Goal: Task Accomplishment & Management: Complete application form

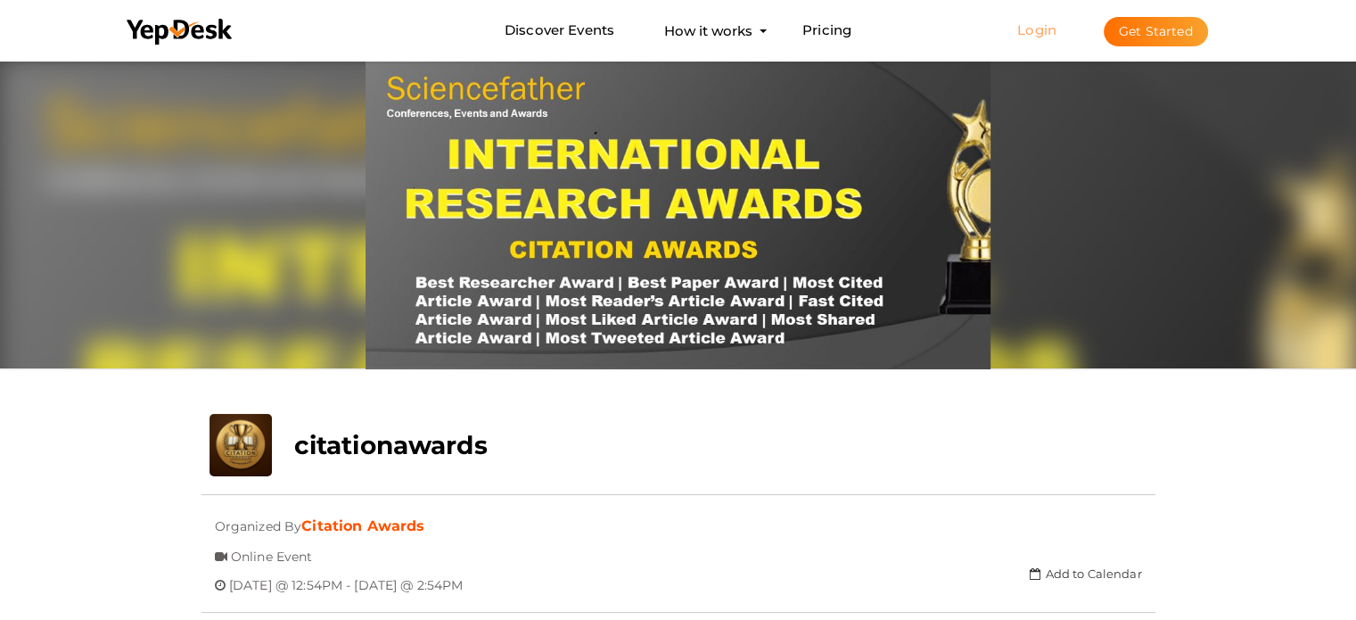
click at [1042, 26] on link "Login" at bounding box center [1036, 29] width 39 height 17
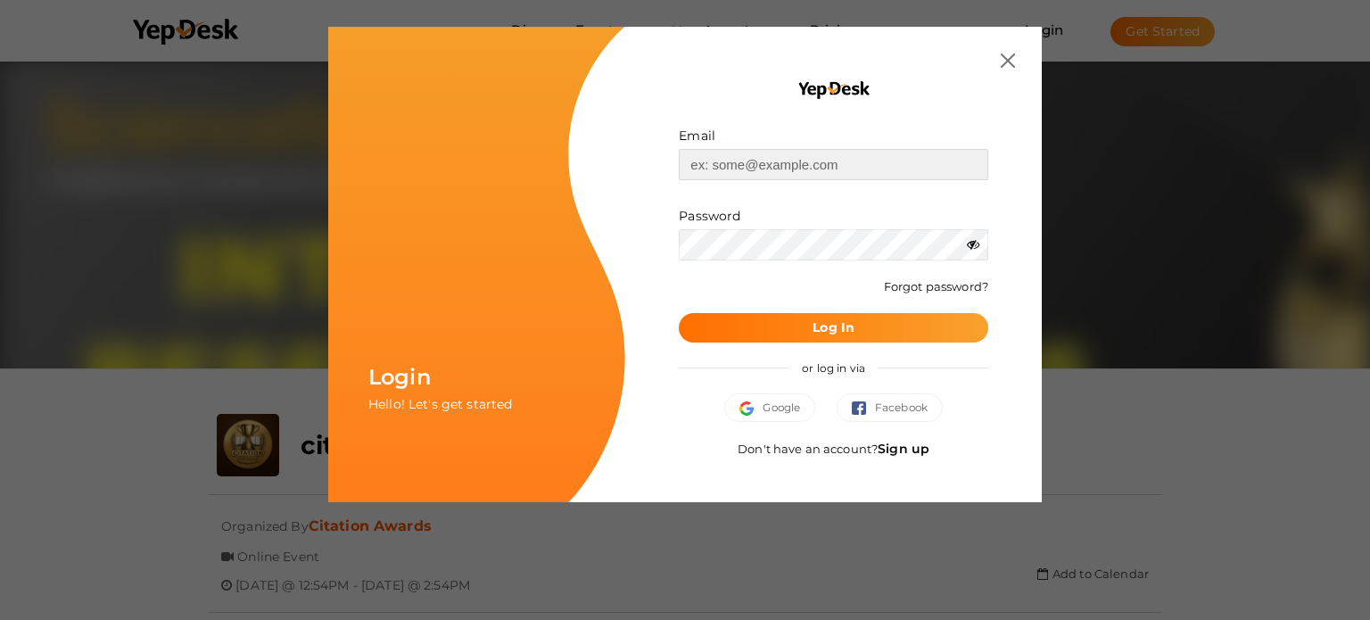
type input "[EMAIL_ADDRESS][DOMAIN_NAME]"
click at [802, 324] on button "Log In" at bounding box center [833, 327] width 309 height 29
click at [973, 245] on icon at bounding box center [973, 244] width 12 height 12
click at [728, 324] on button "Log In" at bounding box center [833, 327] width 309 height 29
click at [827, 328] on b "Log In" at bounding box center [833, 327] width 42 height 16
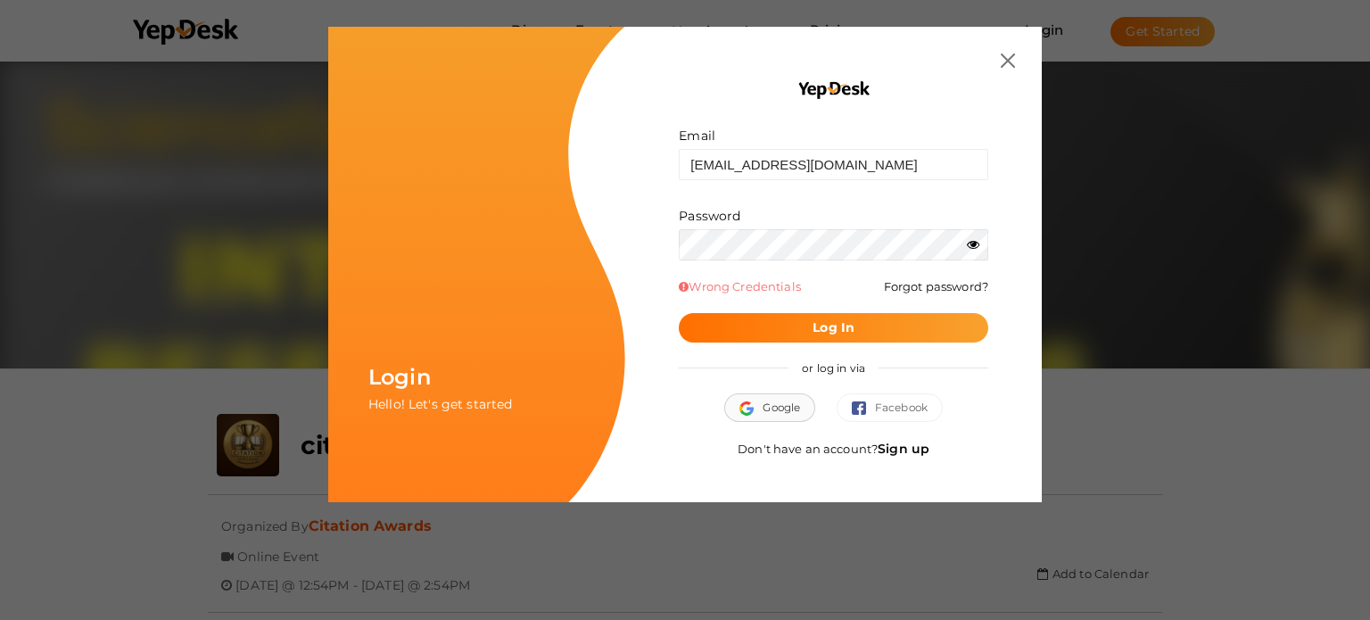
click at [769, 400] on span "Google" at bounding box center [769, 408] width 61 height 18
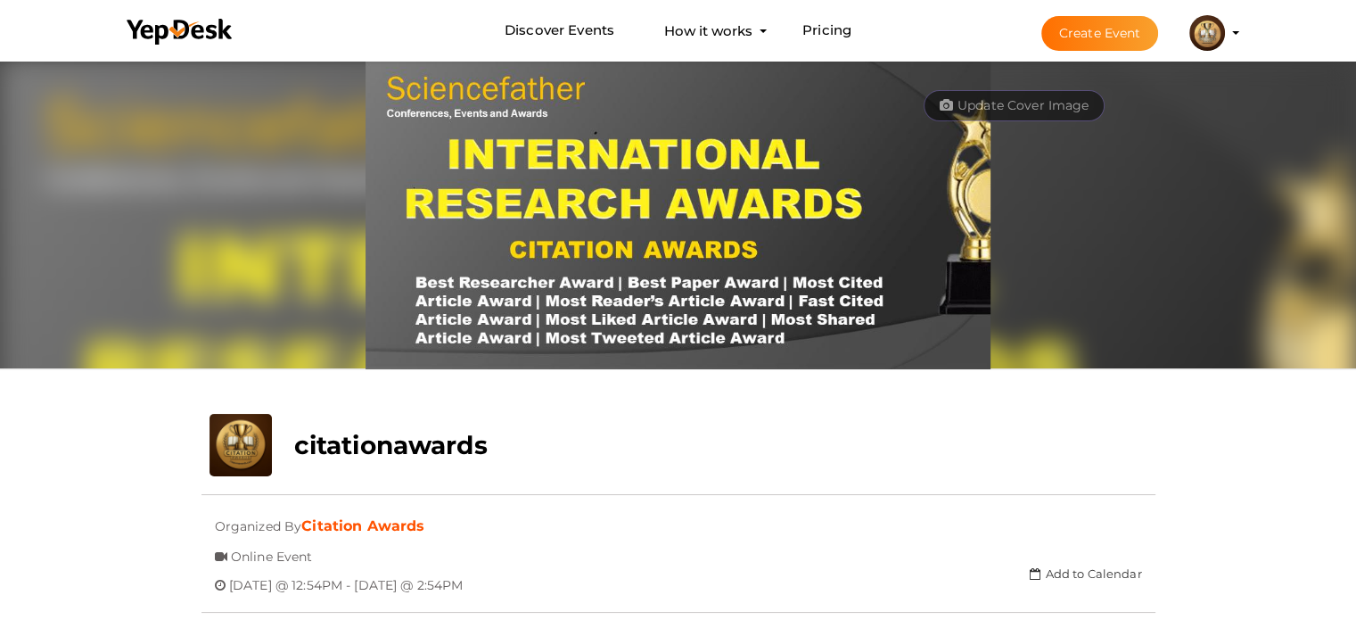
click at [1102, 26] on button "Create Event" at bounding box center [1100, 33] width 118 height 35
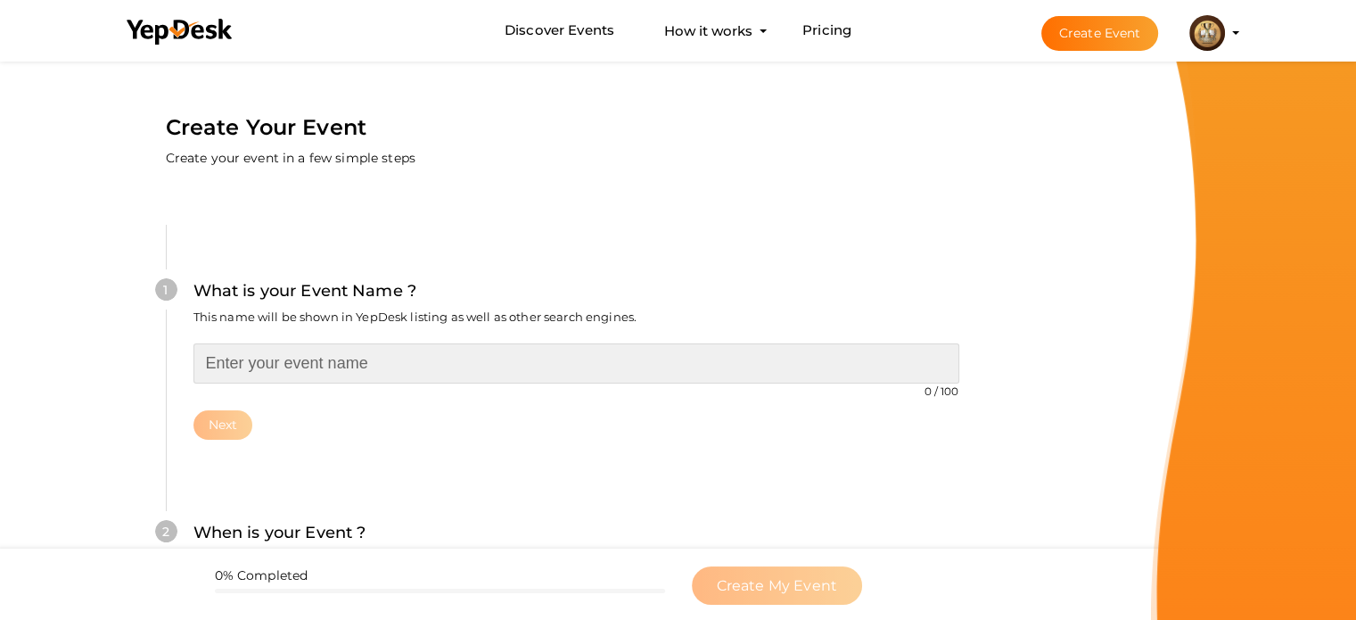
click at [308, 359] on input "text" at bounding box center [576, 363] width 766 height 40
click at [454, 375] on input "text" at bounding box center [576, 363] width 766 height 40
paste input "International Research Excellence and Citation Awards"
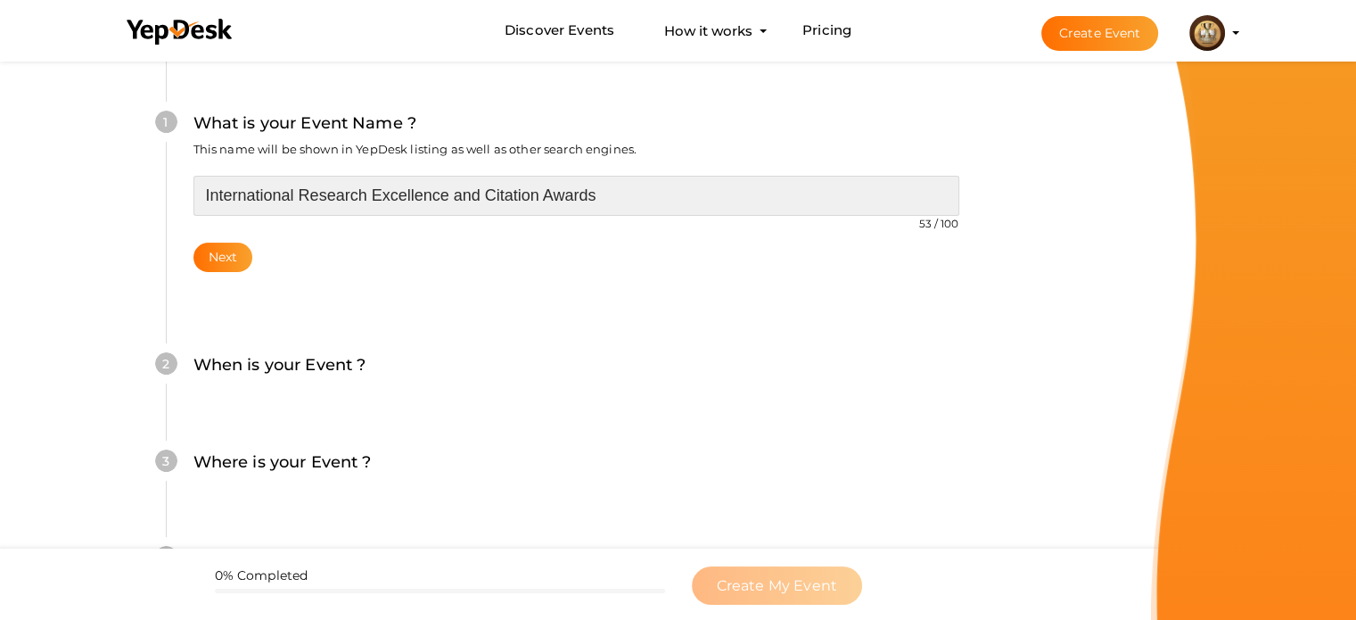
scroll to position [178, 0]
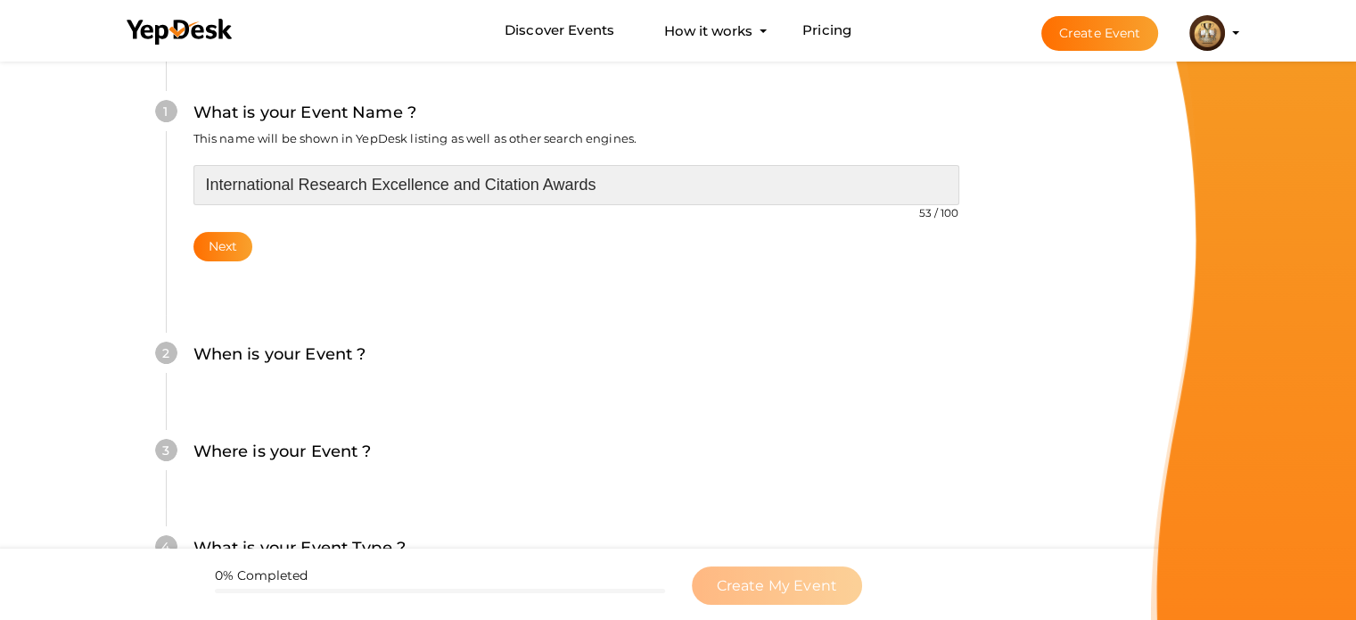
type input "International Research Excellence and Citation Awards"
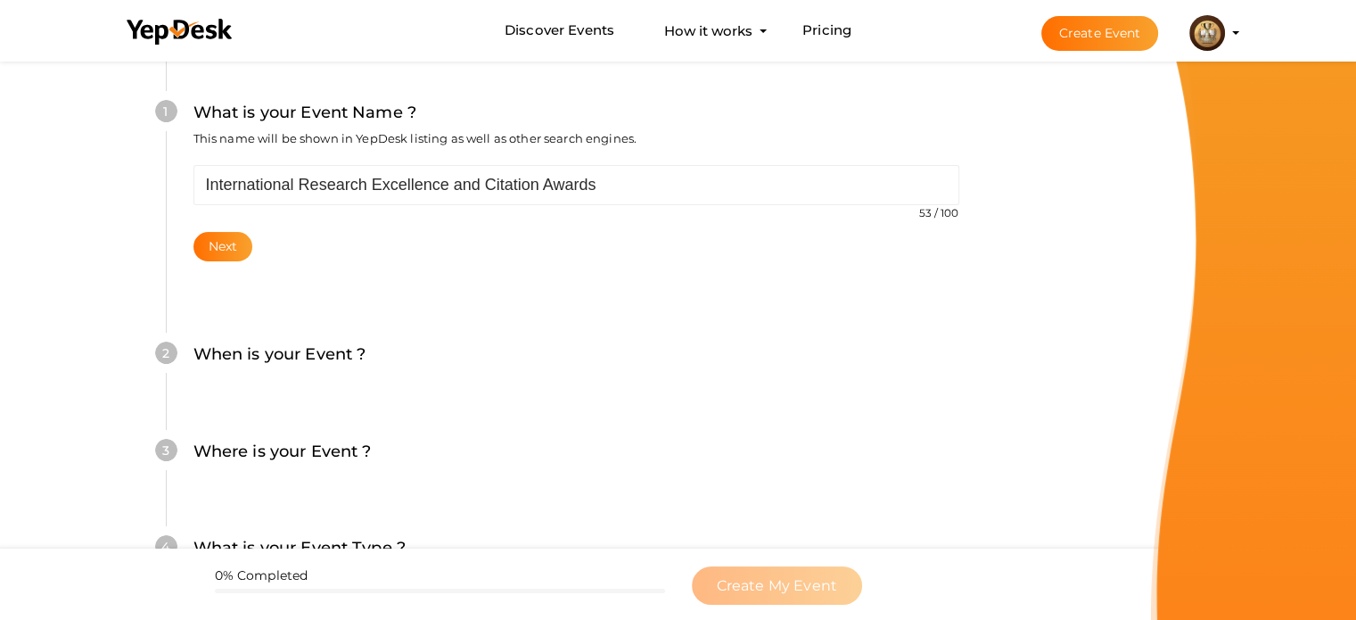
click at [250, 391] on div "2 When is your Event ? Tell event-goers when your event starts and ends so they…" at bounding box center [576, 363] width 820 height 97
click at [219, 242] on button "Next" at bounding box center [223, 246] width 60 height 29
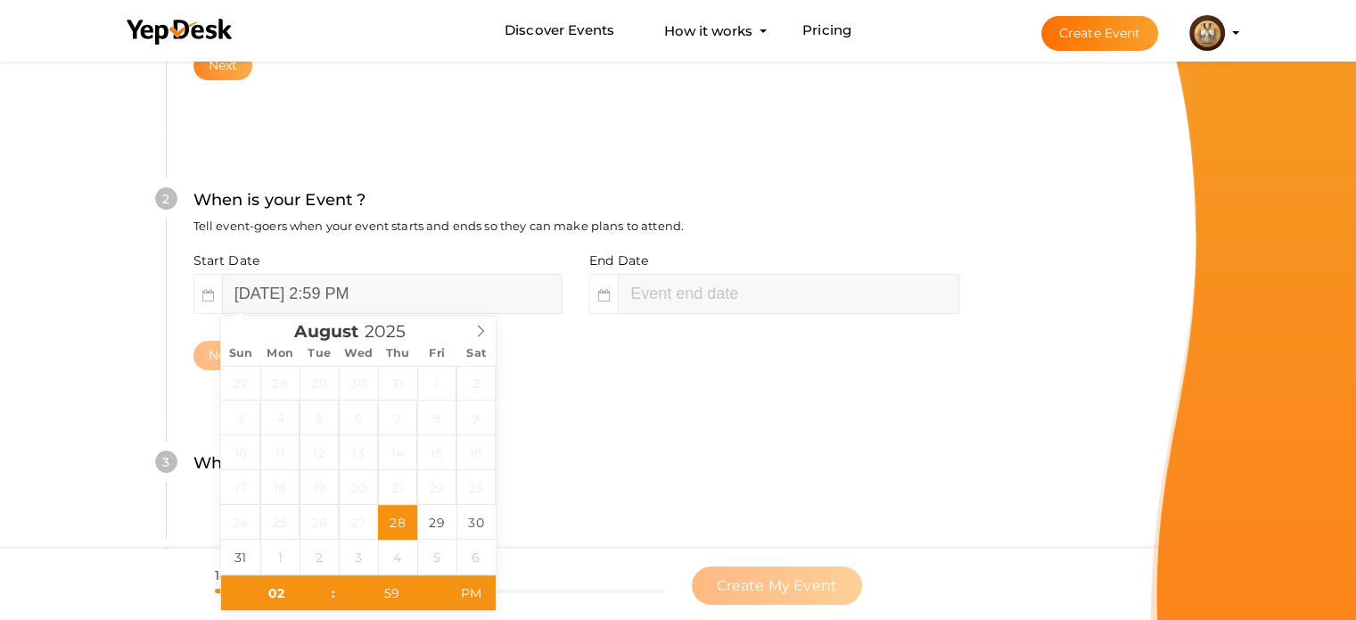
scroll to position [366, 0]
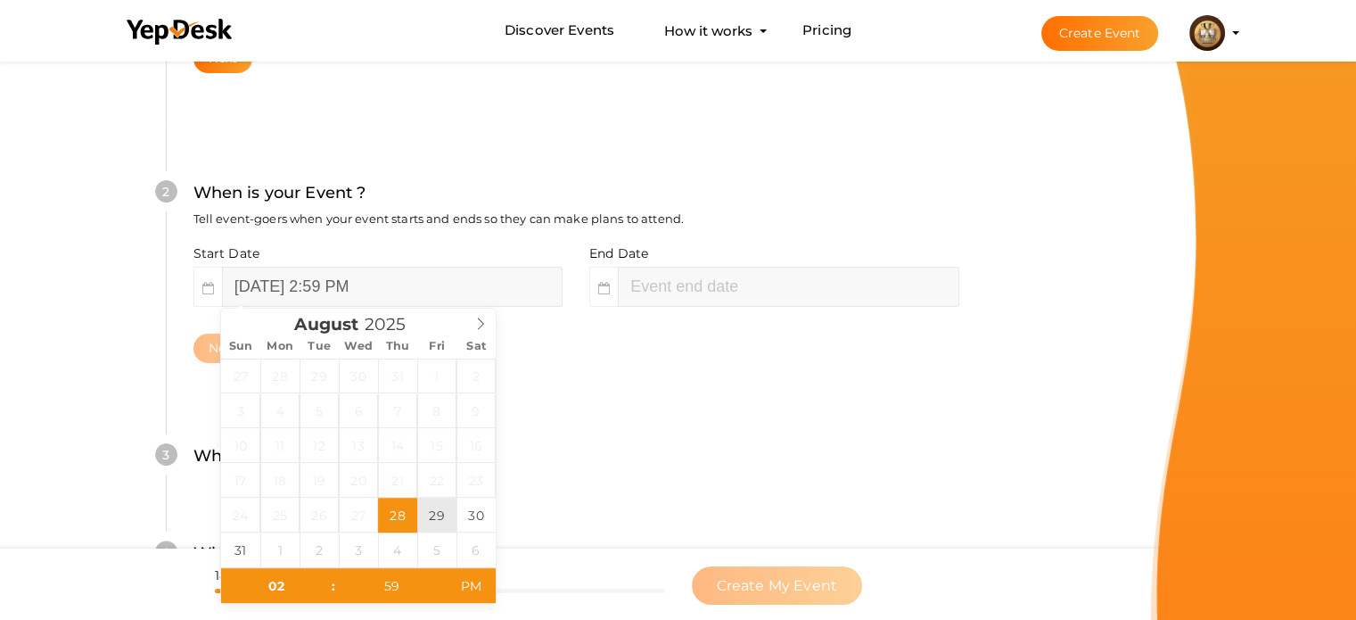
type input "[DATE] 2:59 PM"
type input "04"
type input "59"
click at [663, 281] on input "[DATE] 4:59 PM" at bounding box center [788, 287] width 341 height 40
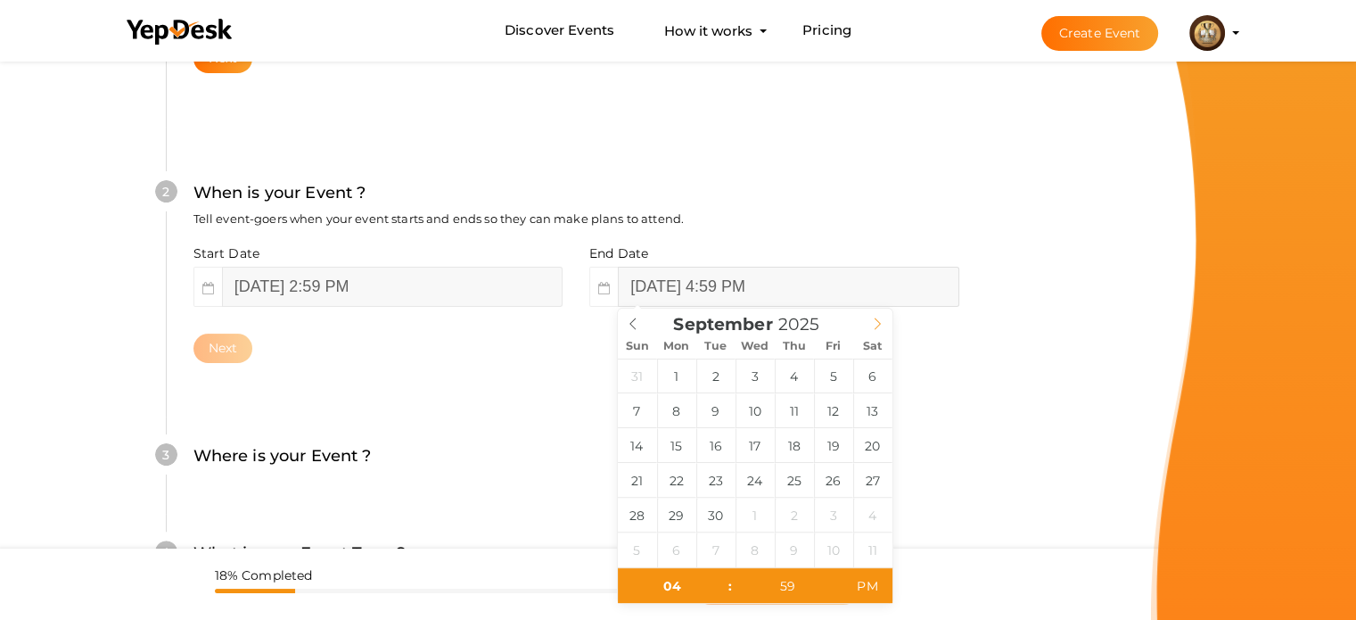
click at [875, 325] on icon at bounding box center [877, 323] width 12 height 12
type input "September 27, 2025 4:59 PM"
click at [225, 346] on button "Next" at bounding box center [223, 347] width 60 height 29
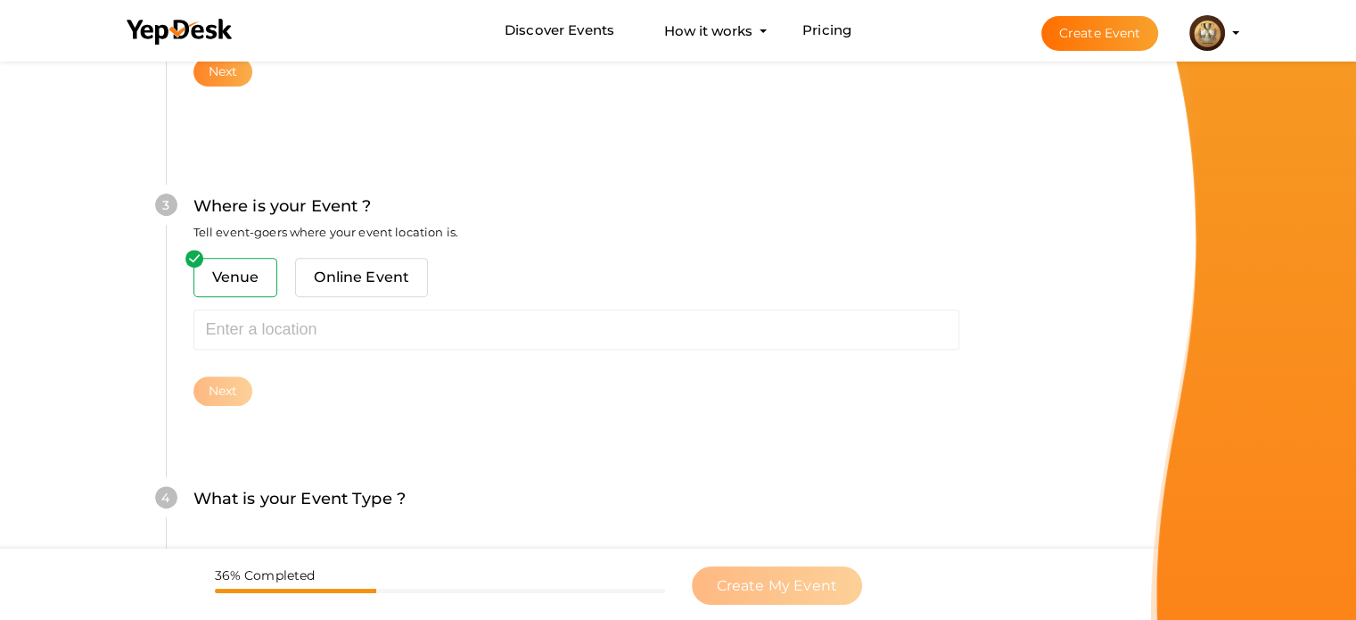
scroll to position [656, 0]
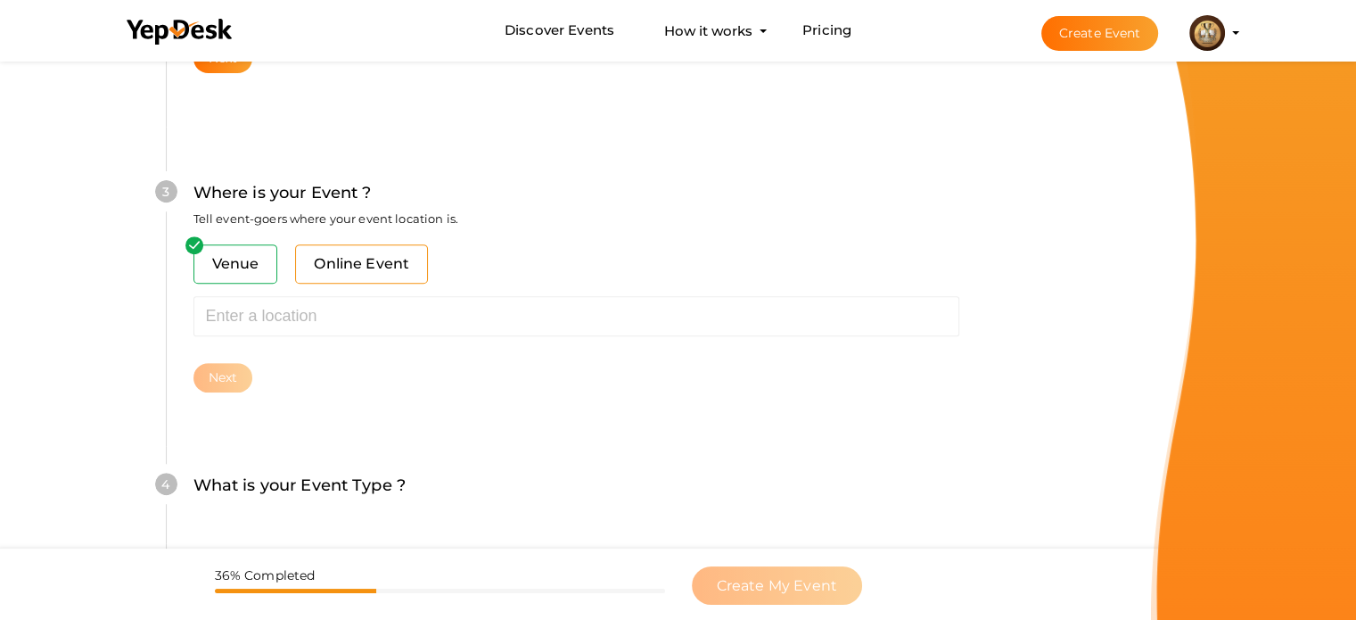
click at [372, 269] on span "Online Event" at bounding box center [361, 263] width 133 height 39
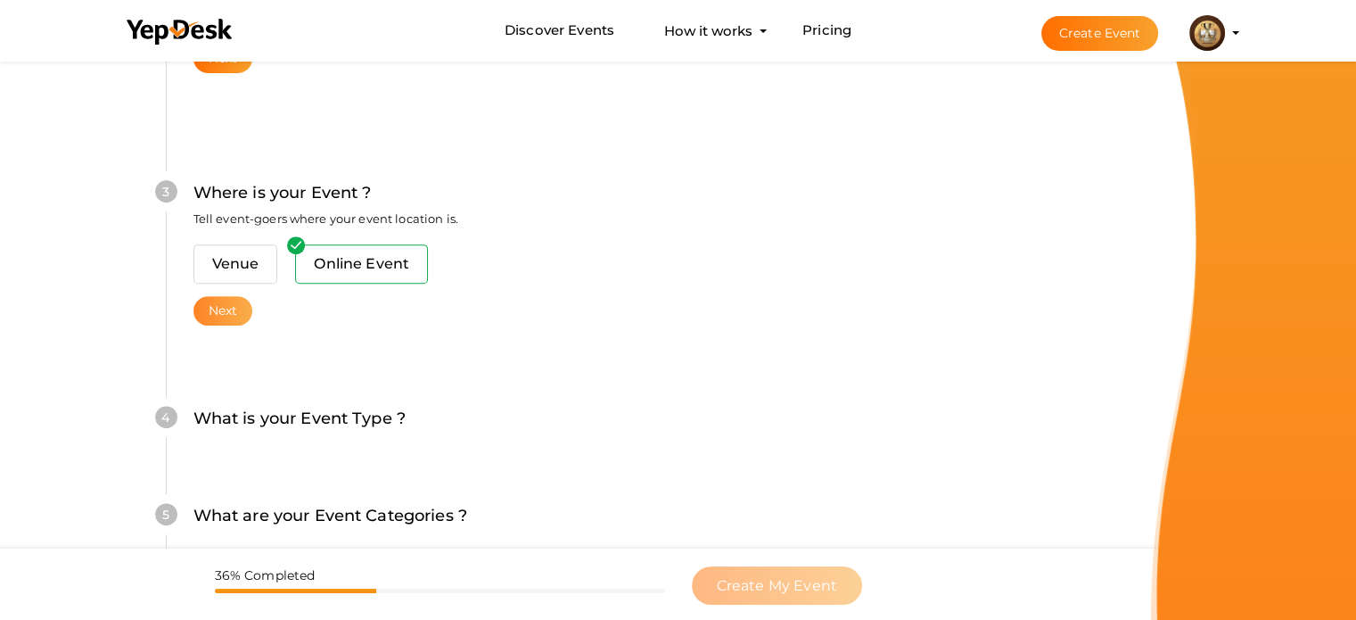
click at [214, 309] on button "Next" at bounding box center [223, 310] width 60 height 29
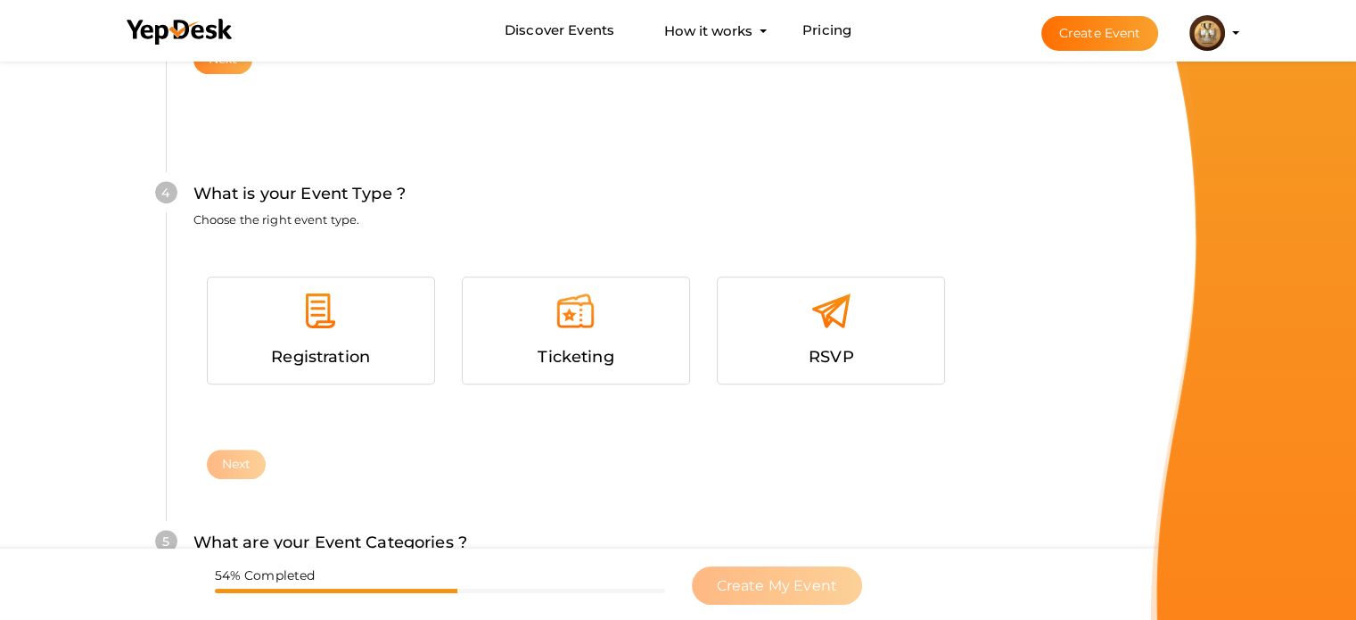
scroll to position [909, 0]
click at [247, 324] on div at bounding box center [321, 316] width 200 height 53
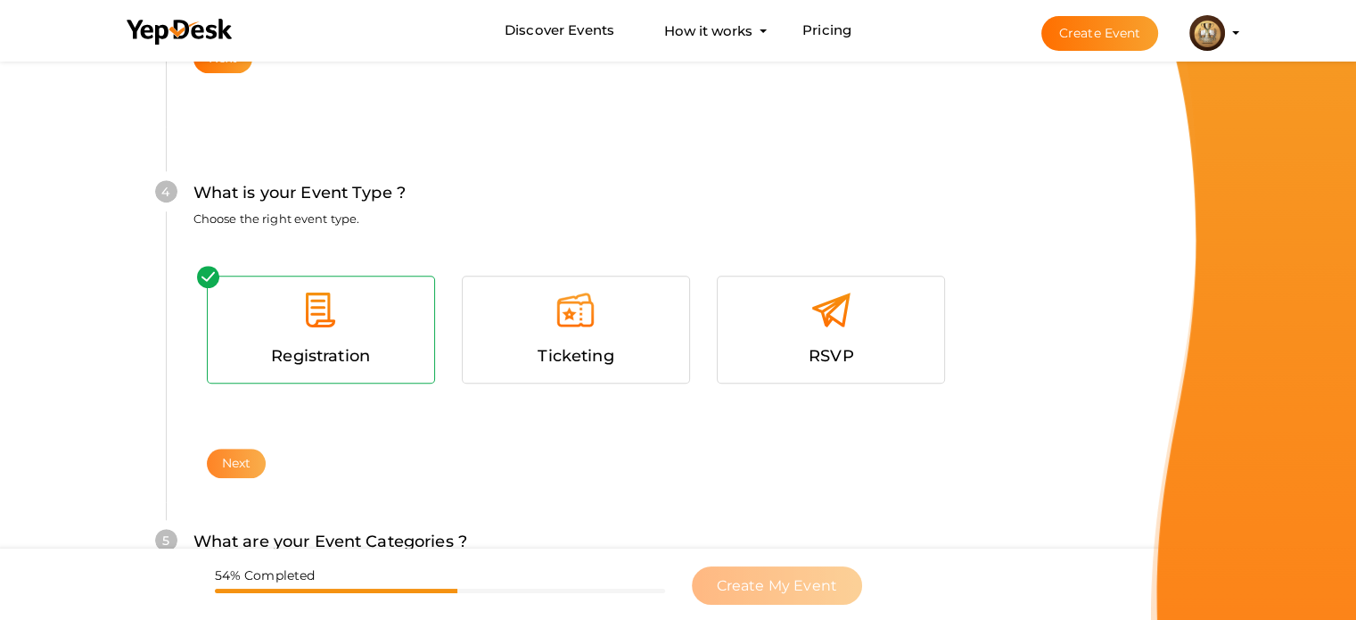
click at [230, 460] on button "Next" at bounding box center [237, 463] width 60 height 29
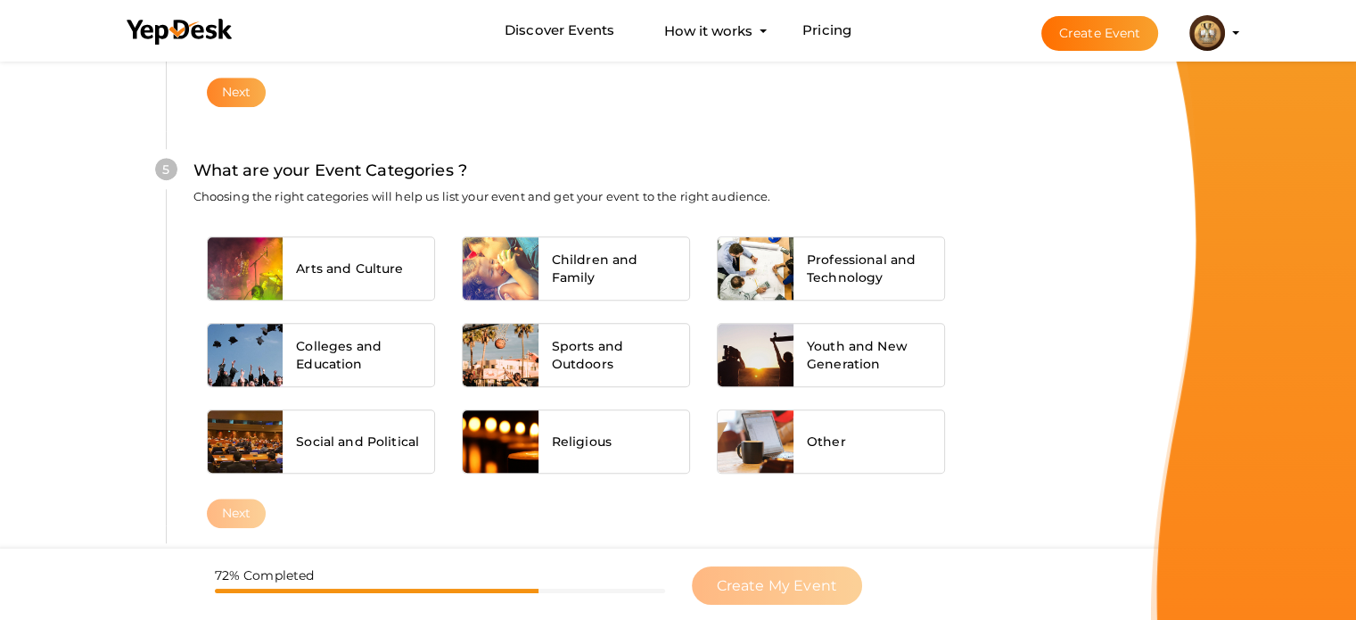
scroll to position [1282, 0]
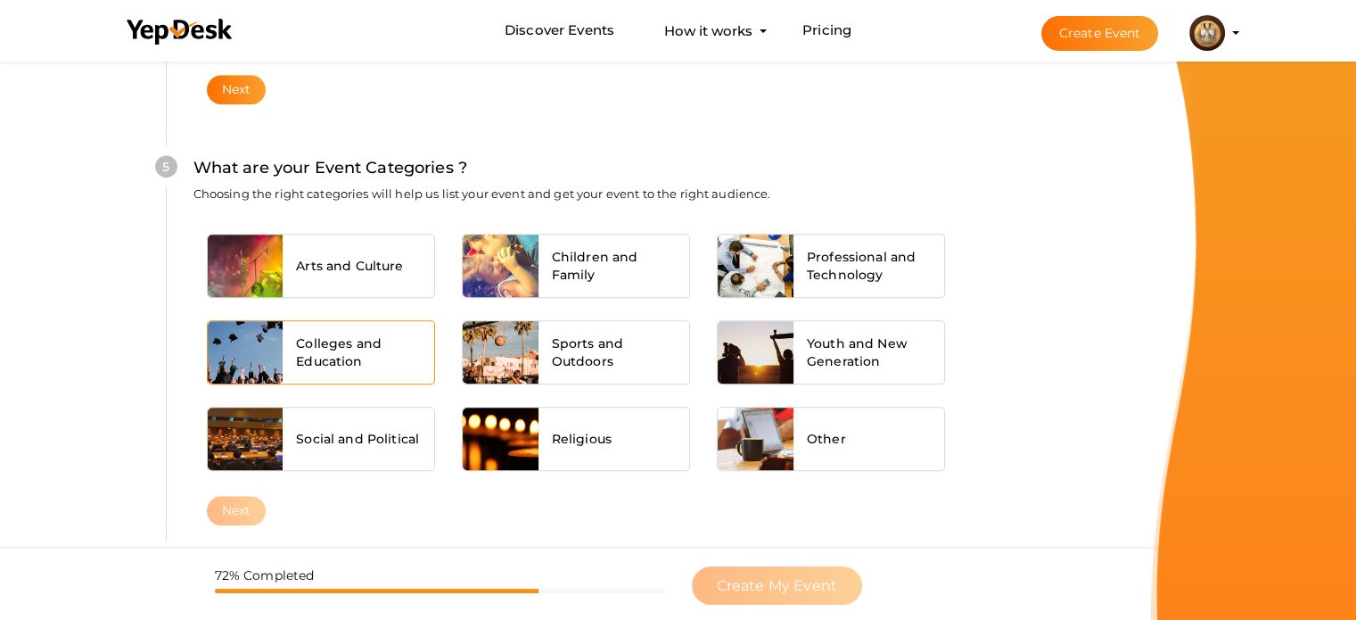
click at [361, 359] on span "Colleges and Education" at bounding box center [358, 352] width 125 height 36
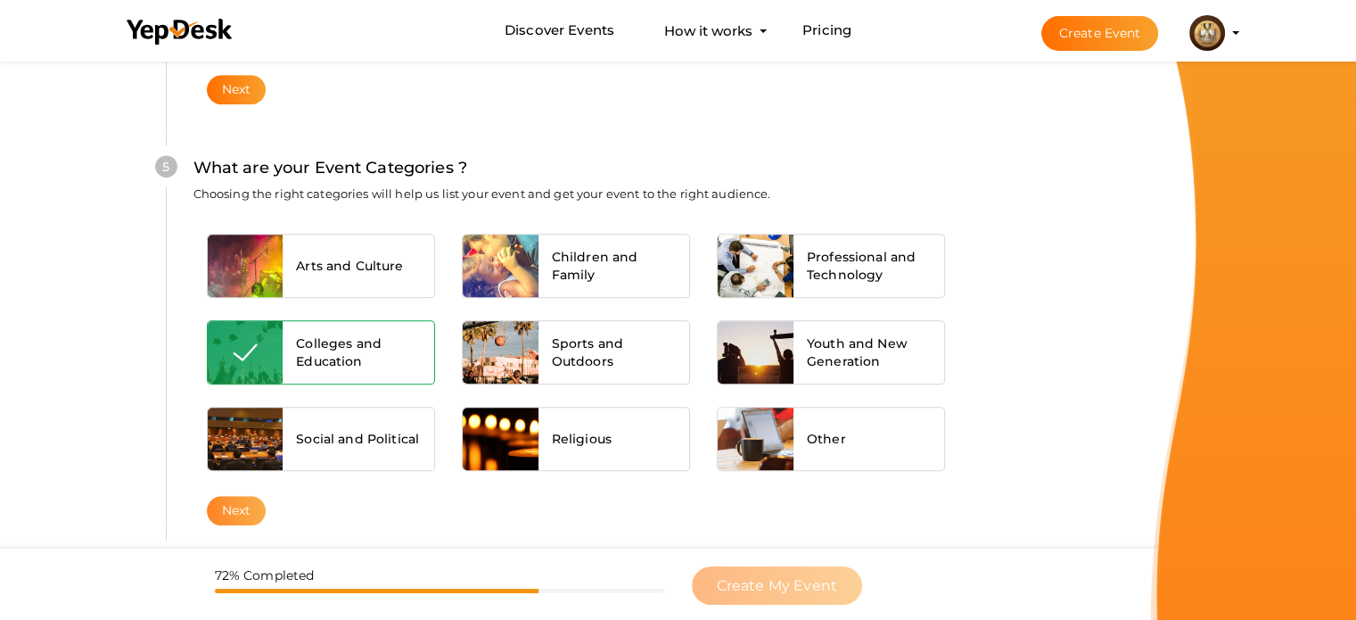
click at [253, 505] on button "Next" at bounding box center [237, 510] width 60 height 29
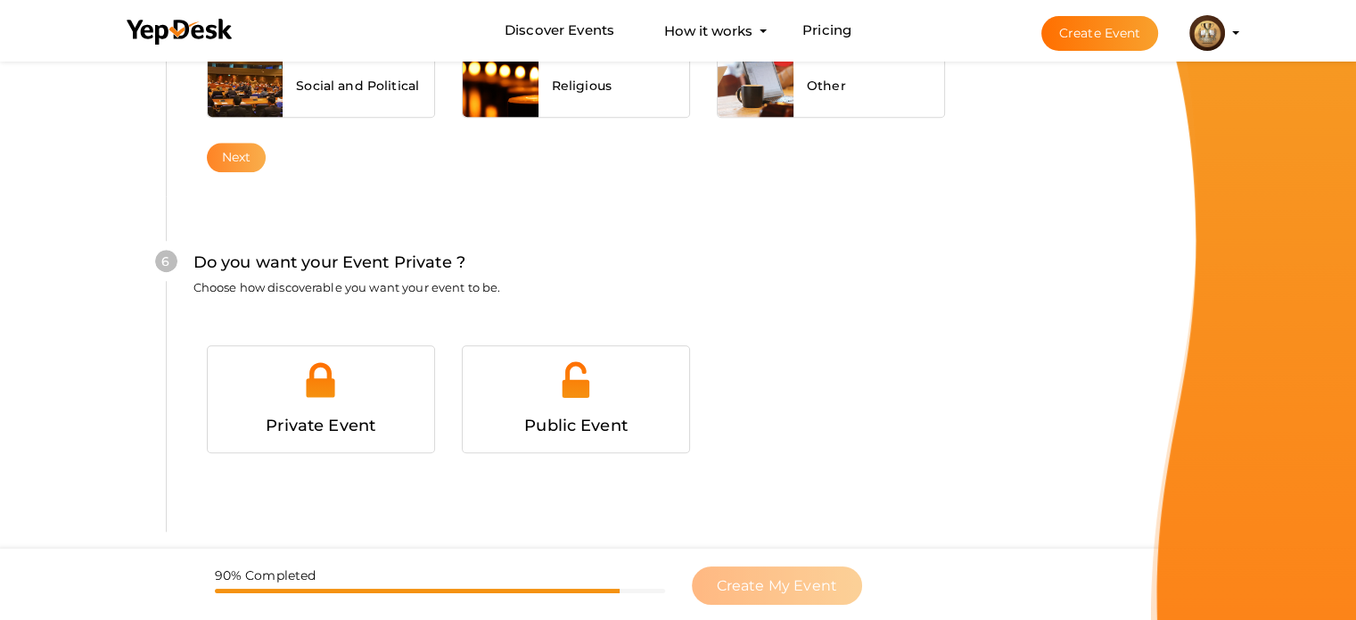
scroll to position [1674, 0]
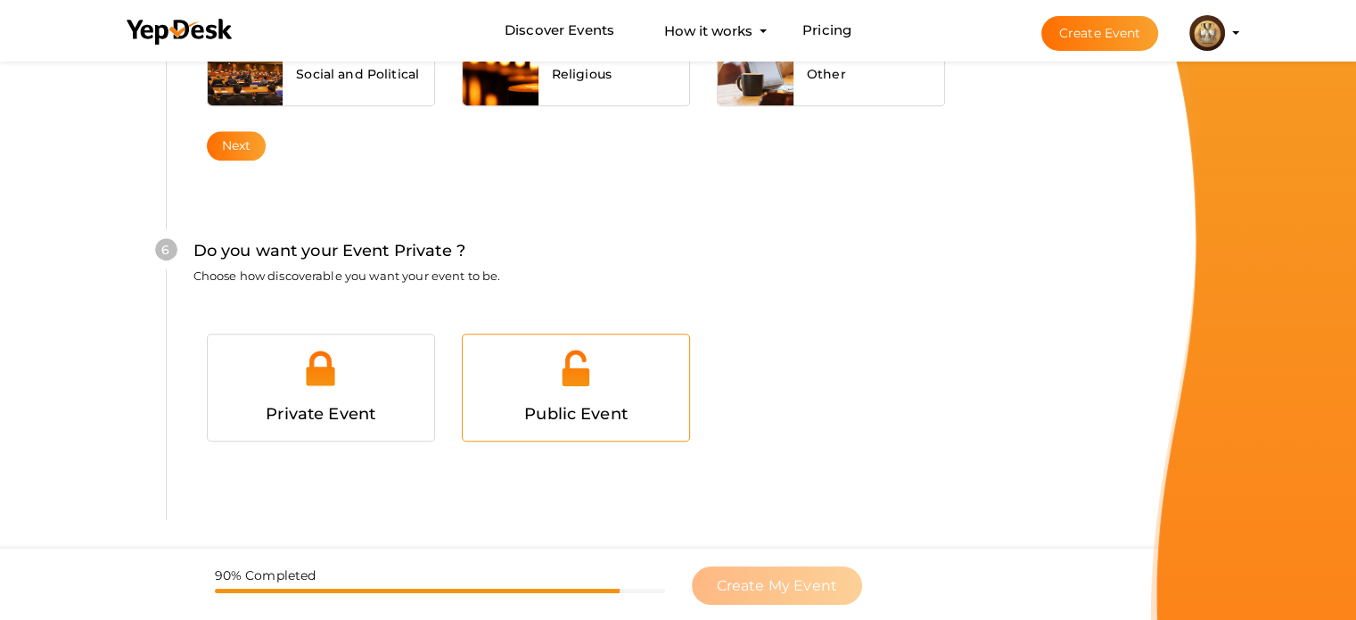
click at [494, 388] on div at bounding box center [576, 374] width 200 height 53
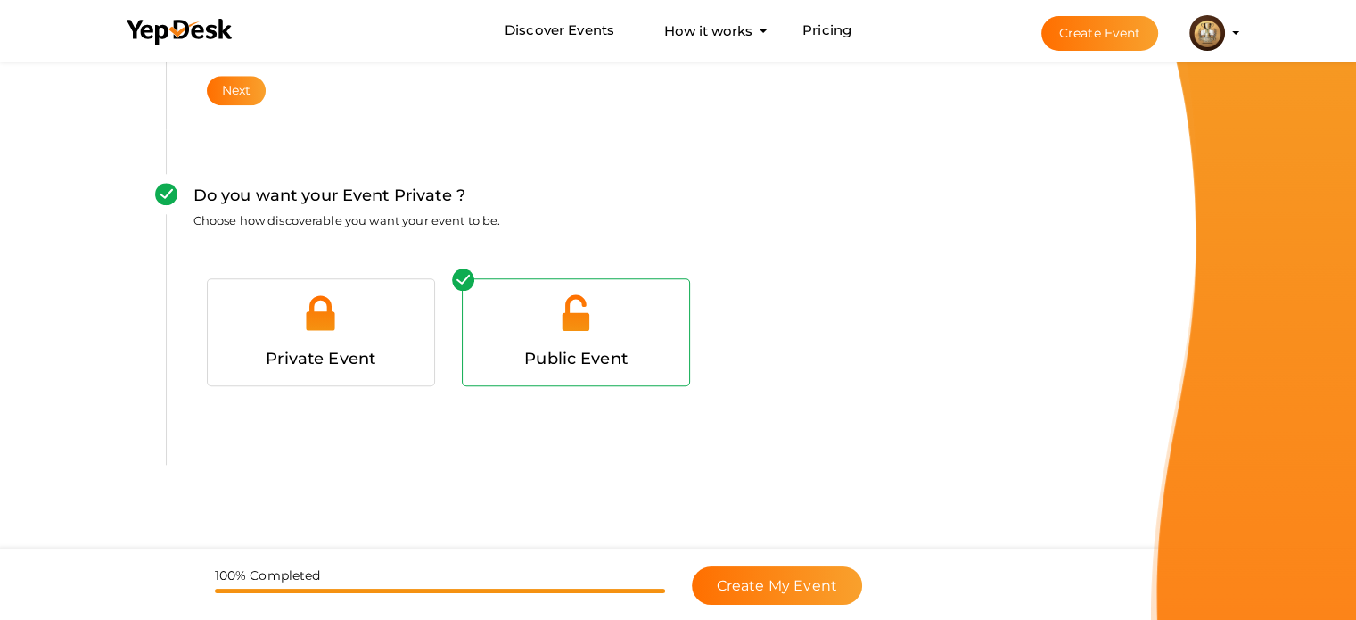
scroll to position [1745, 0]
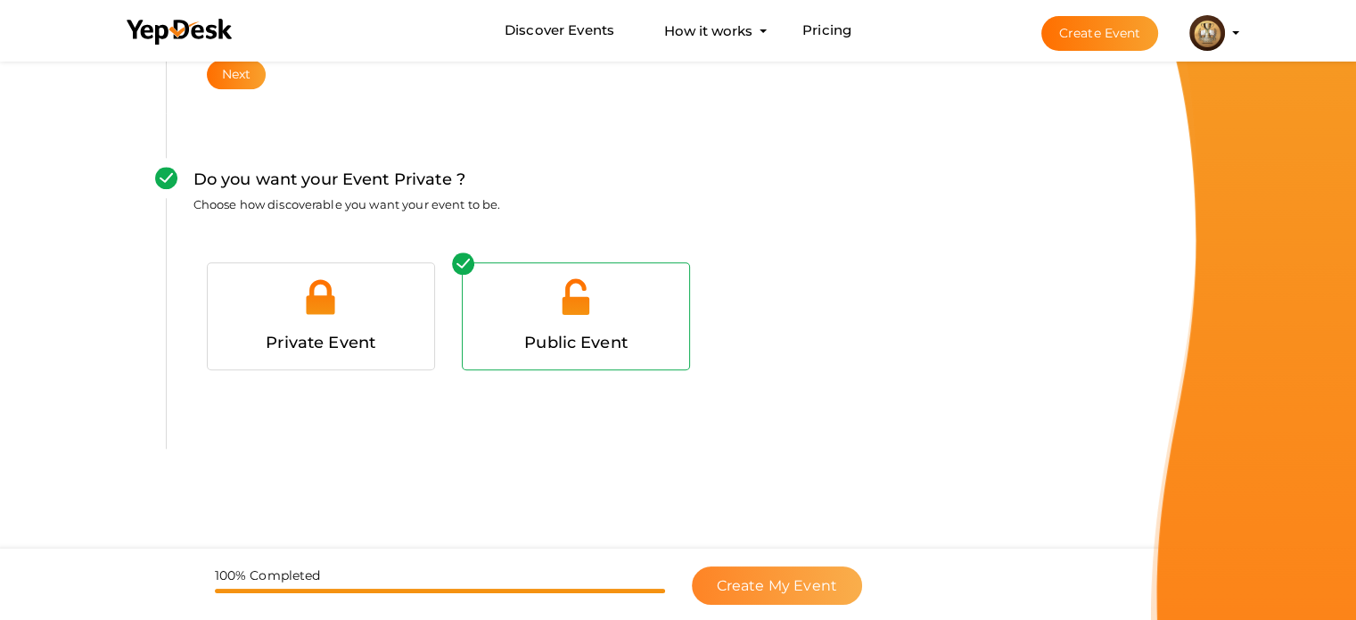
click at [778, 581] on span "Create My Event" at bounding box center [777, 585] width 120 height 17
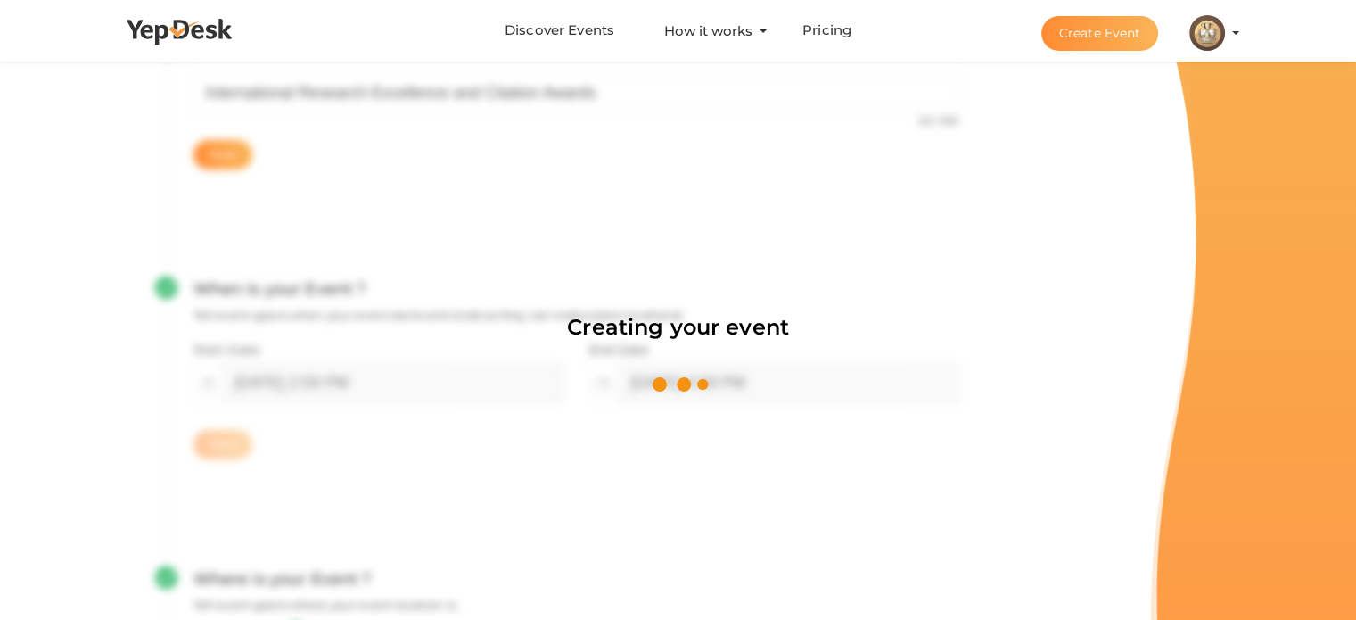
scroll to position [267, 0]
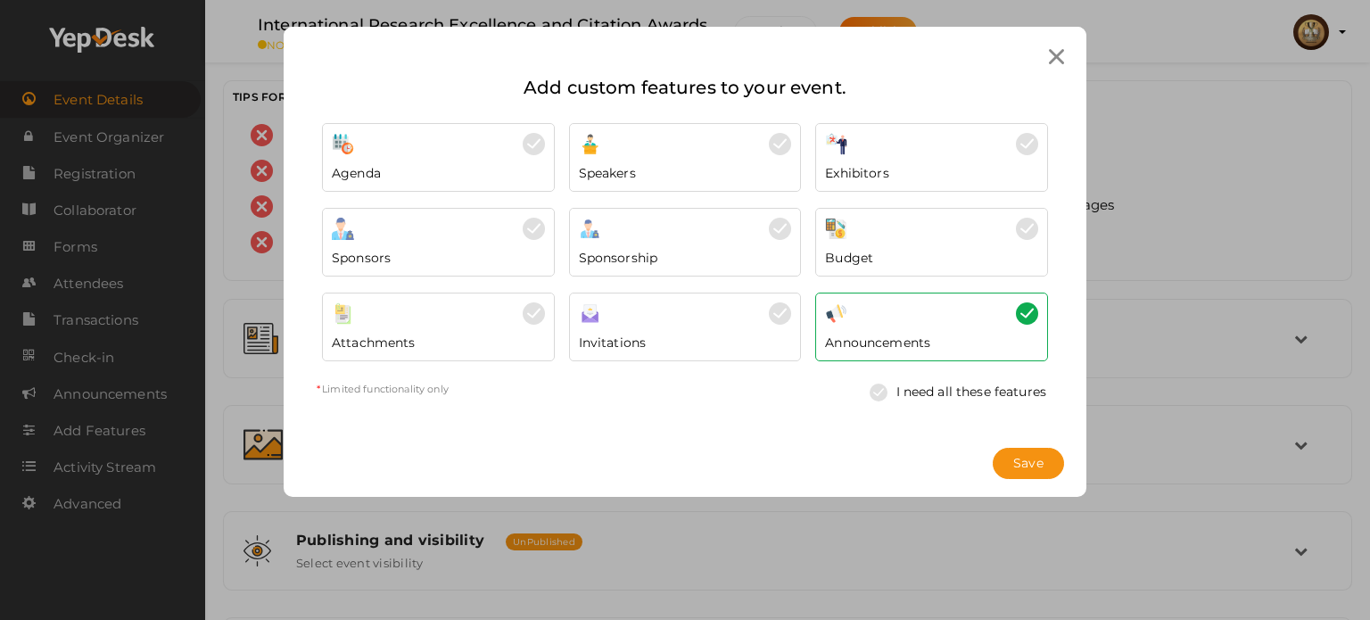
click at [959, 167] on div "Exhibitors" at bounding box center [931, 168] width 213 height 27
click at [1030, 461] on span "Save" at bounding box center [1028, 463] width 30 height 19
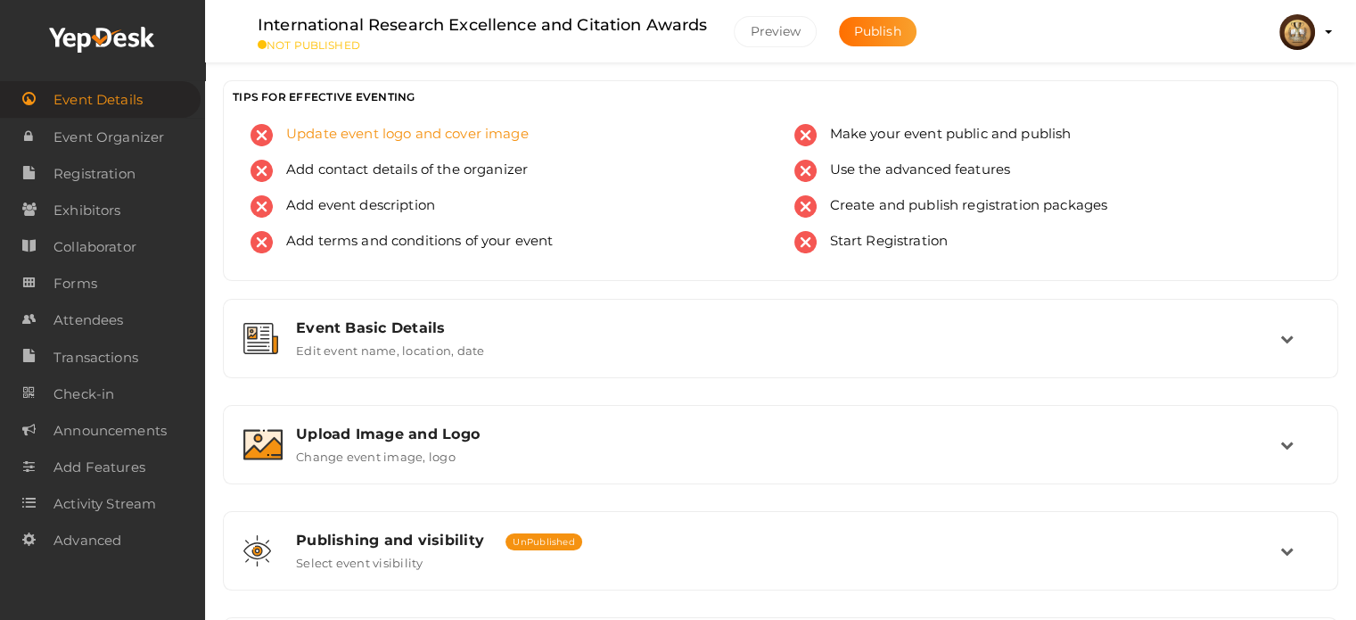
click at [360, 131] on span "Update event logo and cover image" at bounding box center [401, 135] width 256 height 22
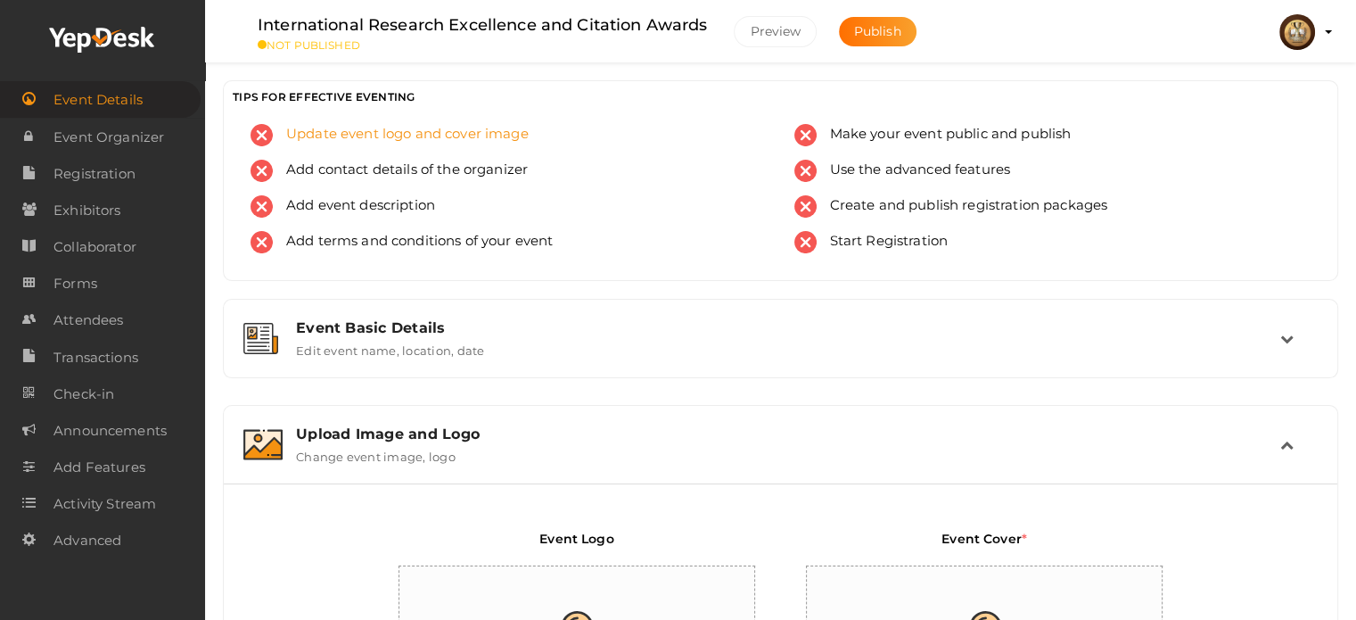
scroll to position [332, 0]
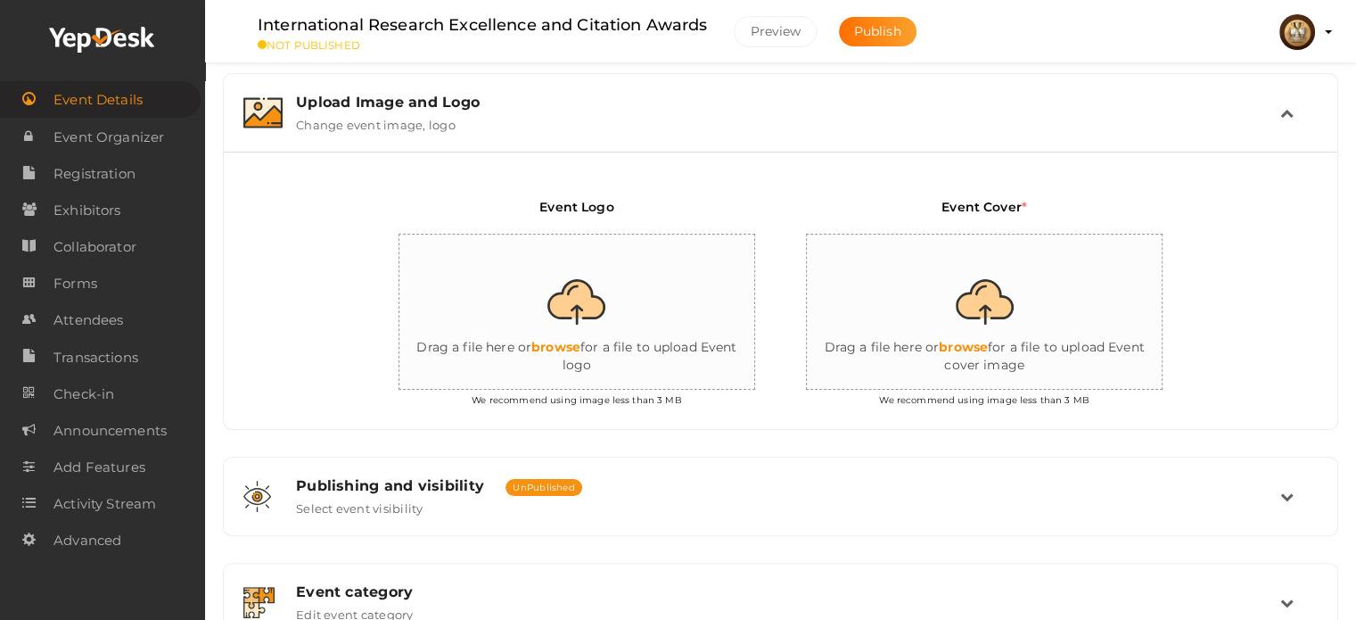
click at [581, 304] on input "file" at bounding box center [577, 313] width 357 height 156
click at [563, 306] on input "file" at bounding box center [577, 313] width 357 height 156
type input "C:\fakepath\citation logo.jpg"
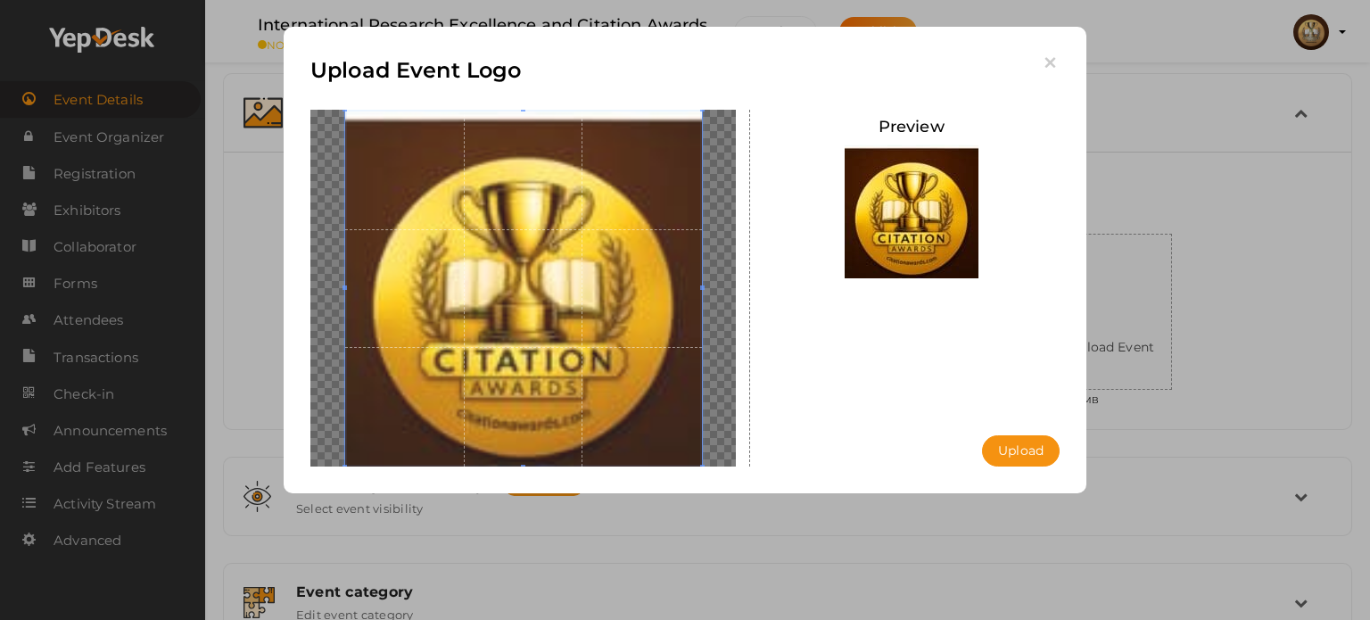
drag, startPoint x: 590, startPoint y: 405, endPoint x: 589, endPoint y: 374, distance: 31.2
click at [589, 374] on span at bounding box center [523, 288] width 357 height 357
click at [1007, 456] on button "Upload" at bounding box center [1021, 450] width 78 height 31
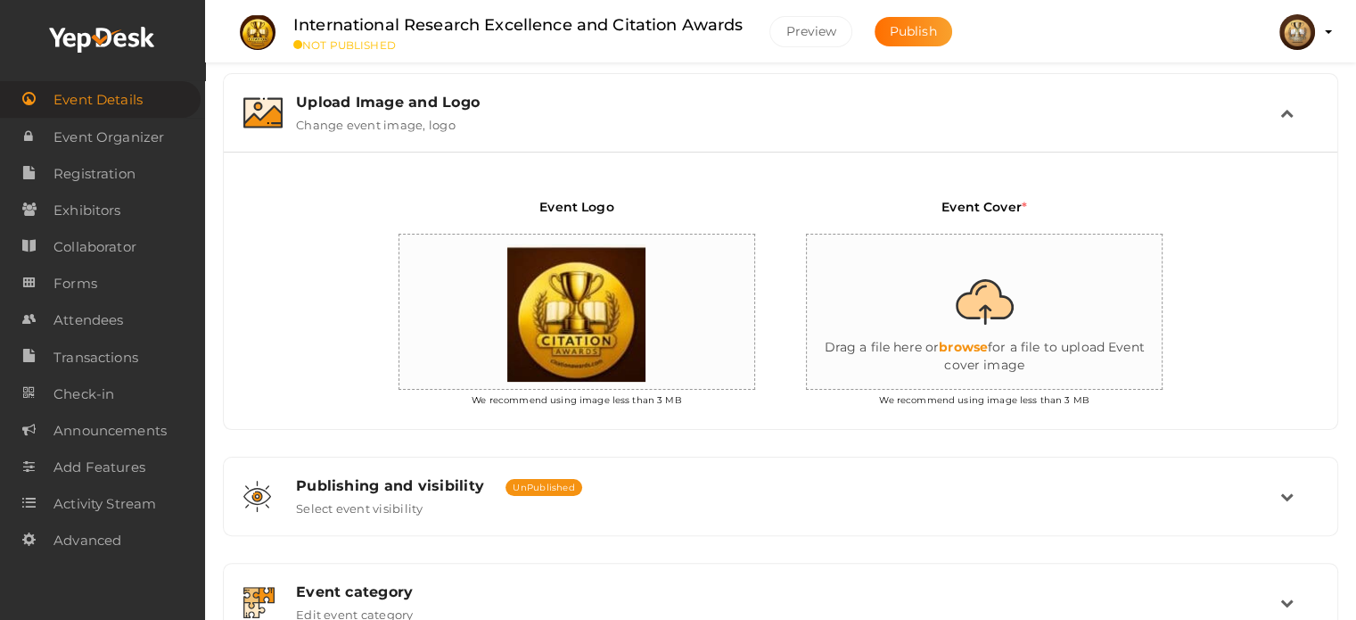
click at [980, 301] on input "file" at bounding box center [985, 313] width 357 height 156
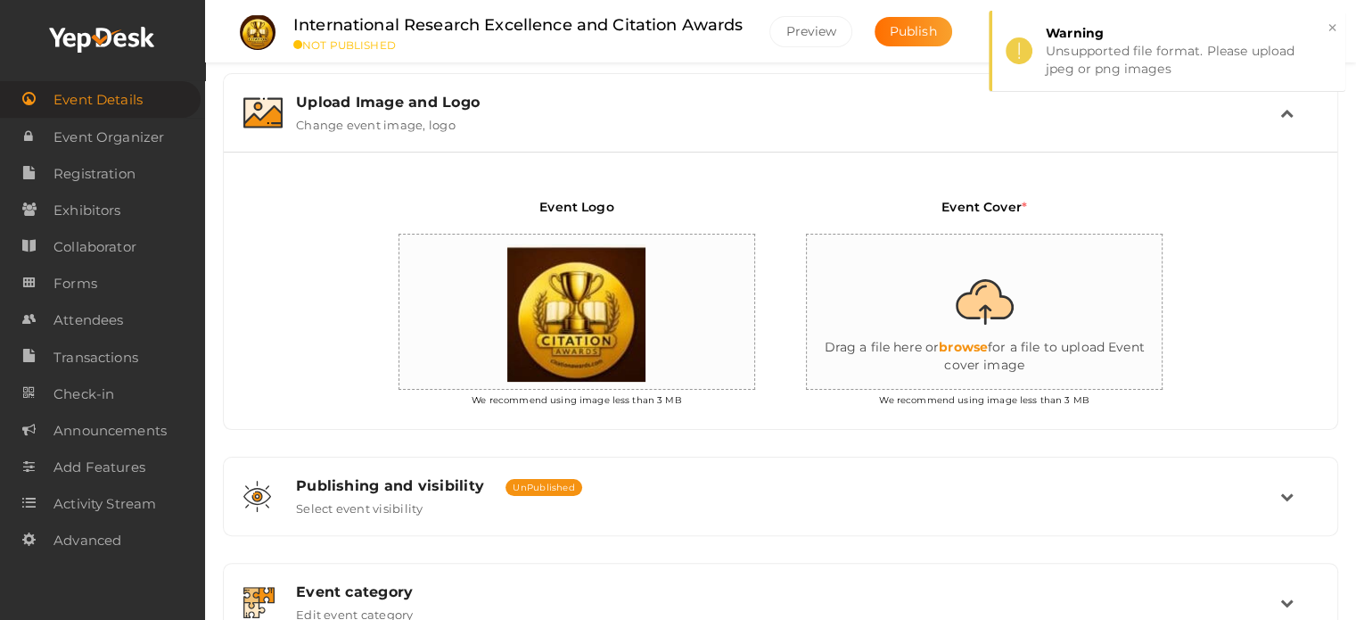
click at [942, 322] on input "file" at bounding box center [985, 313] width 357 height 156
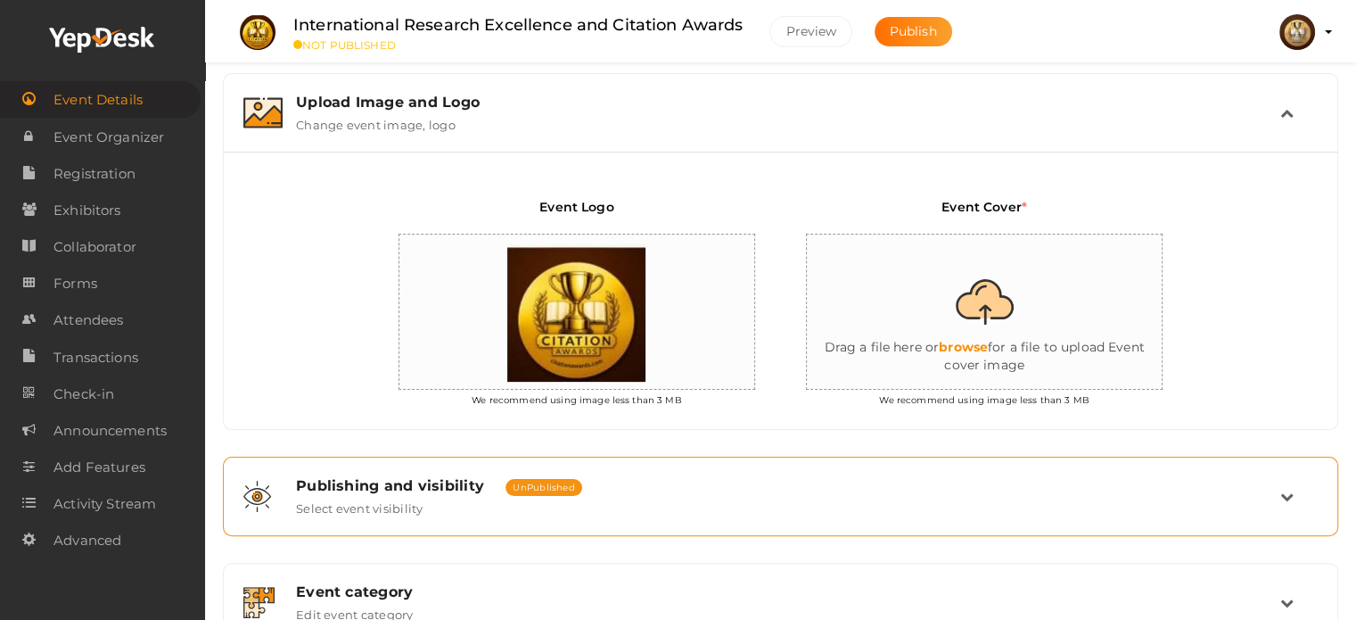
click at [794, 502] on div "Publishing and visibility Published UnPublished Select event visibility" at bounding box center [782, 496] width 998 height 38
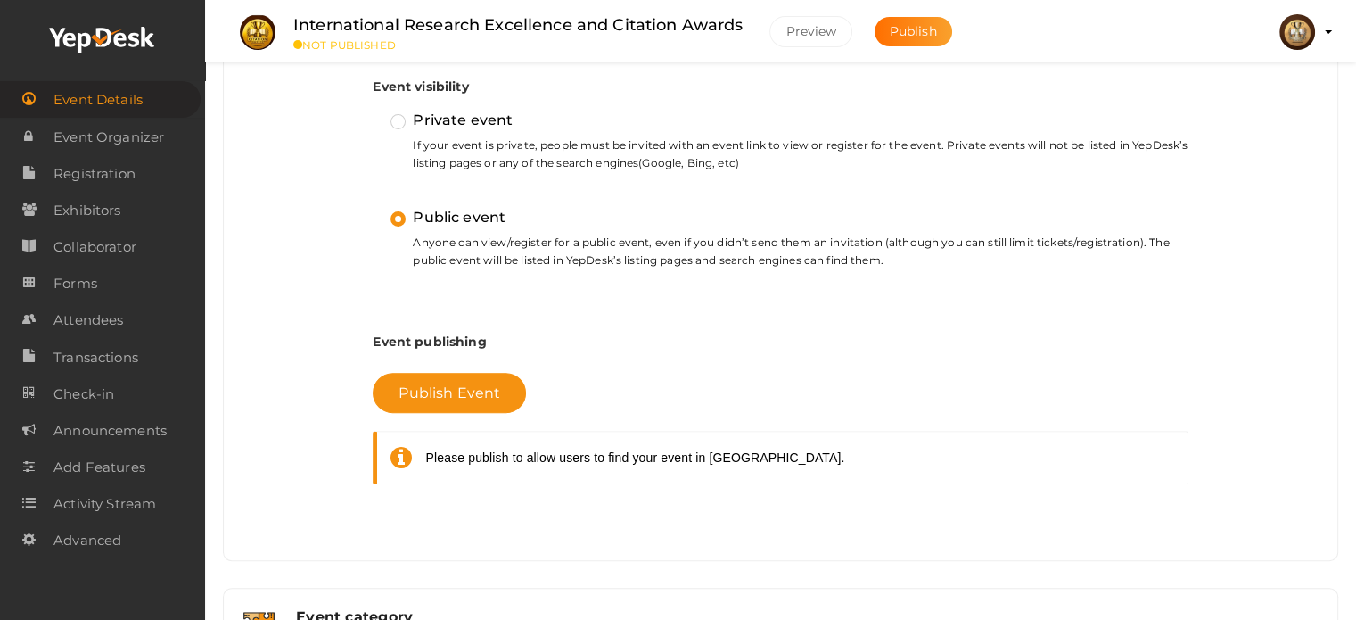
scroll to position [599, 0]
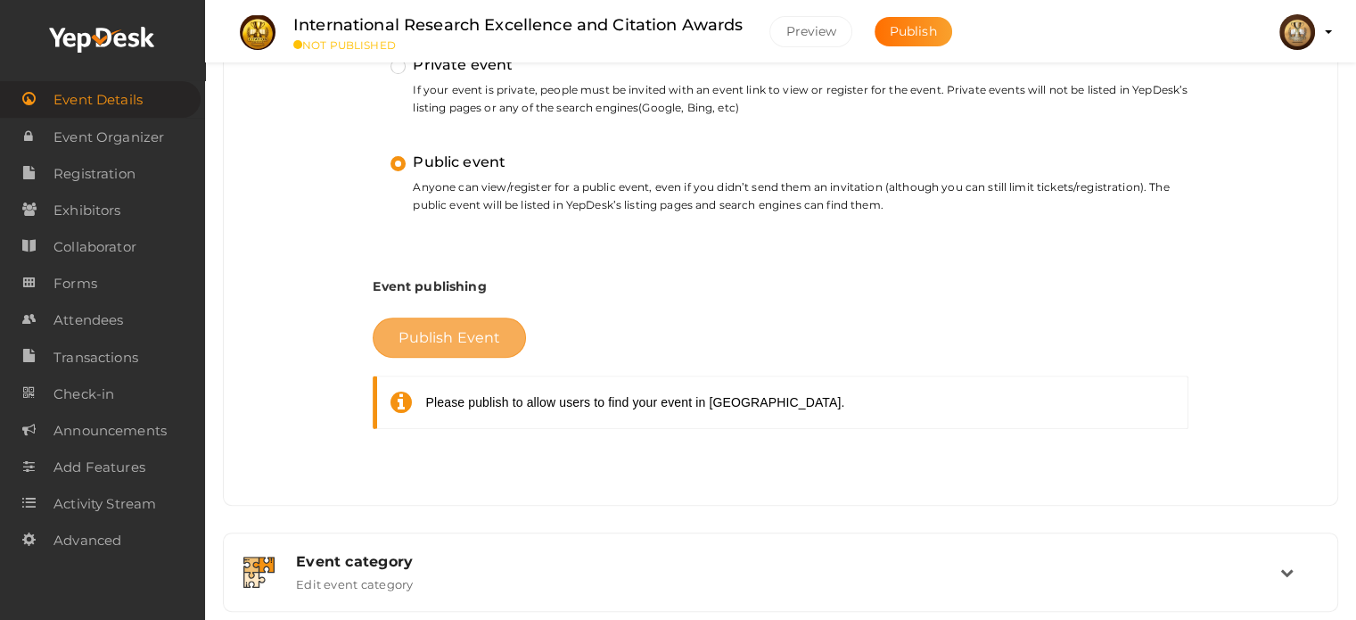
click at [441, 337] on span "Publish Event" at bounding box center [450, 337] width 102 height 17
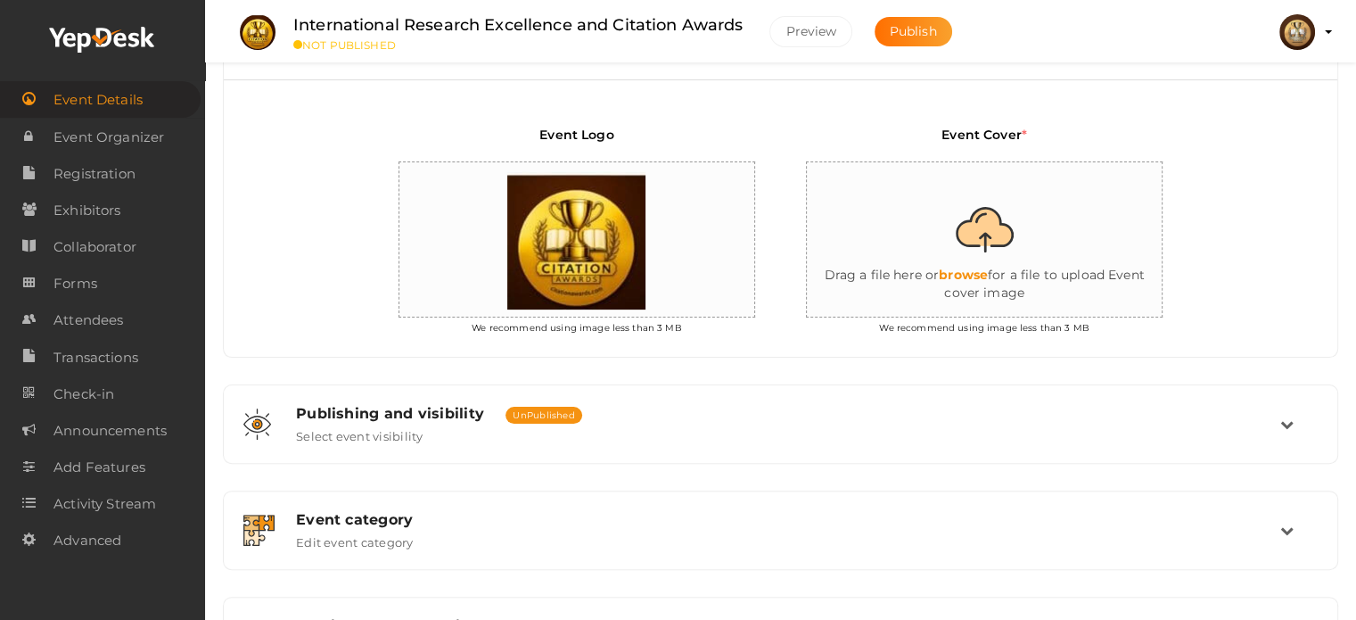
click at [995, 274] on input "file" at bounding box center [985, 240] width 357 height 156
type input "C:\fakepath\citation logo.jpg"
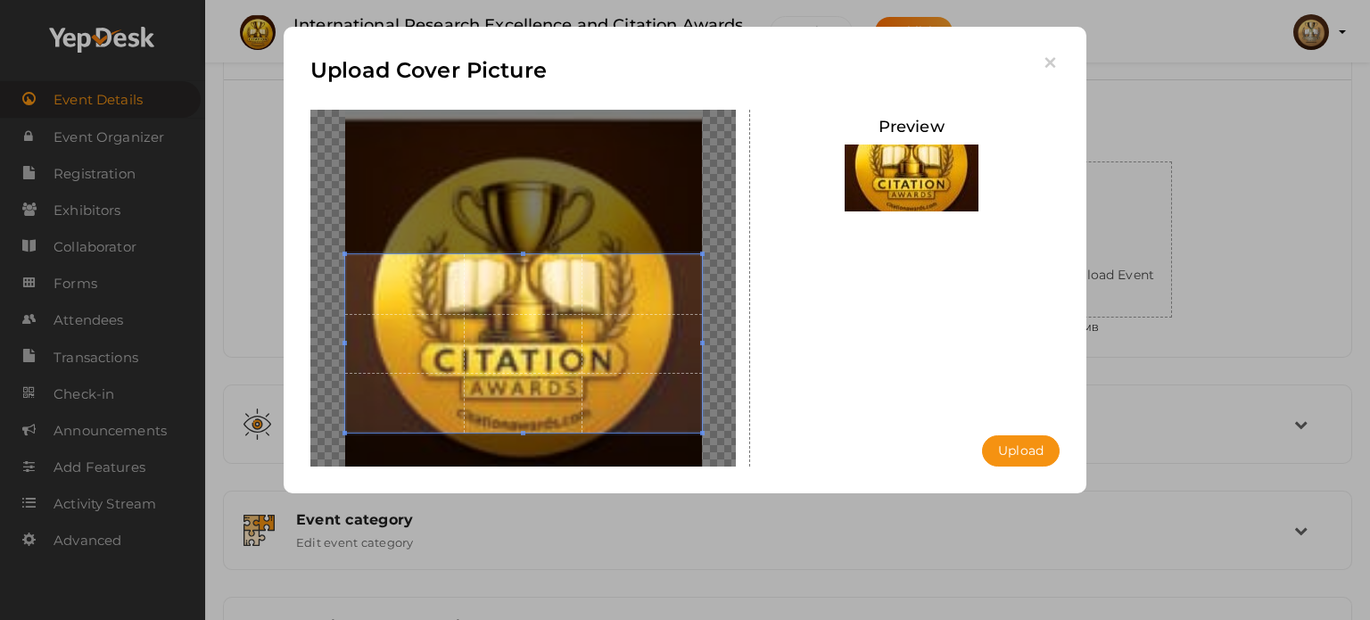
drag, startPoint x: 600, startPoint y: 299, endPoint x: 605, endPoint y: 335, distance: 36.8
click at [605, 335] on span at bounding box center [523, 343] width 357 height 178
click at [1015, 449] on button "Upload" at bounding box center [1021, 450] width 78 height 31
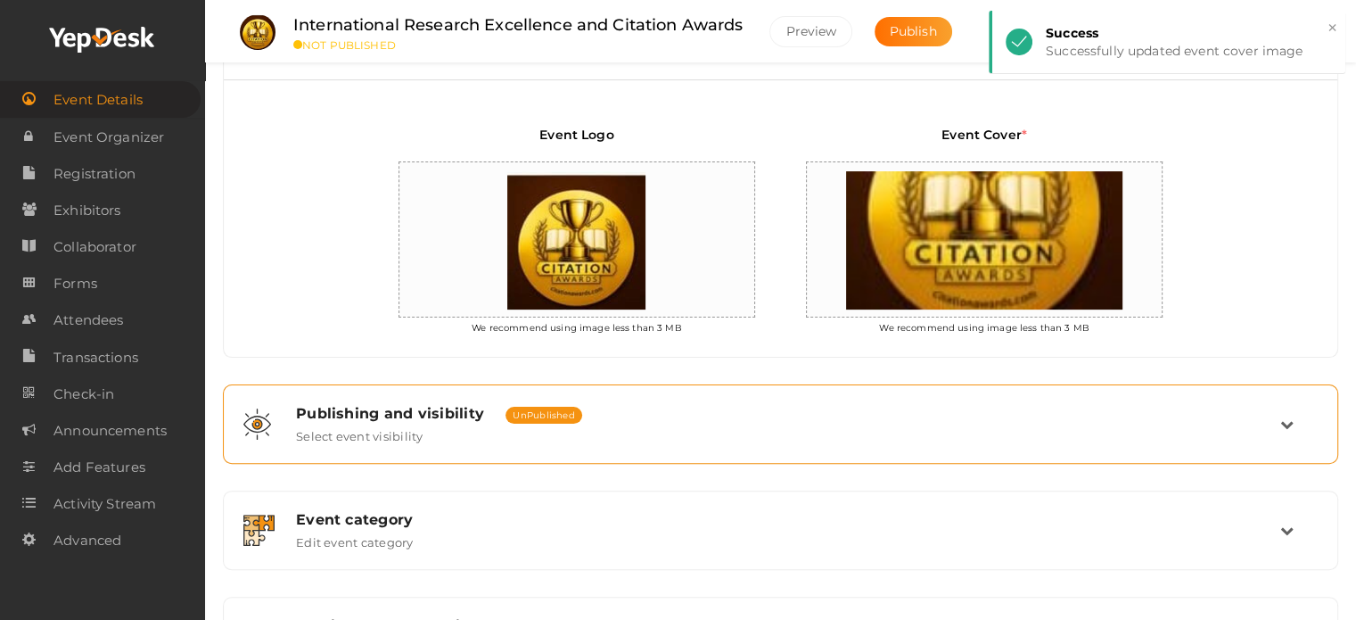
click at [590, 431] on div "Publishing and visibility Published UnPublished Select event visibility" at bounding box center [782, 424] width 998 height 38
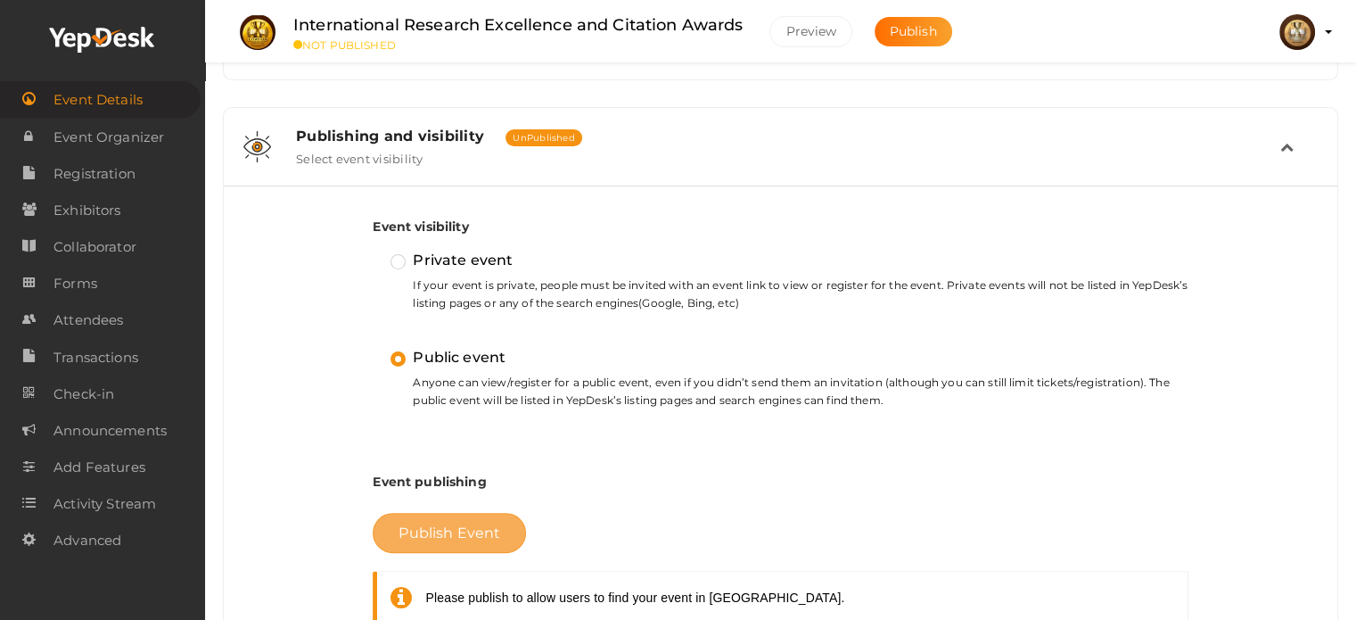
click at [458, 529] on span "Publish Event" at bounding box center [450, 532] width 102 height 17
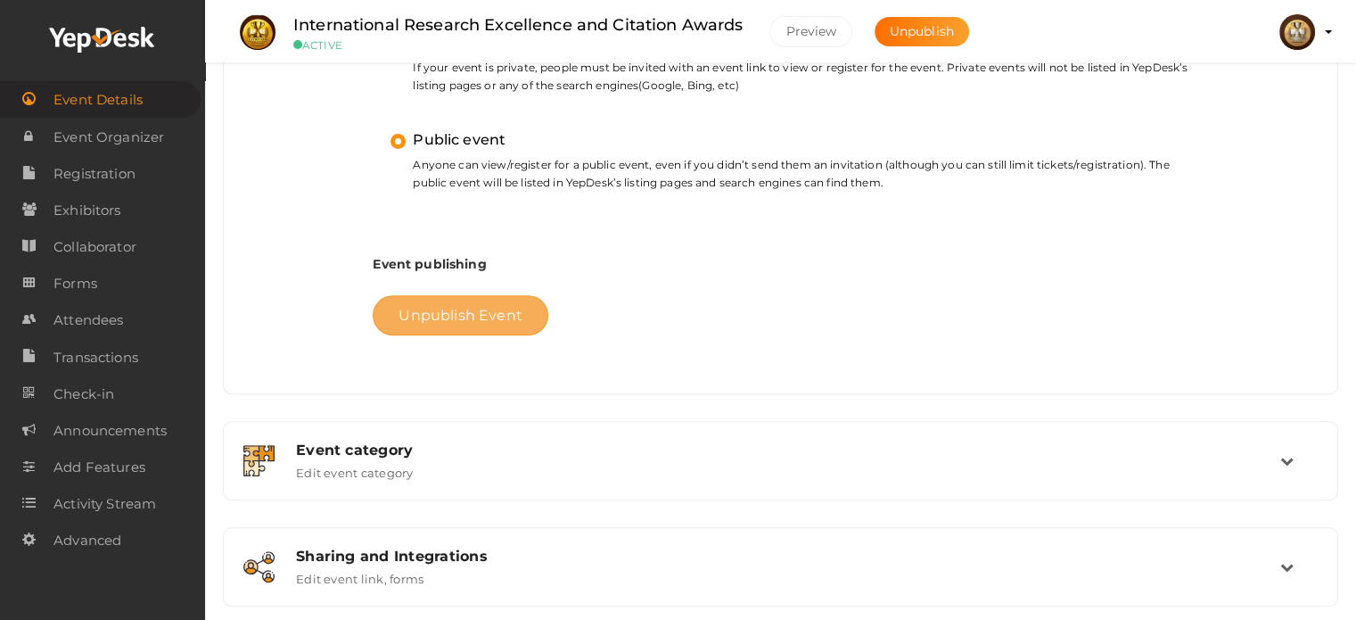
scroll to position [671, 0]
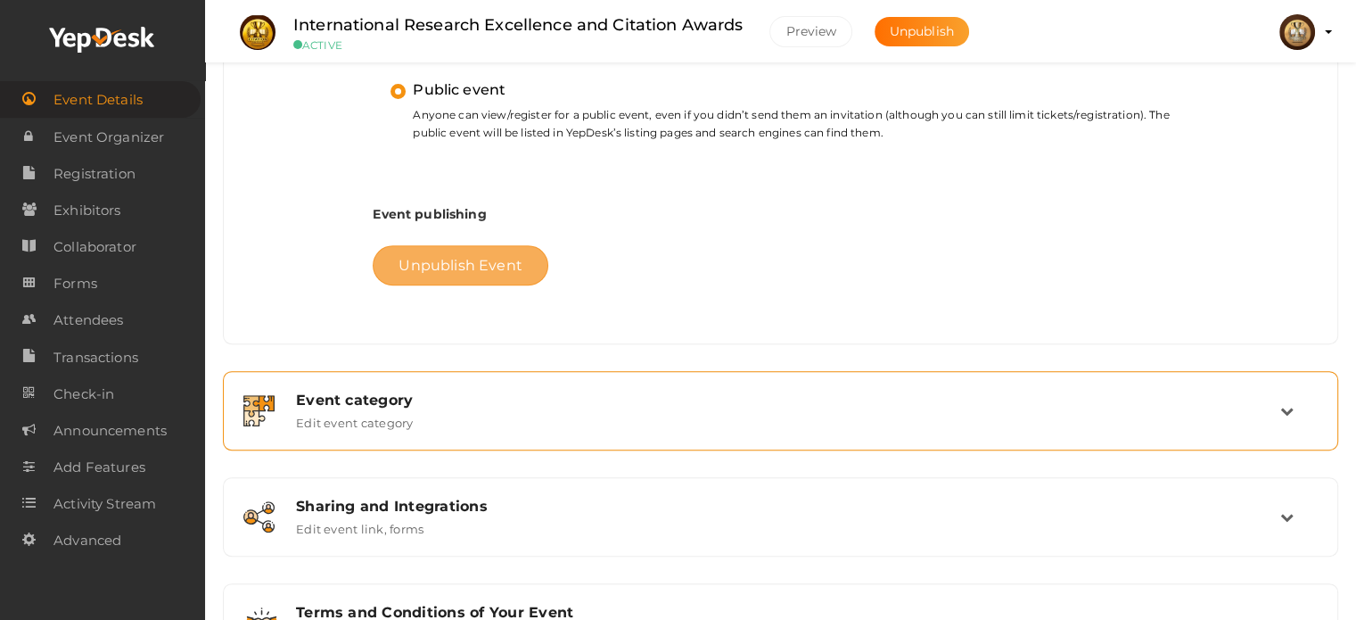
click at [423, 403] on div "Event category" at bounding box center [788, 399] width 984 height 17
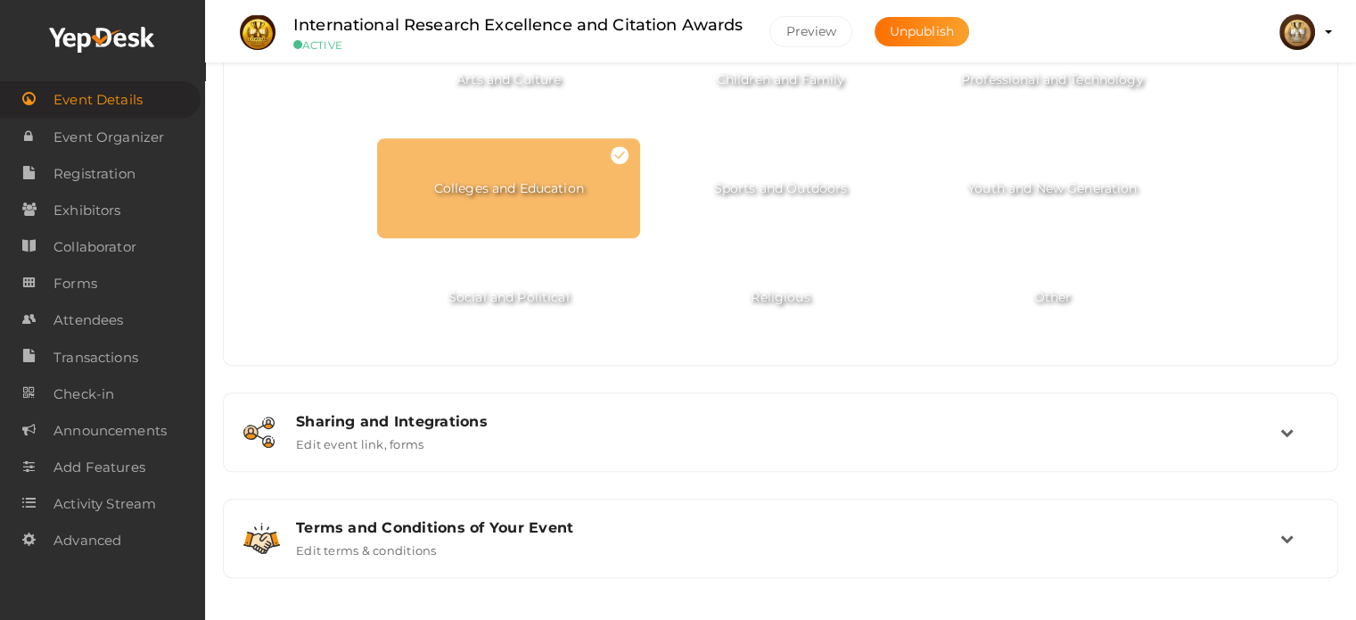
scroll to position [977, 0]
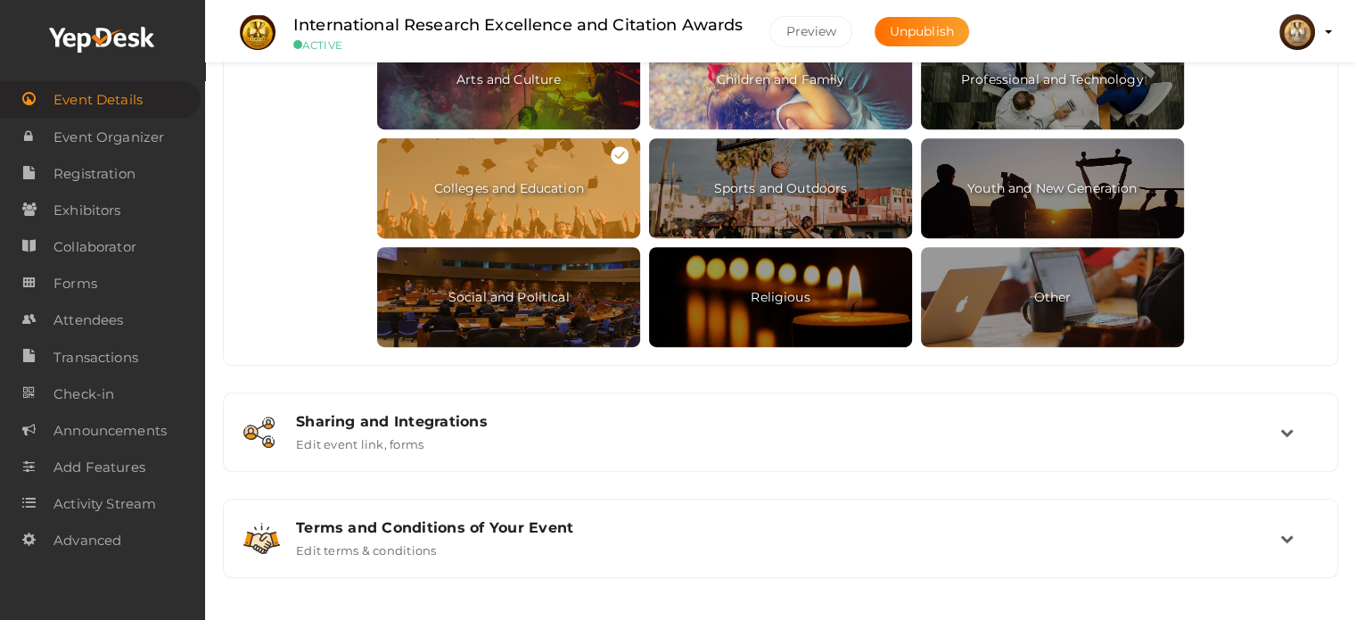
click at [665, 409] on div "Sharing and Integrations Edit event link, forms" at bounding box center [781, 432] width 1096 height 60
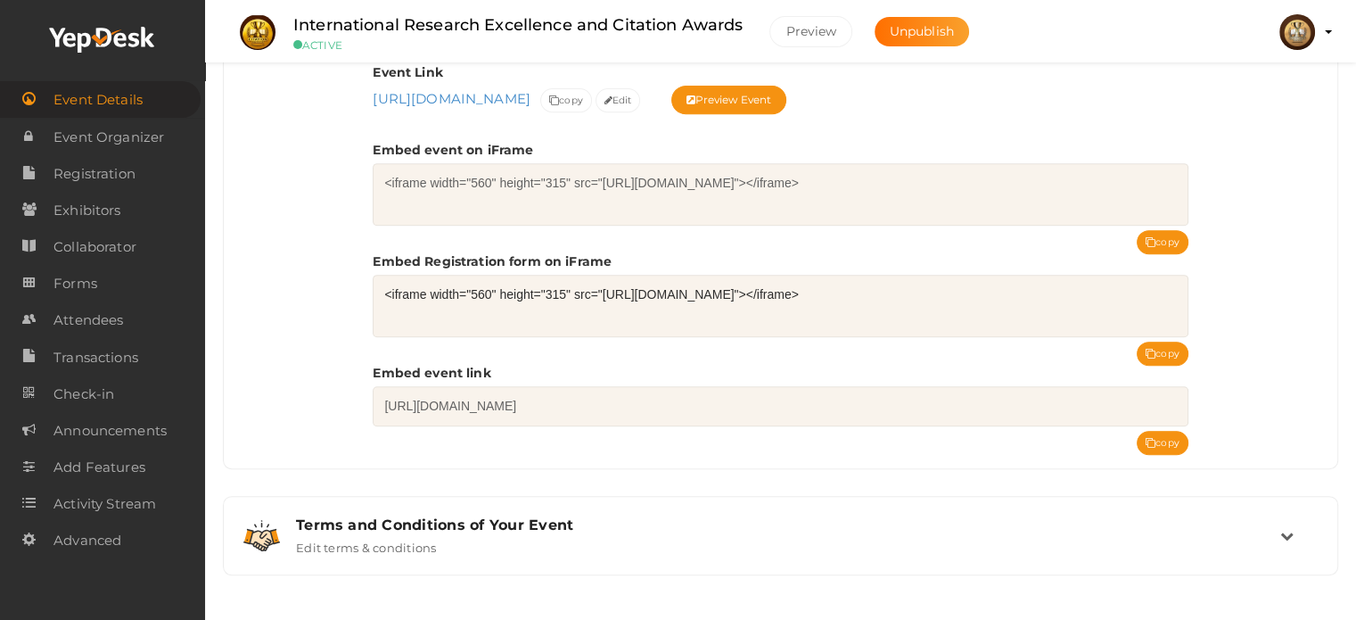
scroll to position [772, 0]
click at [1156, 445] on button "copy" at bounding box center [1163, 443] width 52 height 24
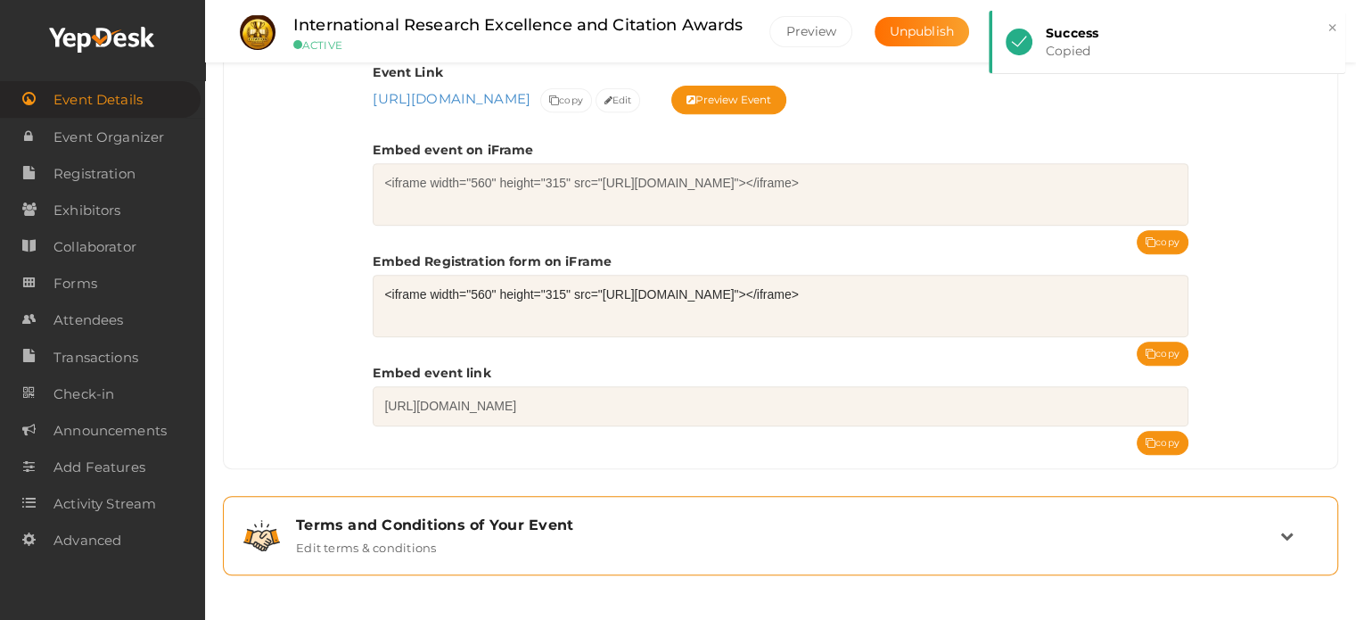
click at [892, 546] on div "Terms and Conditions of Your Event Edit terms & conditions" at bounding box center [782, 535] width 998 height 38
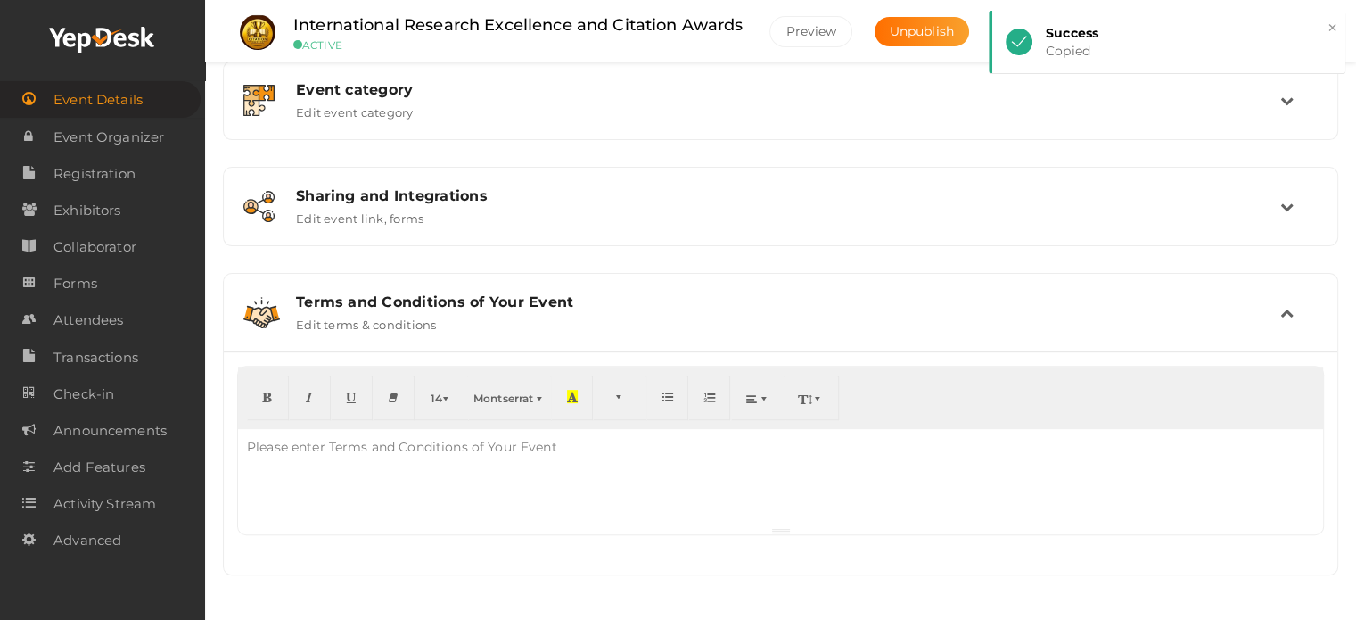
scroll to position [555, 0]
click at [382, 447] on div "Please enter Terms and Conditions of Your Event" at bounding box center [402, 449] width 328 height 36
paste div
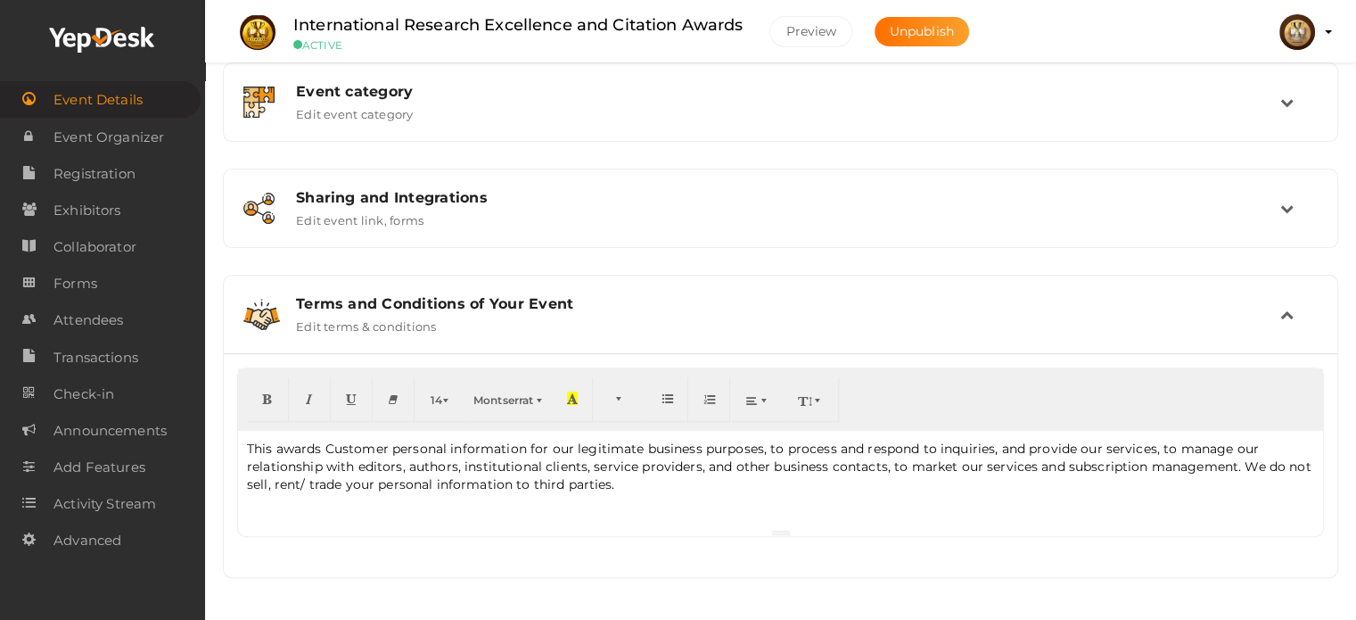
click at [799, 604] on div "International Research Excellence and Citation Awards Citation Awards Online Ev…" at bounding box center [780, 33] width 1151 height 1177
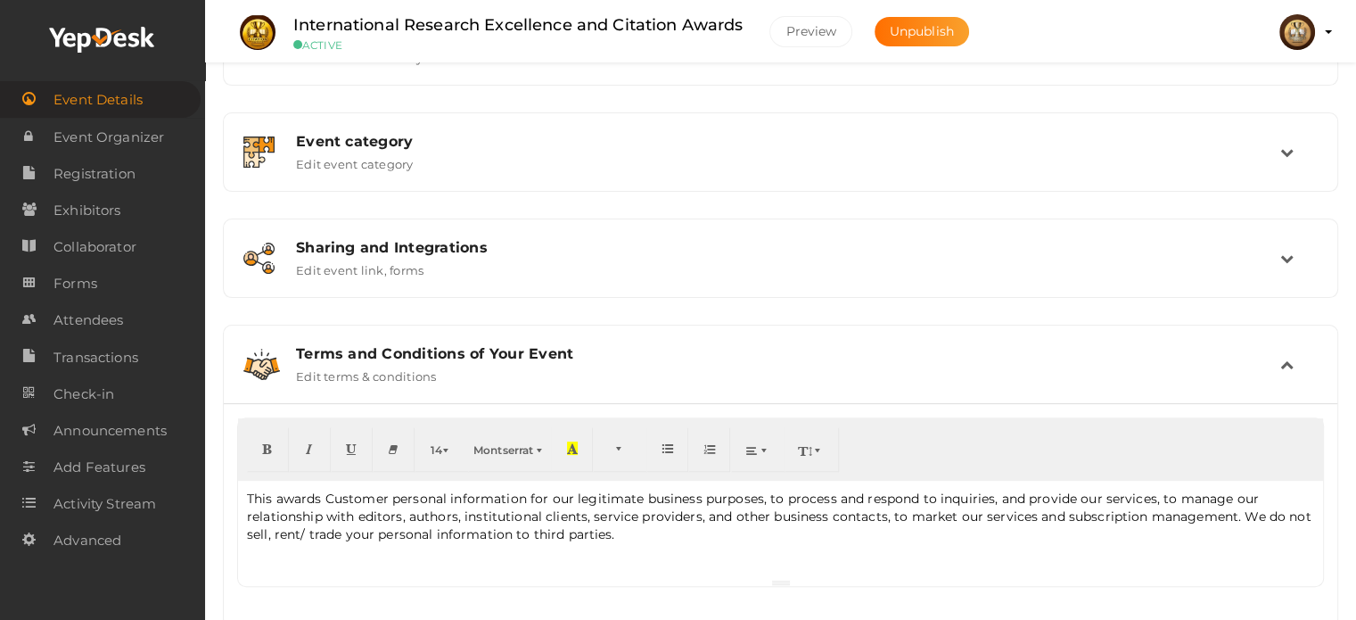
scroll to position [465, 0]
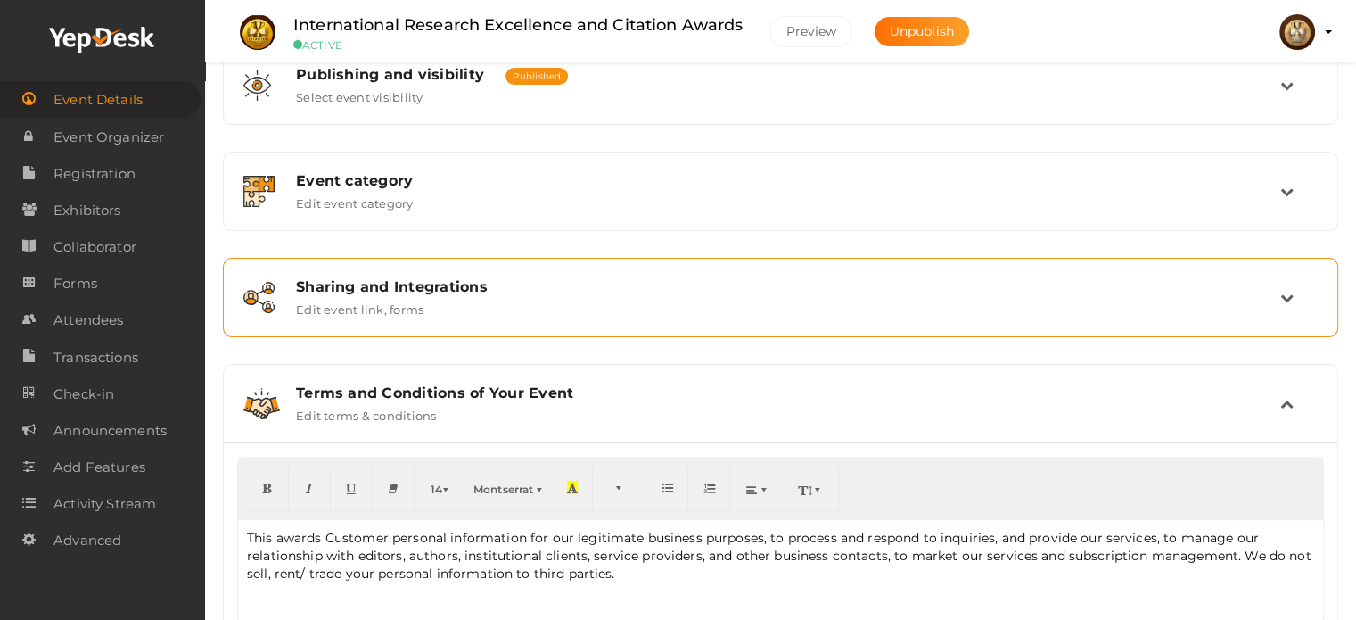
click at [637, 312] on div "Sharing and Integrations Edit event link, forms" at bounding box center [782, 297] width 998 height 38
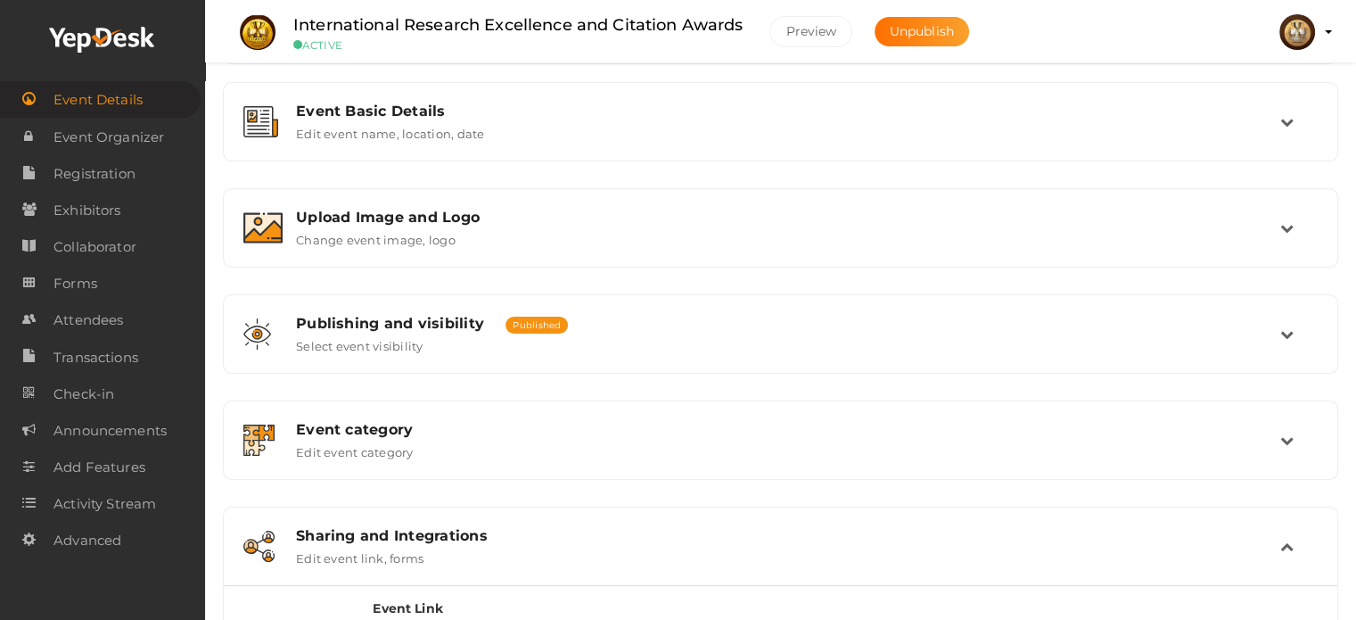
scroll to position [198, 0]
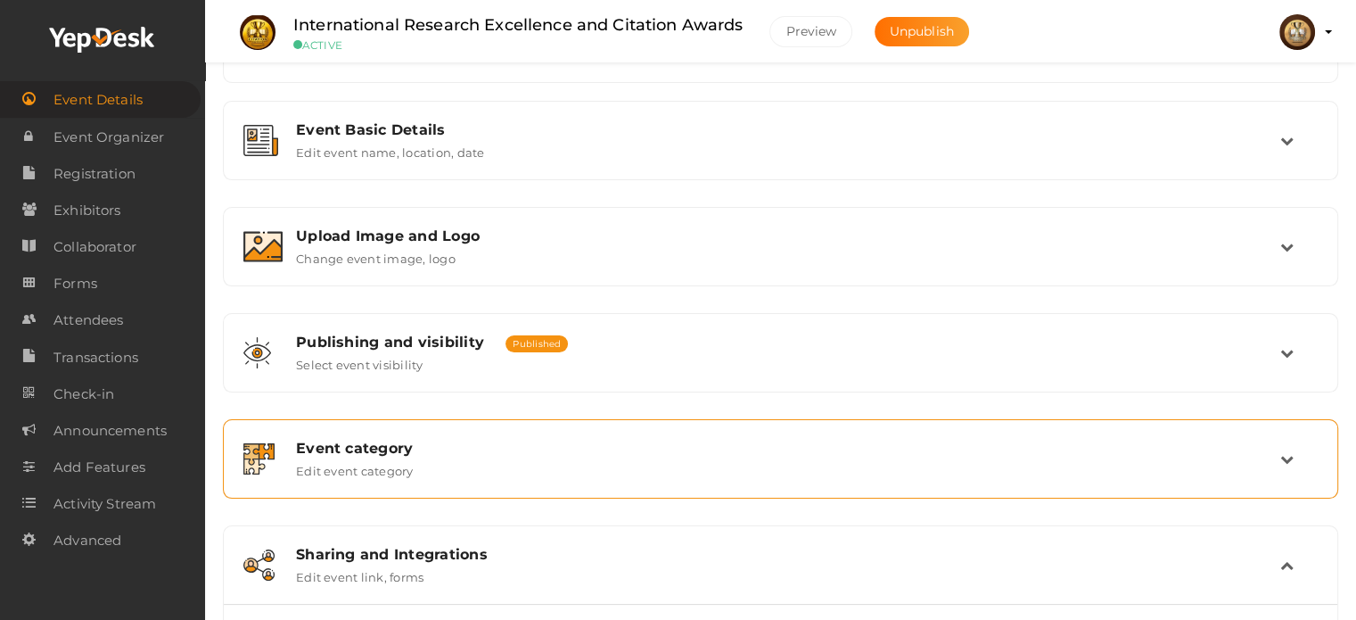
click at [577, 434] on div "Event category Edit event category" at bounding box center [781, 459] width 1096 height 60
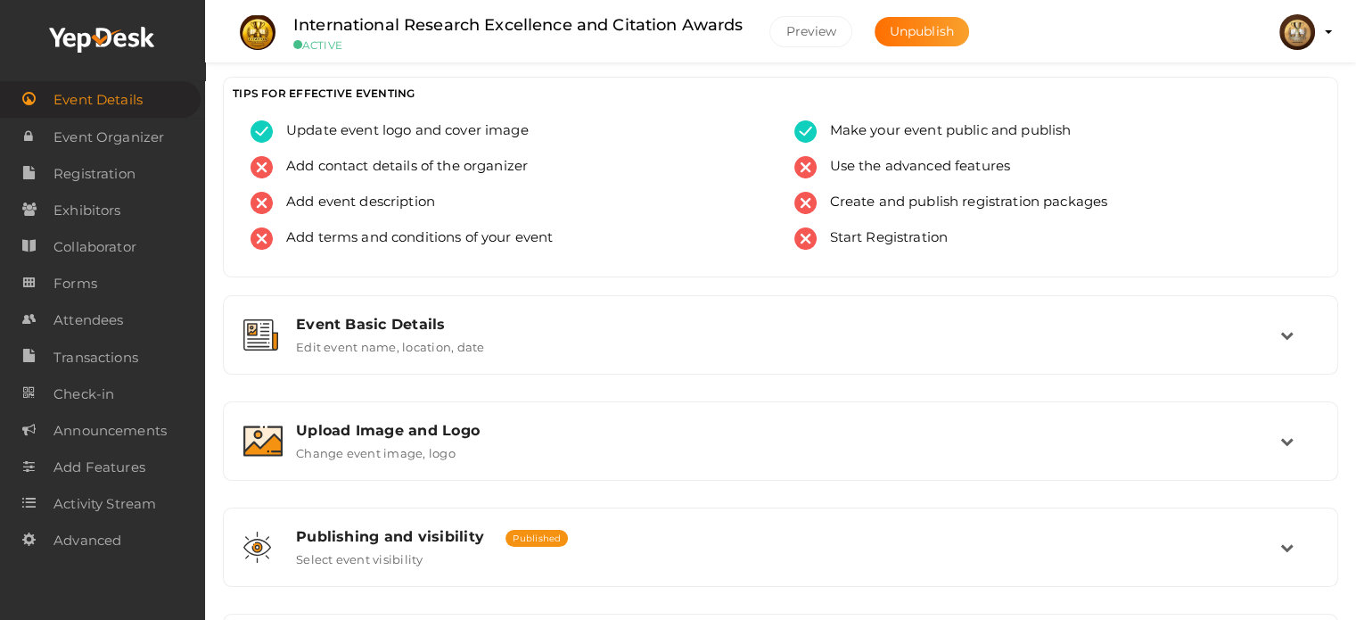
scroll to position [0, 0]
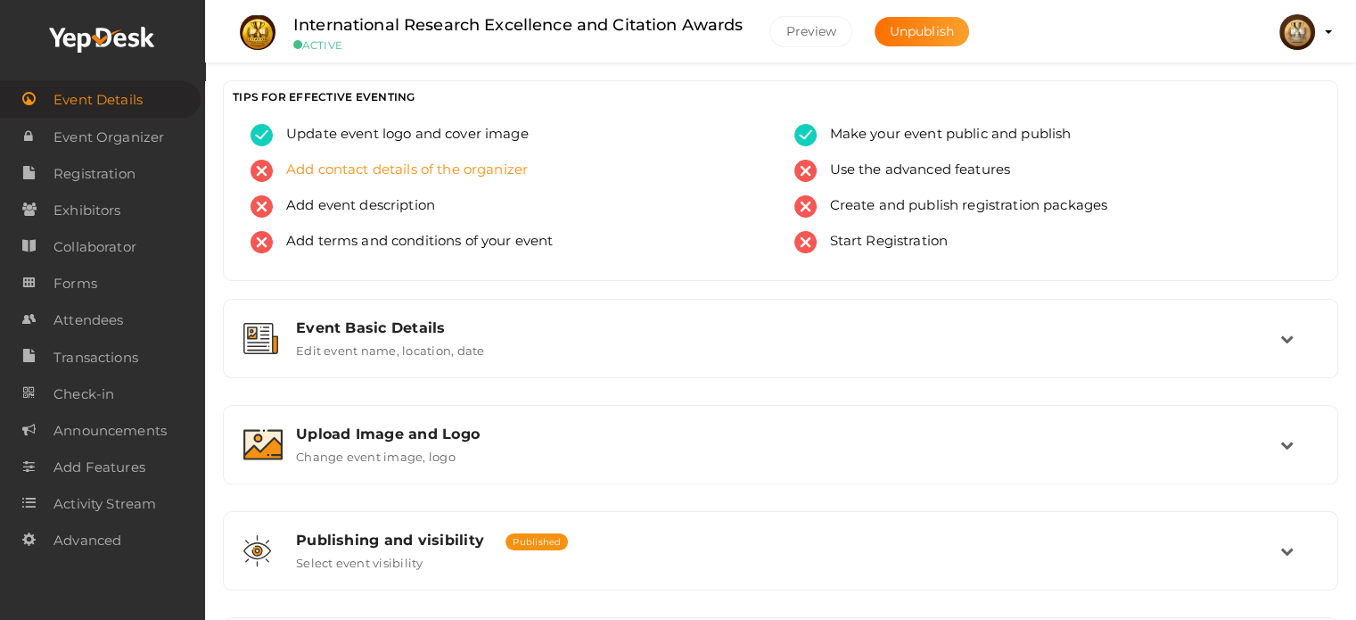
click at [319, 174] on span "Add contact details of the organizer" at bounding box center [400, 171] width 255 height 22
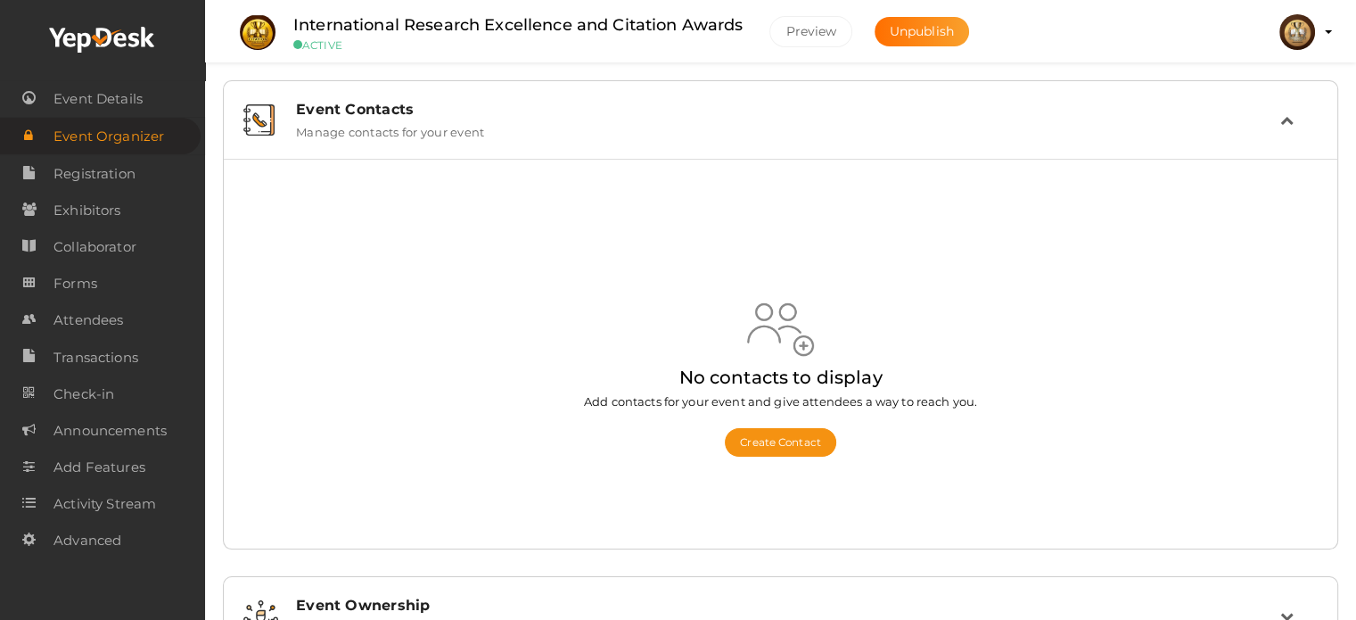
scroll to position [79, 0]
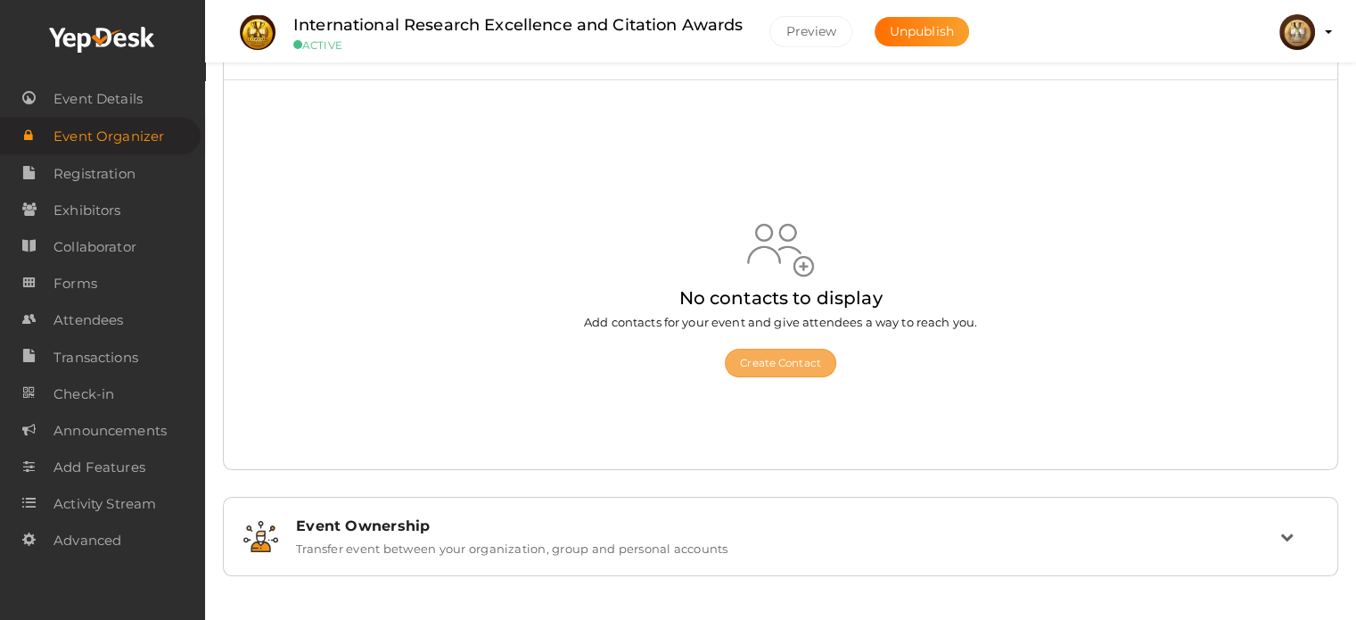
click at [786, 361] on button "Create Contact" at bounding box center [780, 363] width 111 height 29
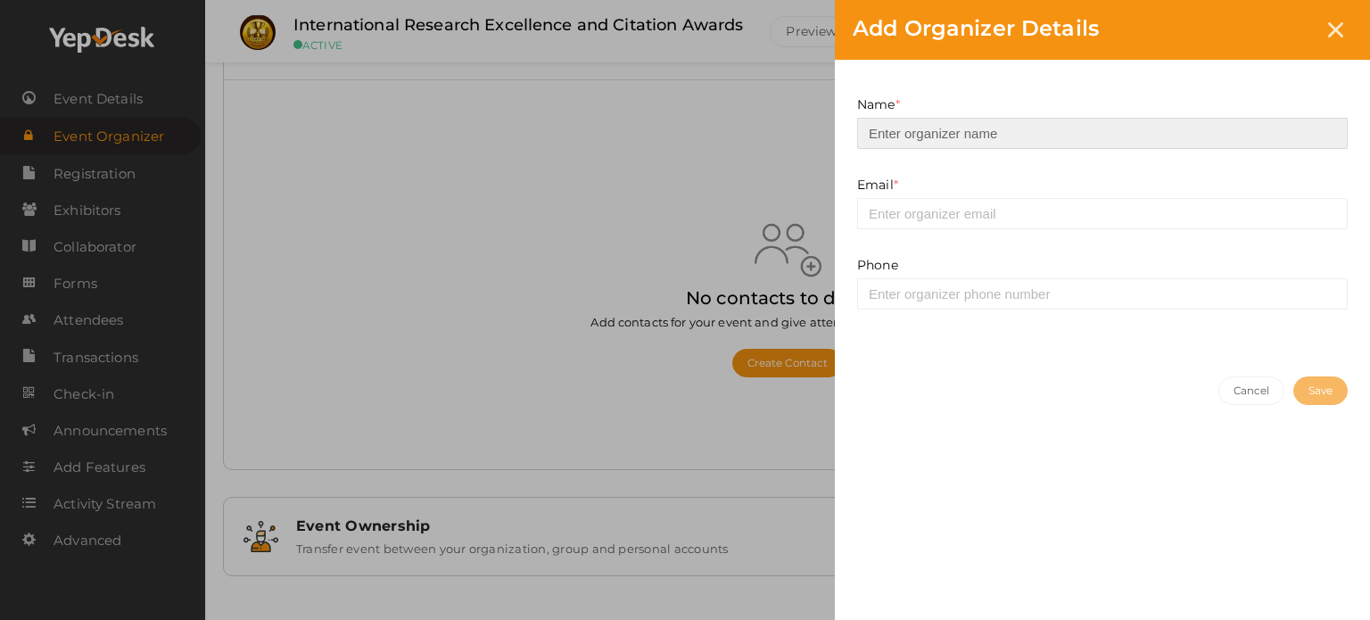
click at [938, 133] on input at bounding box center [1102, 133] width 490 height 31
type input "citationawards"
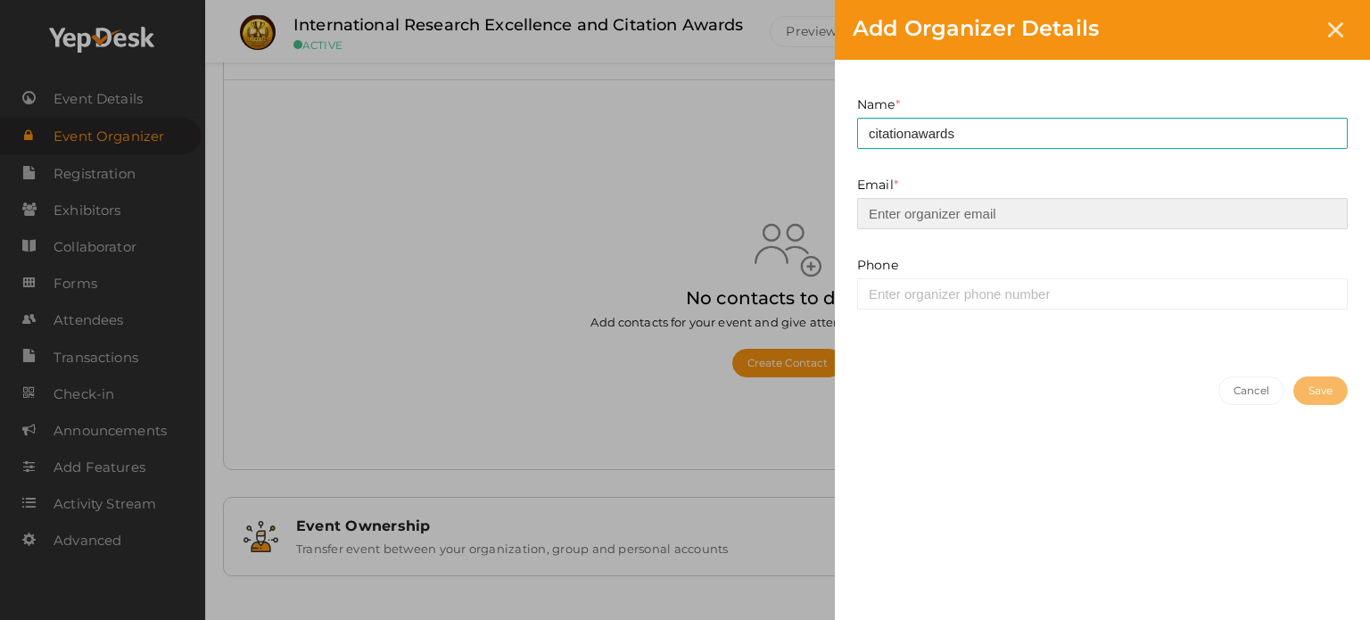
click at [924, 213] on input "email" at bounding box center [1102, 213] width 490 height 31
type input "citationawads@gmail.com"
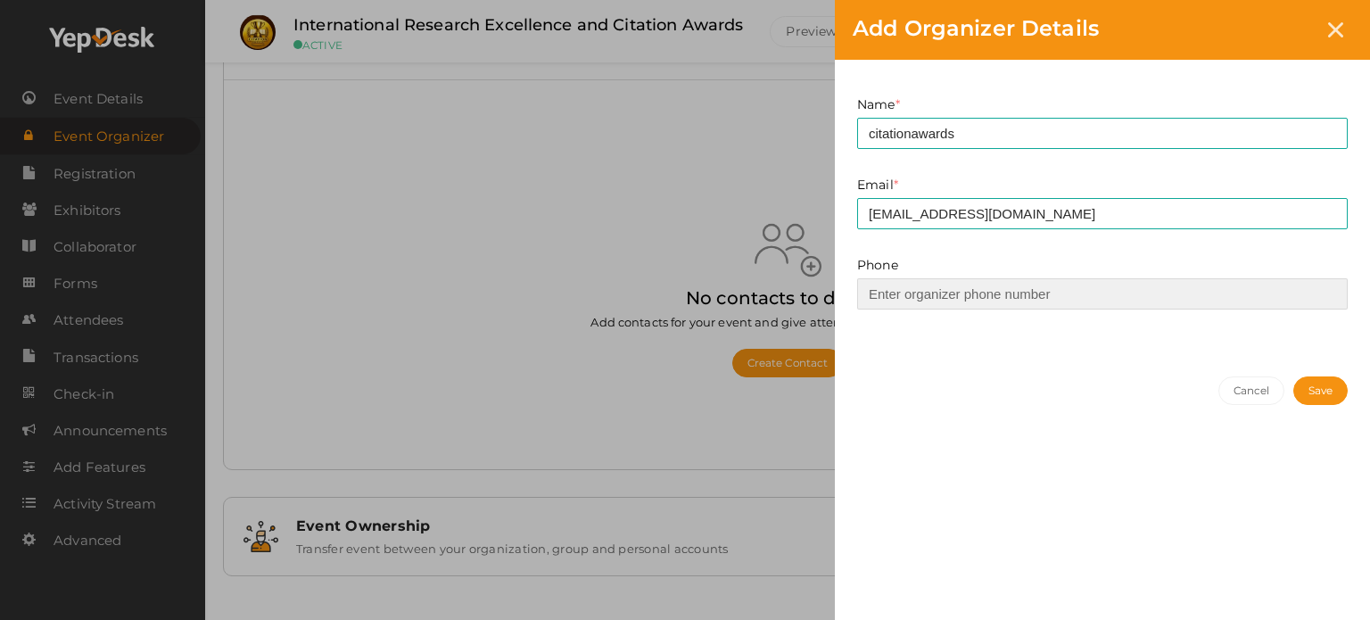
click at [923, 295] on input at bounding box center [1102, 293] width 490 height 31
click at [963, 286] on input at bounding box center [1102, 293] width 490 height 31
type input "8110004433"
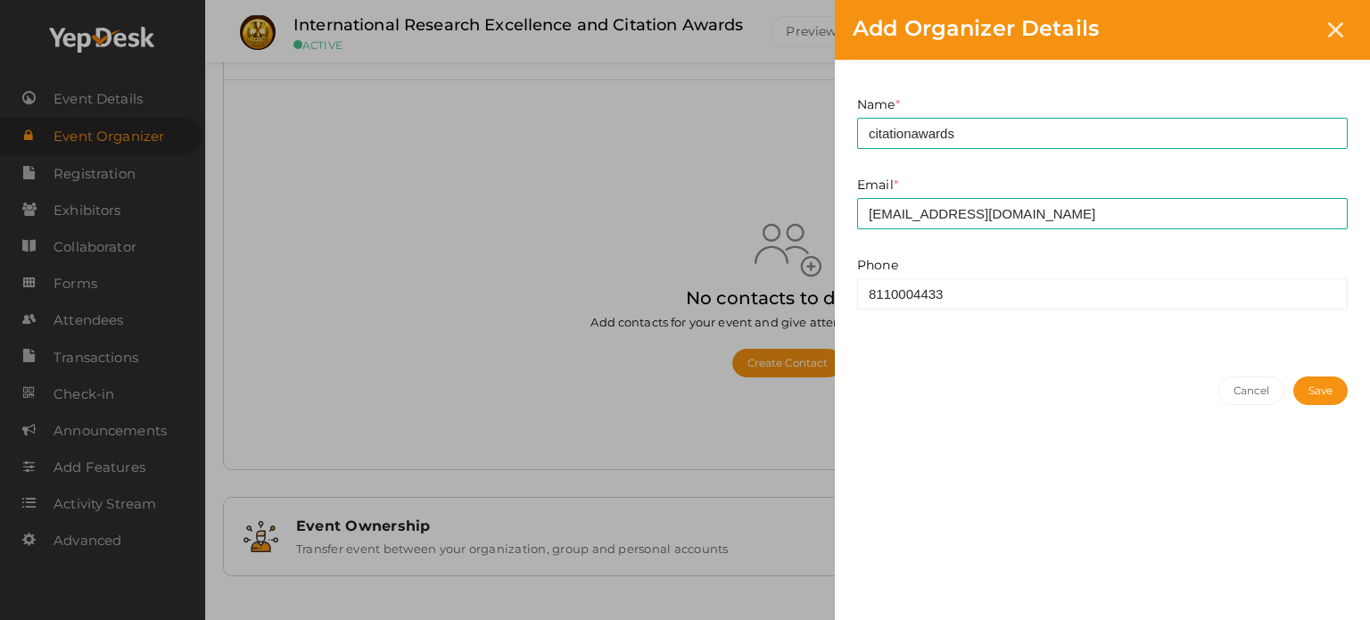
click at [1305, 391] on button "Save" at bounding box center [1320, 390] width 54 height 29
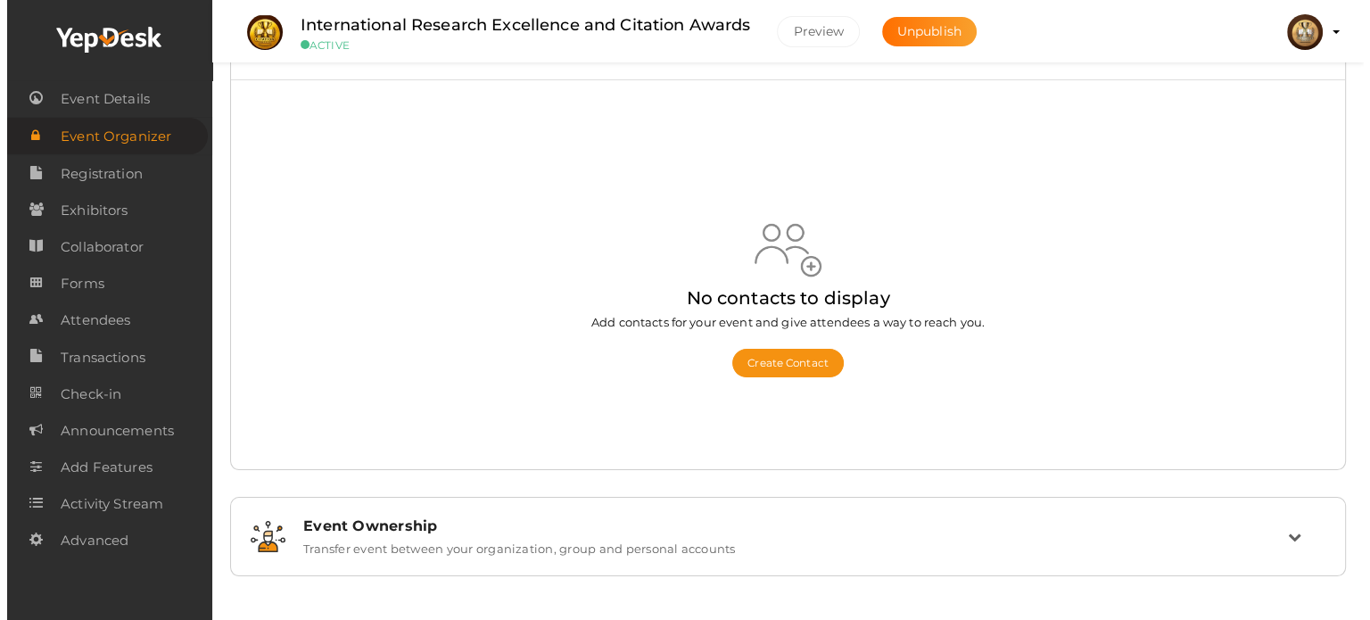
scroll to position [0, 0]
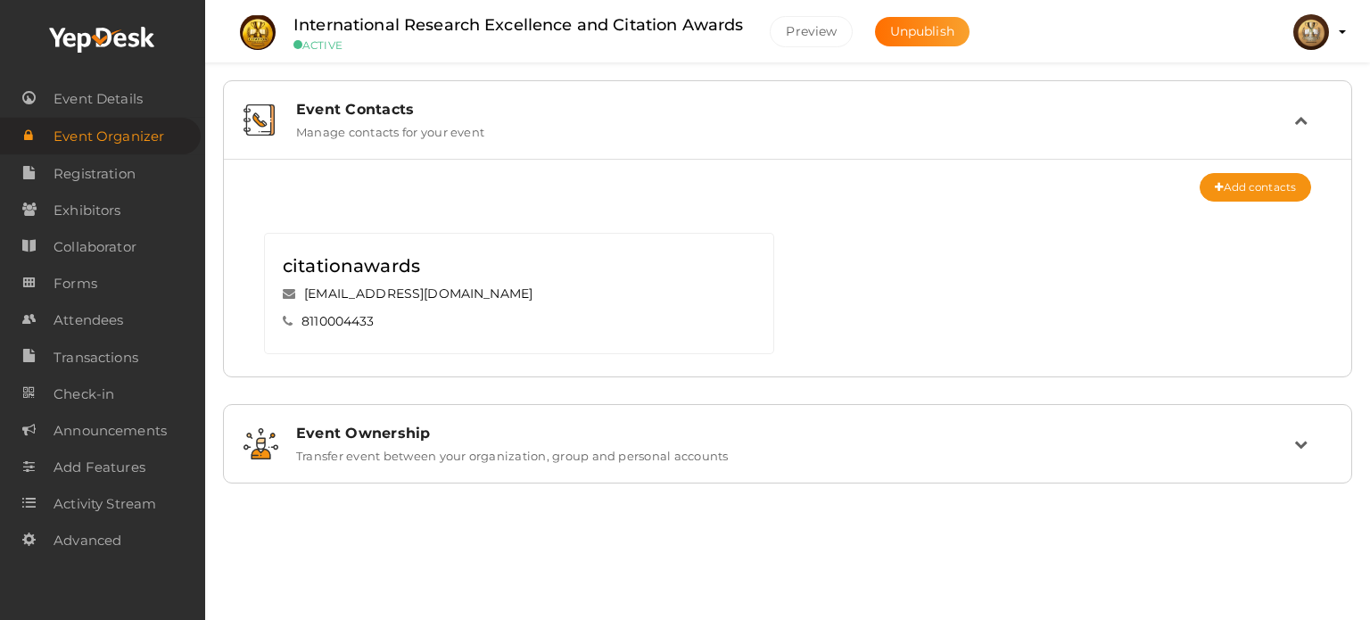
click at [679, 449] on label "Transfer event between your organization, group and personal accounts" at bounding box center [512, 451] width 432 height 21
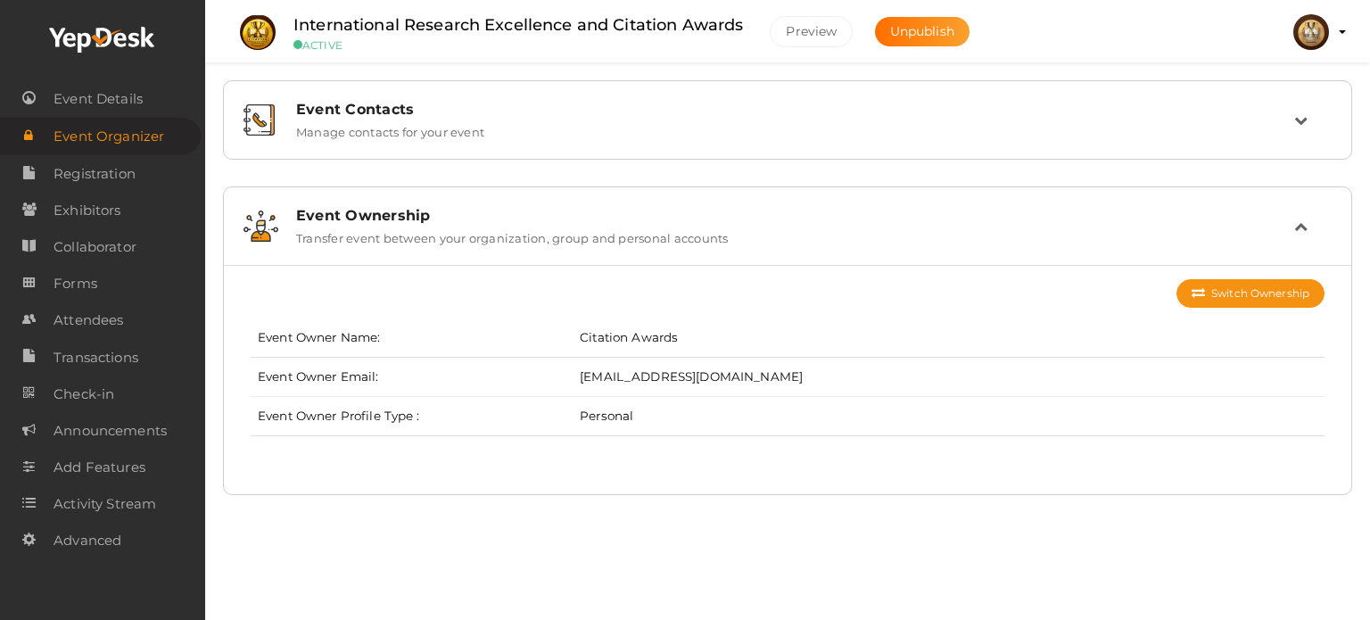
click at [617, 537] on div "Event Contacts Manage contacts for your event No contacts to display Add contac…" at bounding box center [787, 269] width 1164 height 539
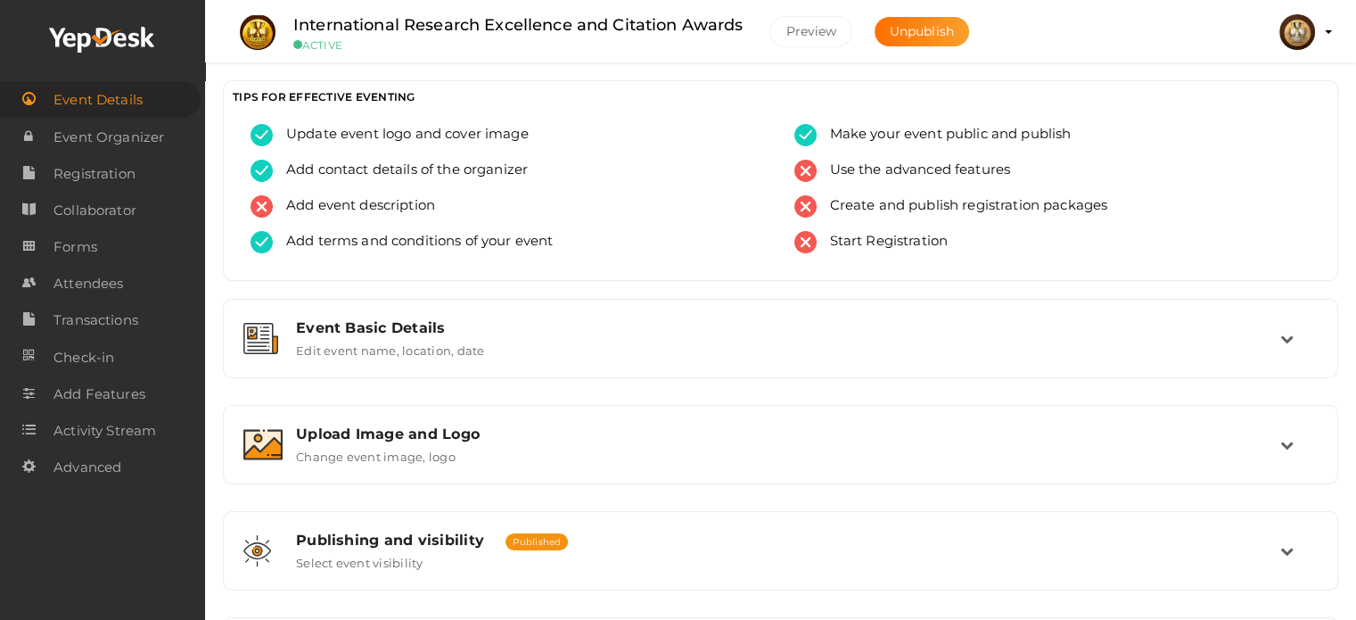
scroll to position [332, 0]
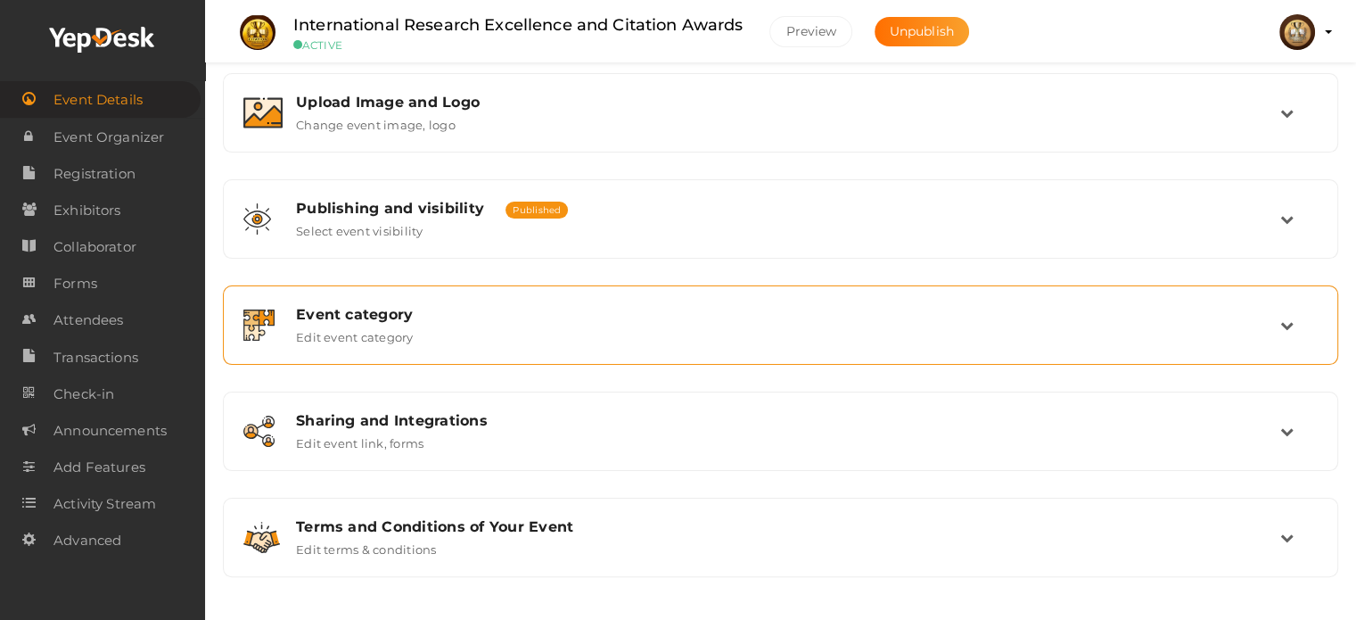
click at [555, 324] on div "Event category Edit event category" at bounding box center [782, 325] width 998 height 38
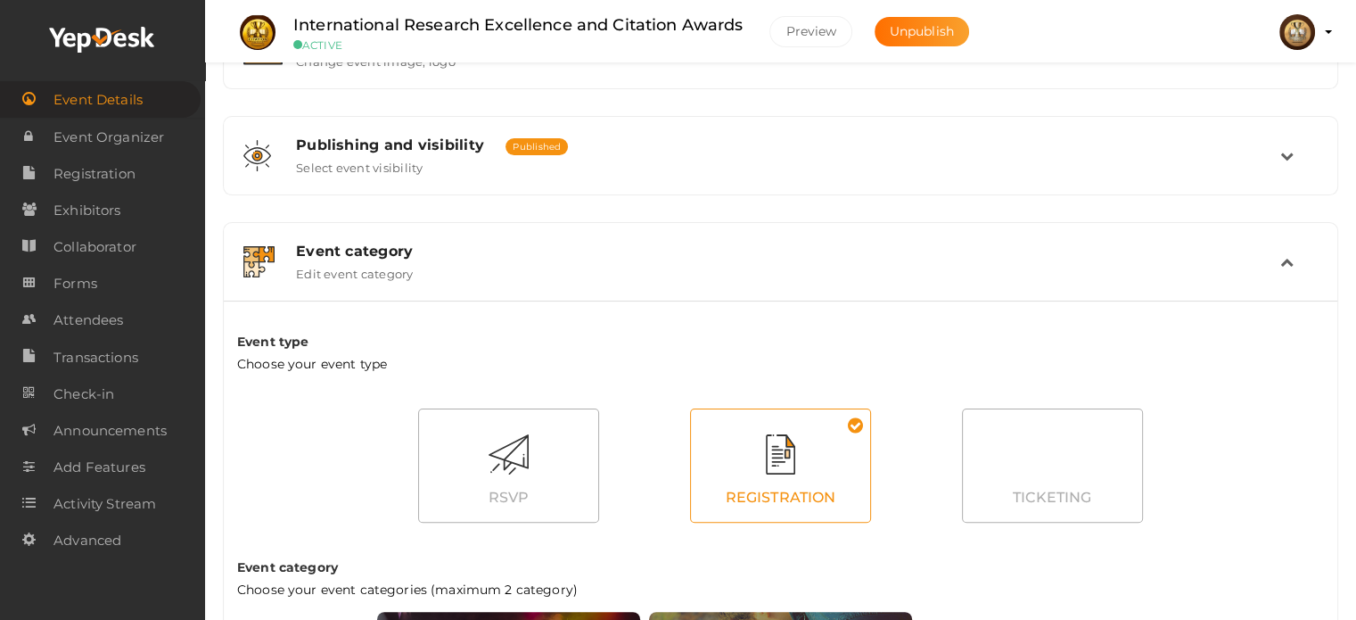
scroll to position [0, 0]
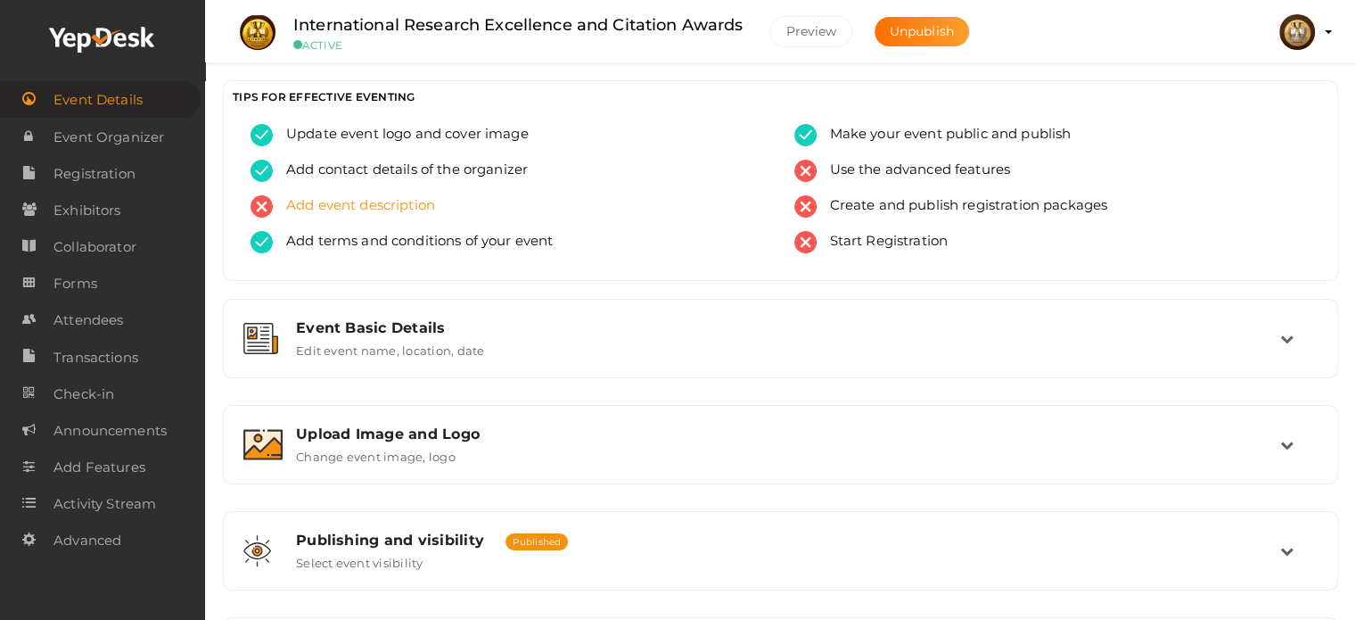
click at [260, 205] on img at bounding box center [262, 206] width 22 height 22
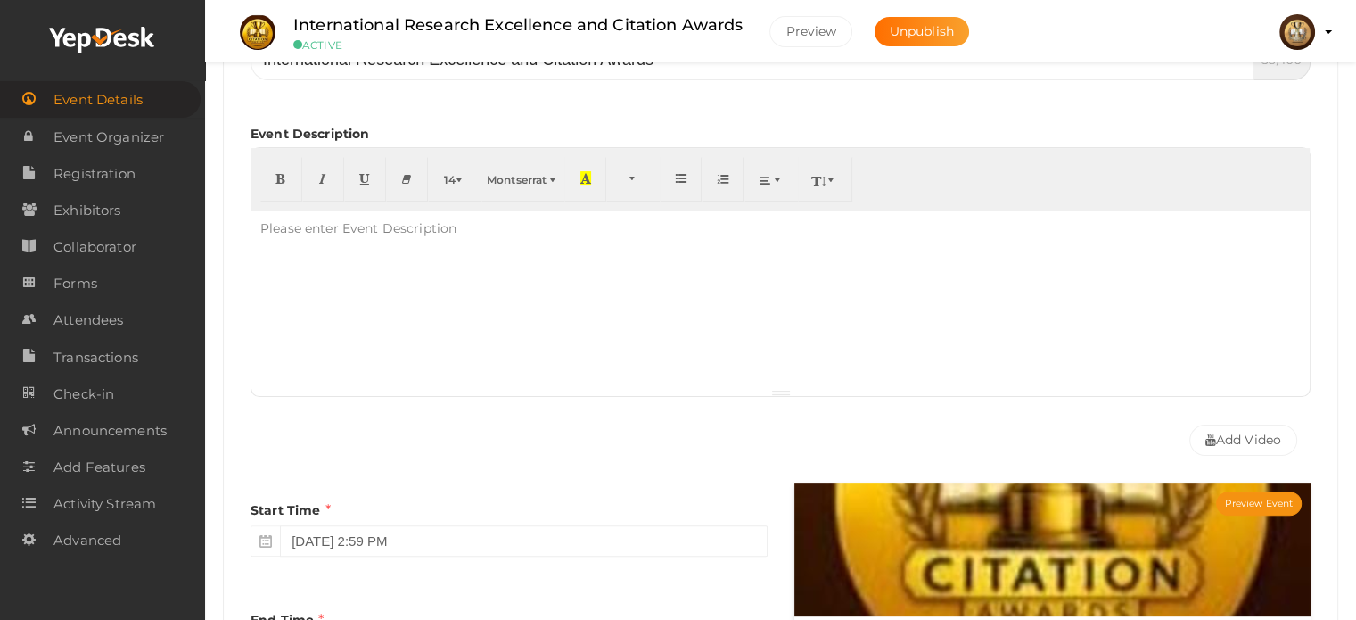
click at [339, 243] on div "Please enter Event Description" at bounding box center [358, 228] width 214 height 36
paste div
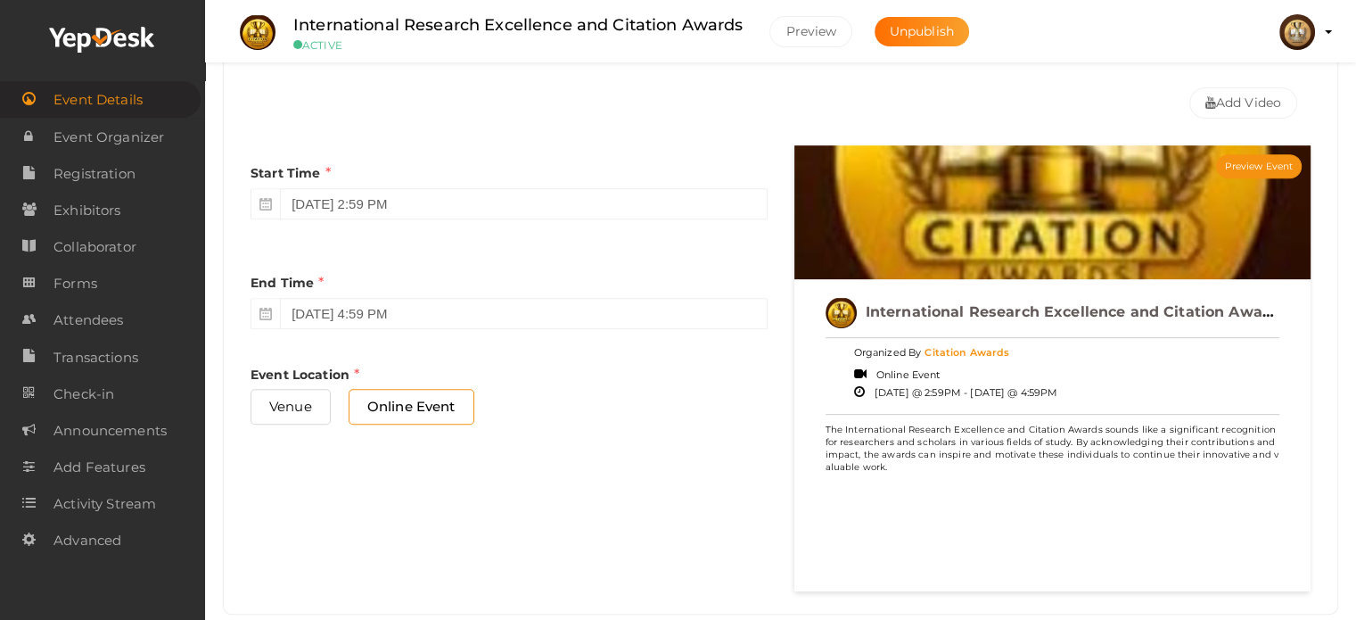
scroll to position [733, 0]
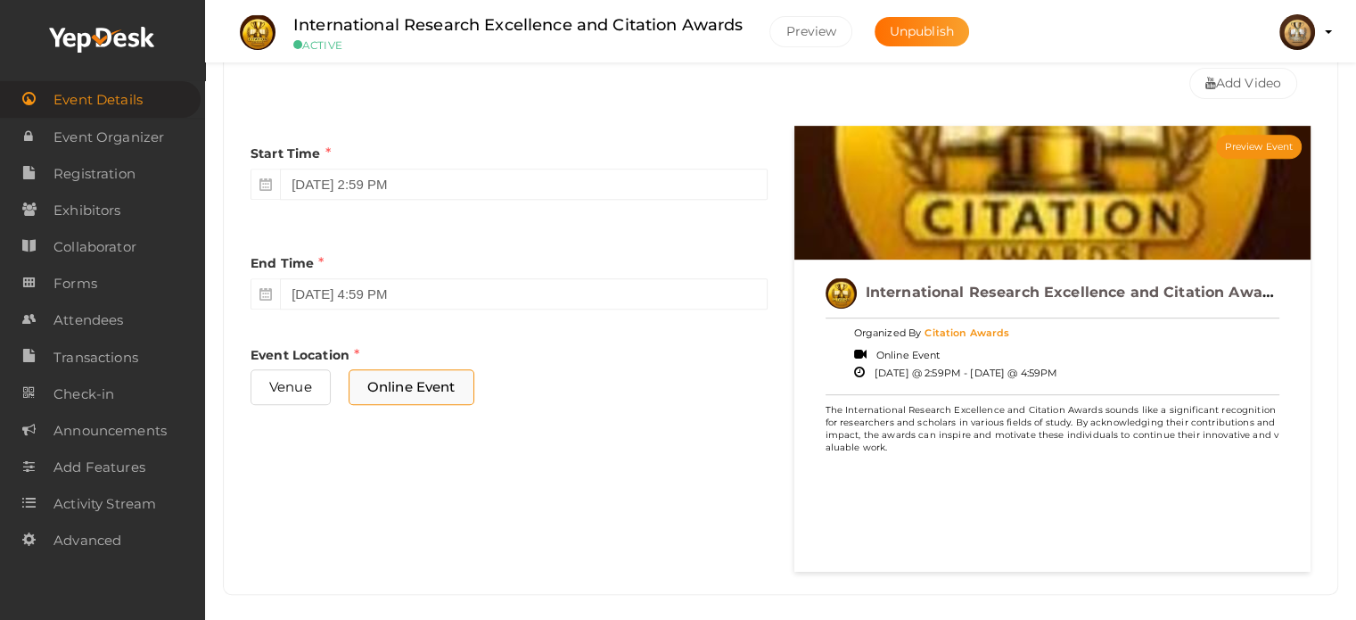
click at [421, 393] on span "Online Event" at bounding box center [412, 386] width 126 height 35
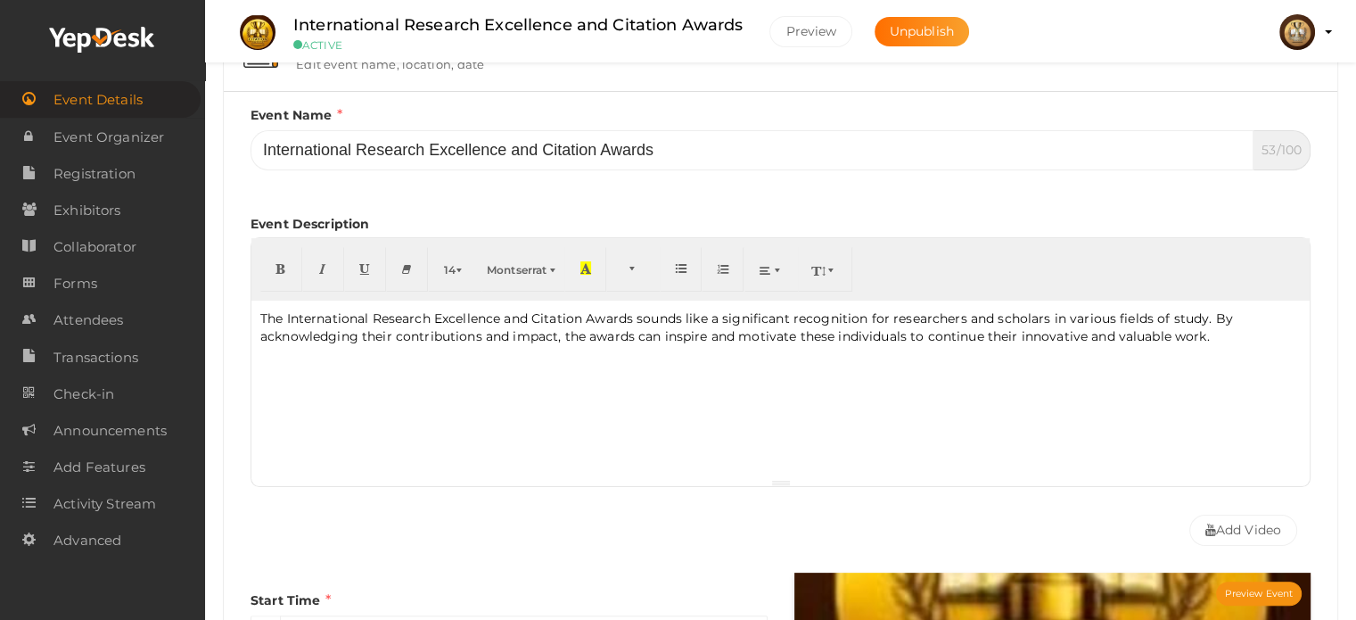
scroll to position [357, 0]
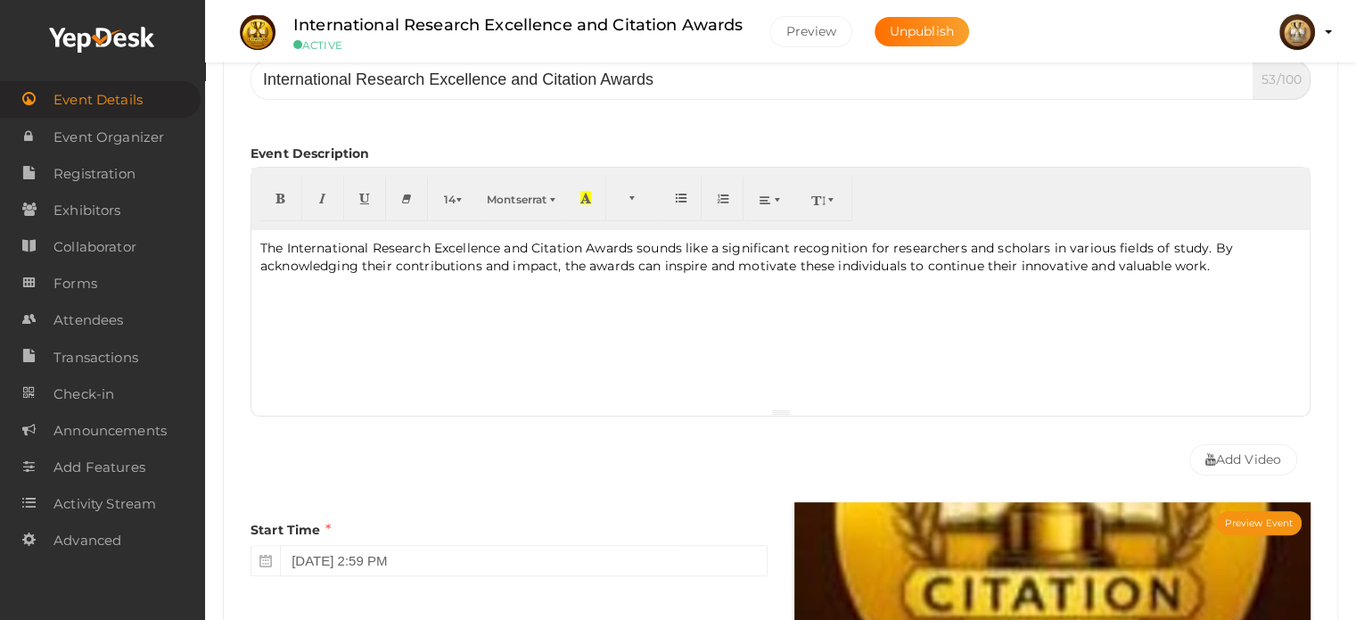
click at [1233, 265] on p "The International Research Excellence and Citation Awards sounds like a signifi…" at bounding box center [780, 257] width 1041 height 36
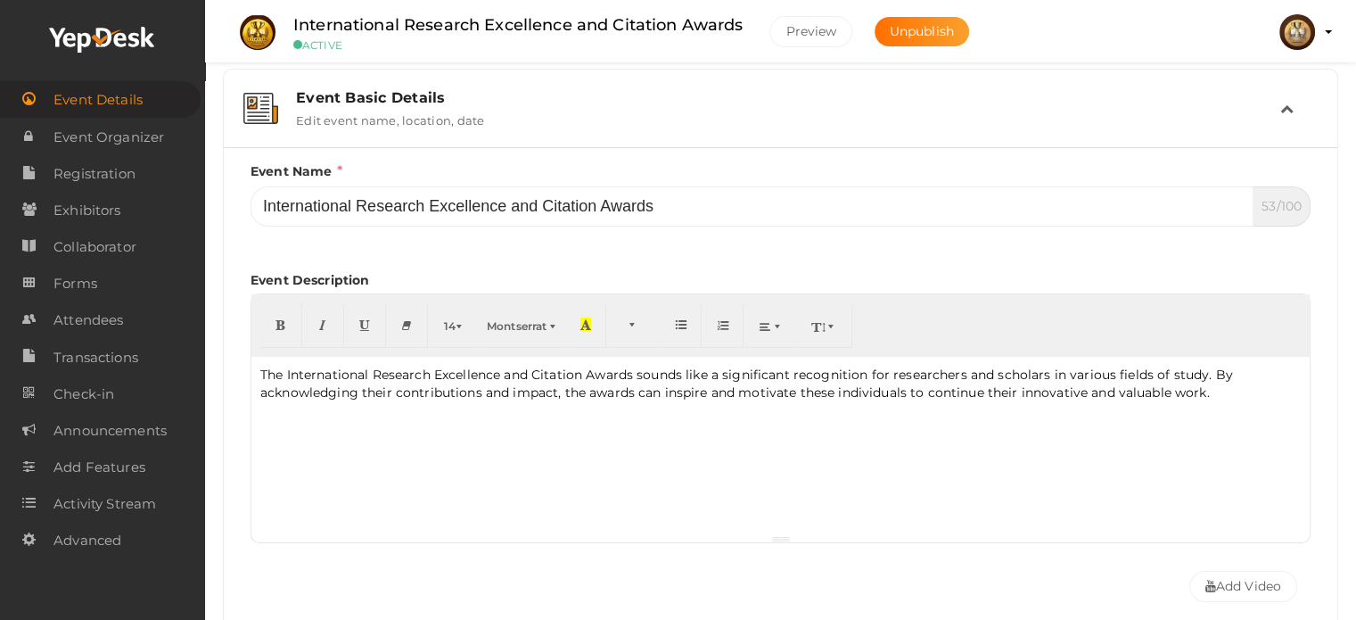
scroll to position [0, 0]
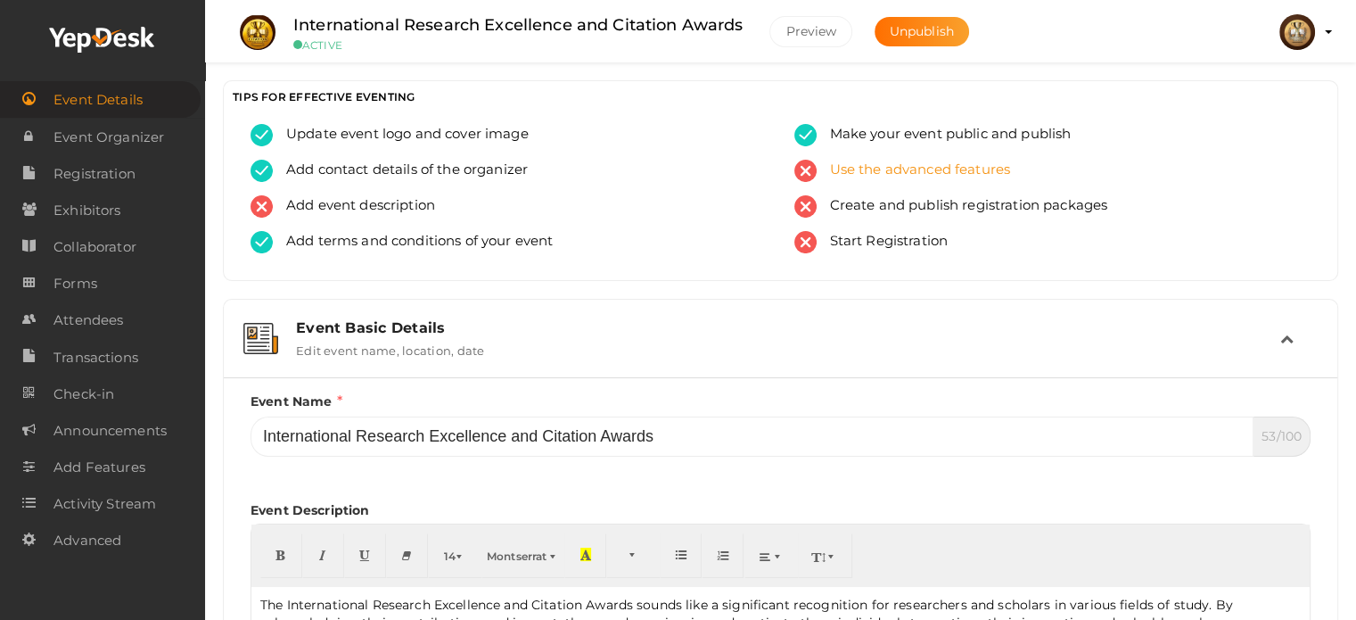
click at [908, 172] on span "Use the advanced features" at bounding box center [914, 171] width 194 height 22
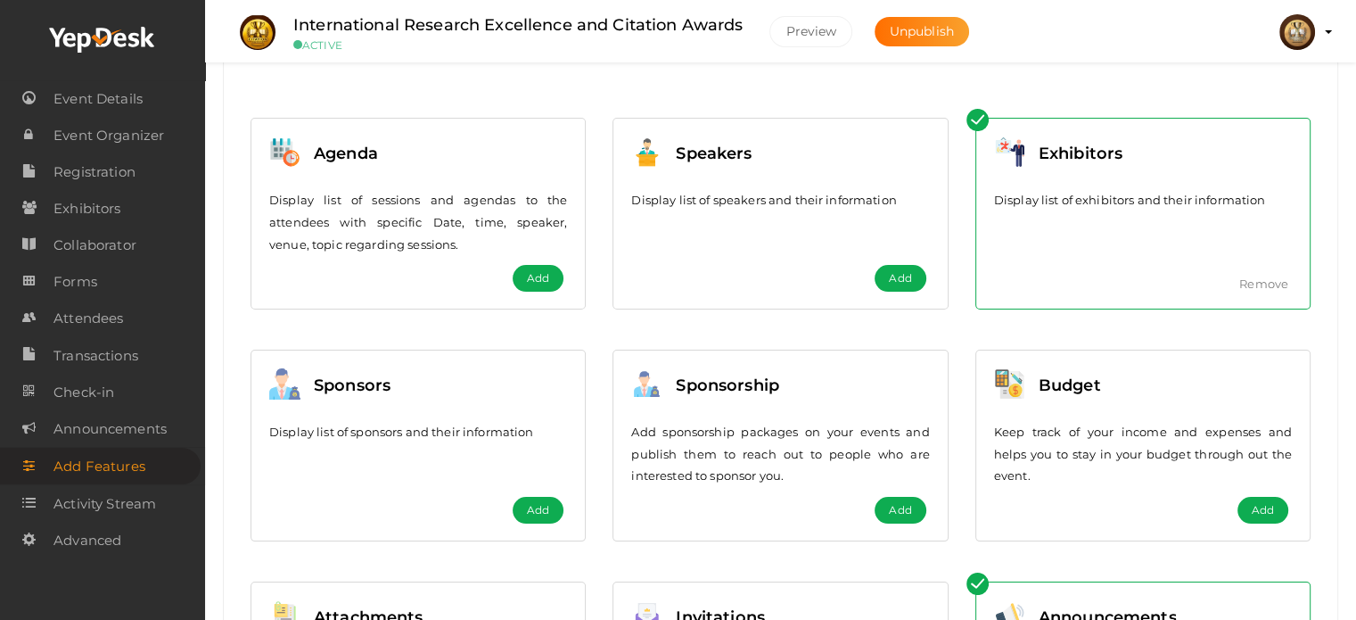
scroll to position [178, 0]
click at [528, 284] on span "Add" at bounding box center [538, 279] width 22 height 18
click at [902, 289] on button "Add" at bounding box center [900, 279] width 51 height 27
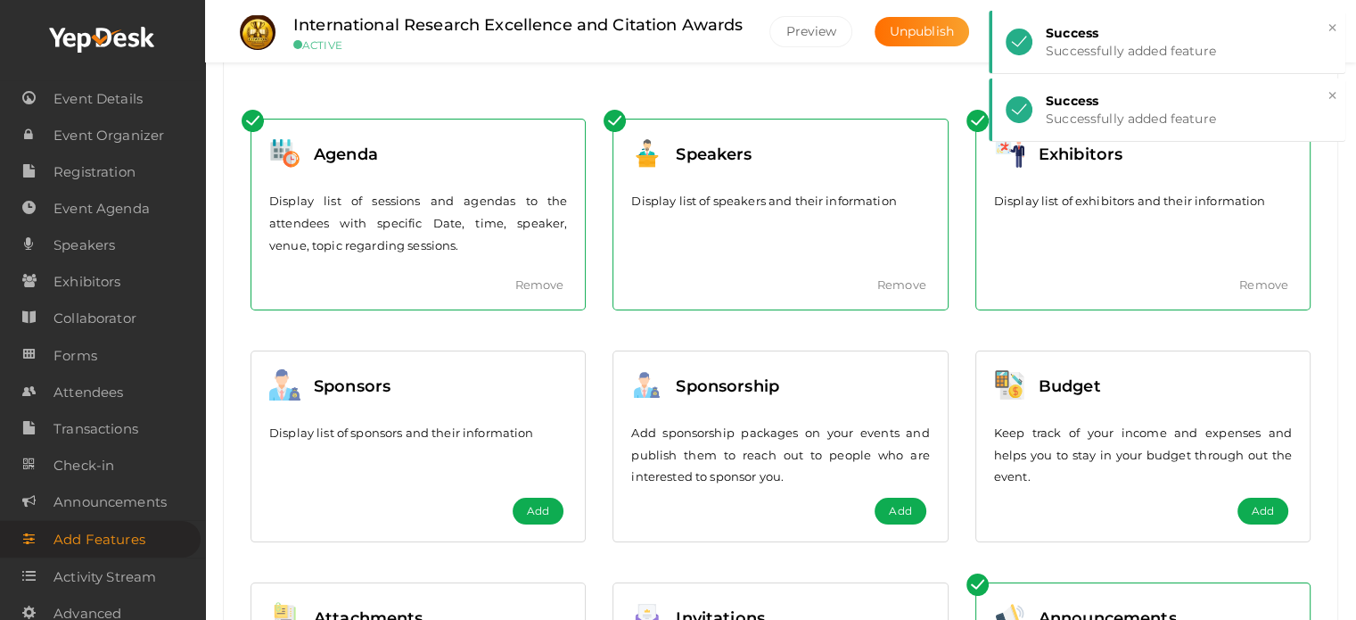
drag, startPoint x: 535, startPoint y: 506, endPoint x: 553, endPoint y: 506, distance: 17.9
click at [535, 506] on span "Add" at bounding box center [538, 511] width 22 height 18
click at [901, 514] on span "Add" at bounding box center [900, 511] width 22 height 18
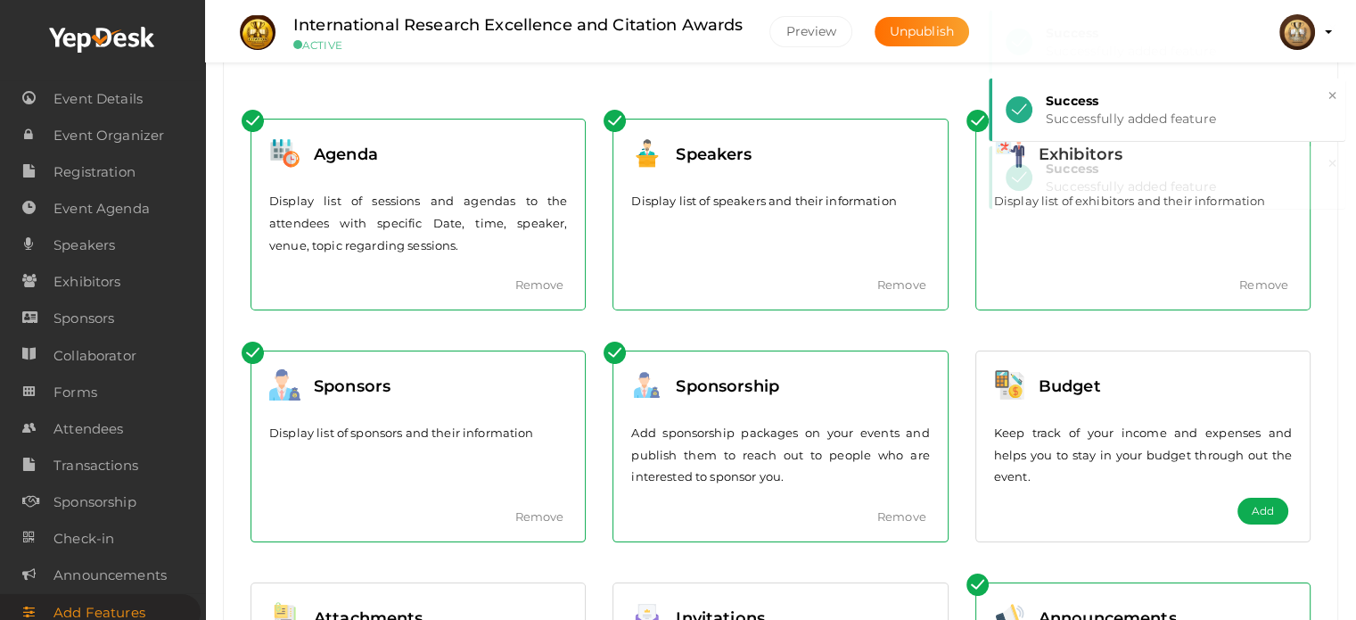
click at [1268, 513] on span "Add" at bounding box center [1263, 511] width 22 height 18
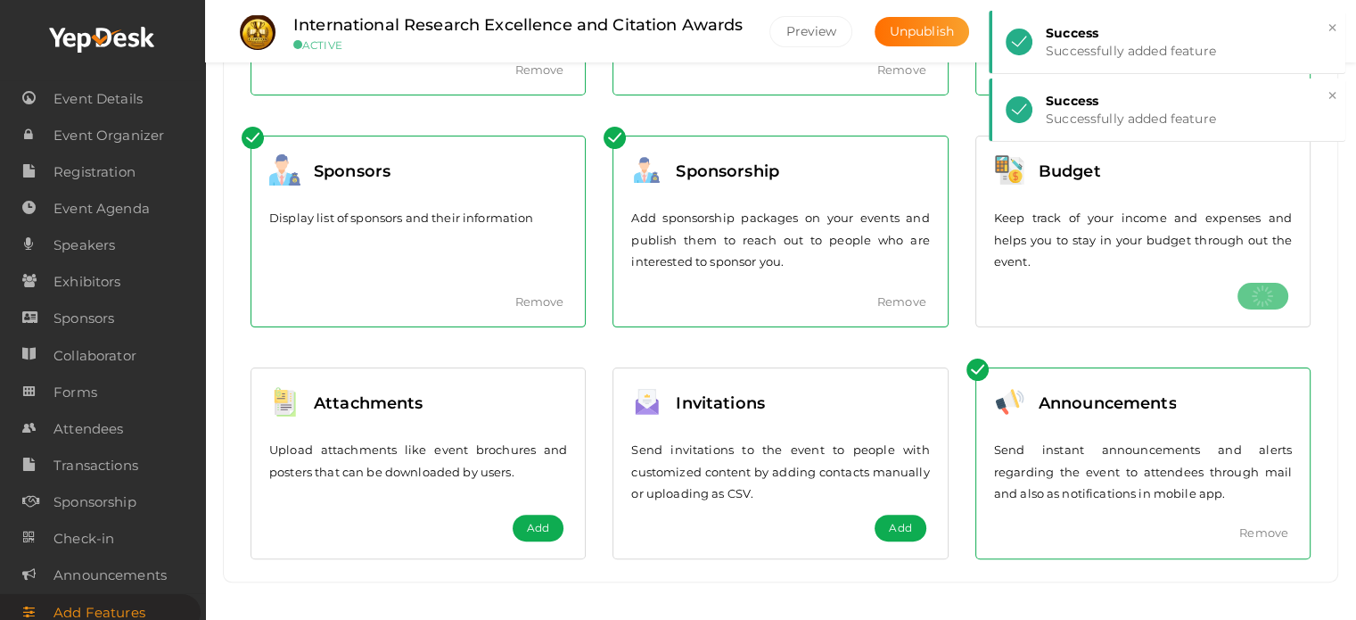
scroll to position [399, 0]
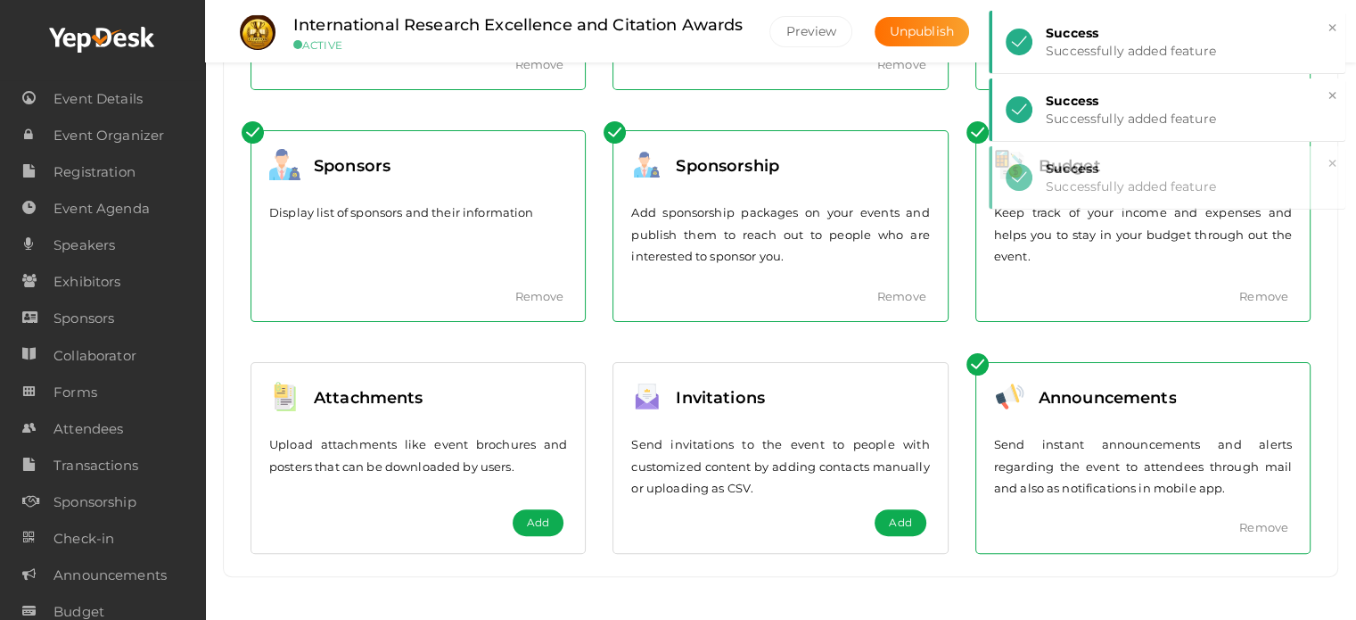
drag, startPoint x: 895, startPoint y: 523, endPoint x: 860, endPoint y: 516, distance: 36.4
click at [883, 522] on button "Add" at bounding box center [900, 522] width 51 height 27
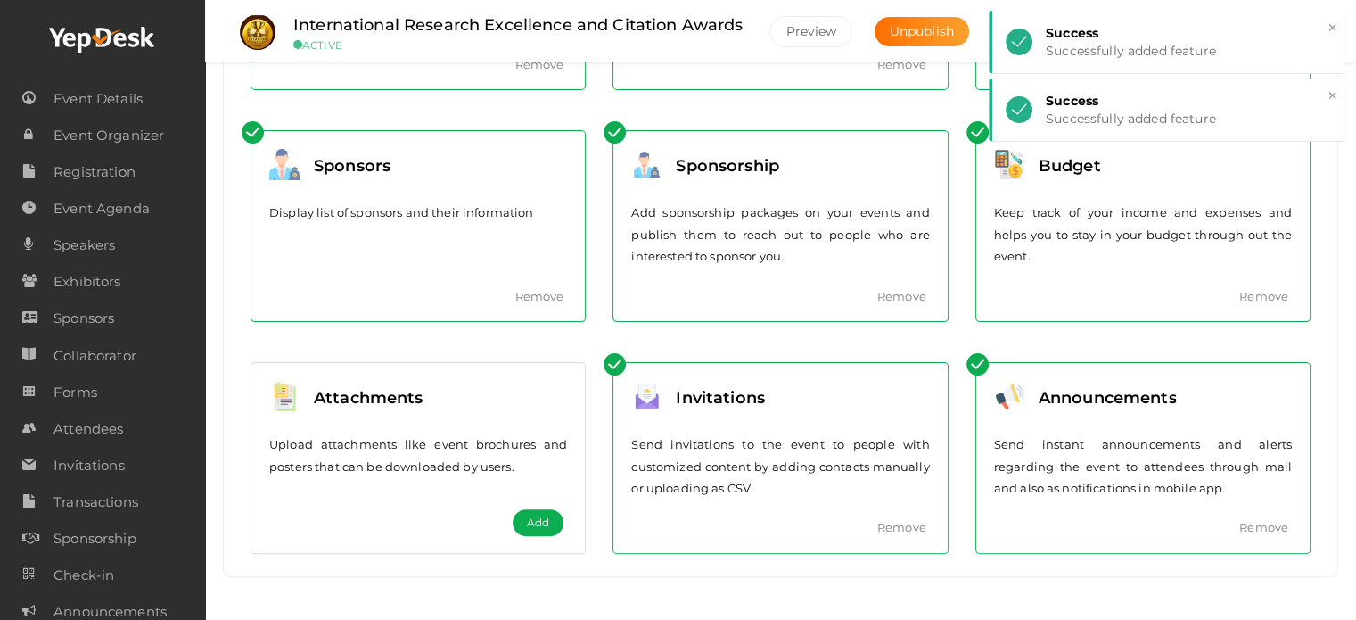
click at [539, 523] on span "Add" at bounding box center [538, 523] width 22 height 18
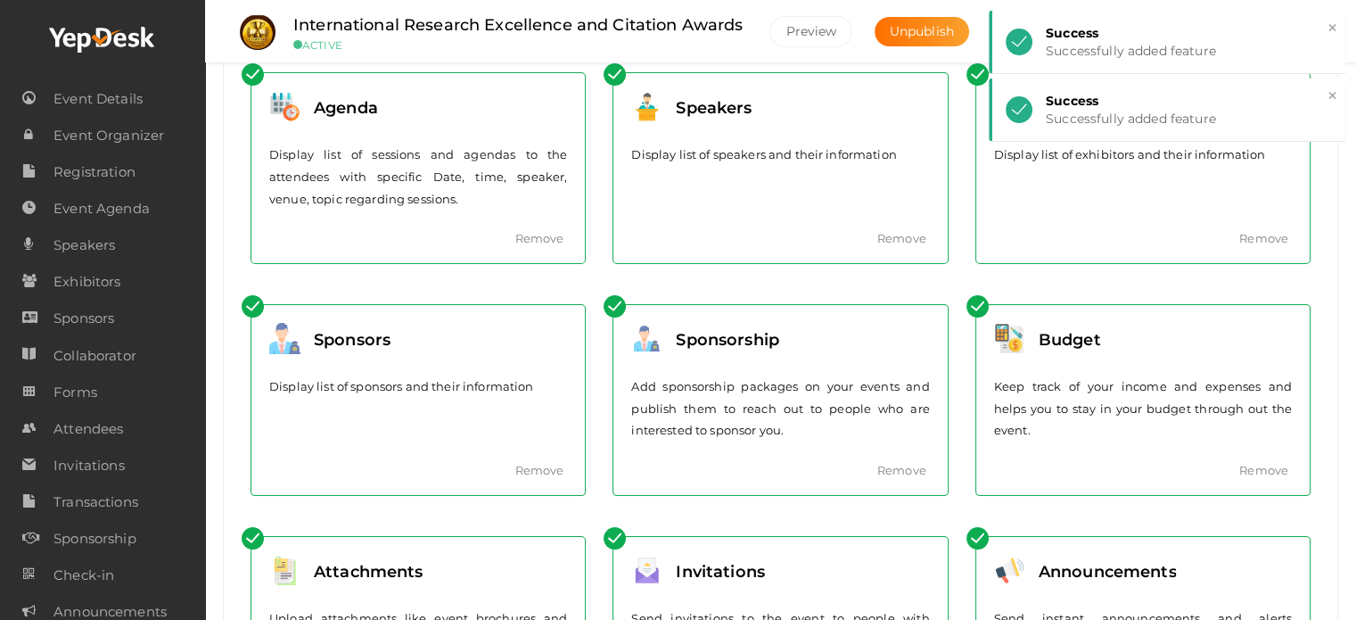
scroll to position [0, 0]
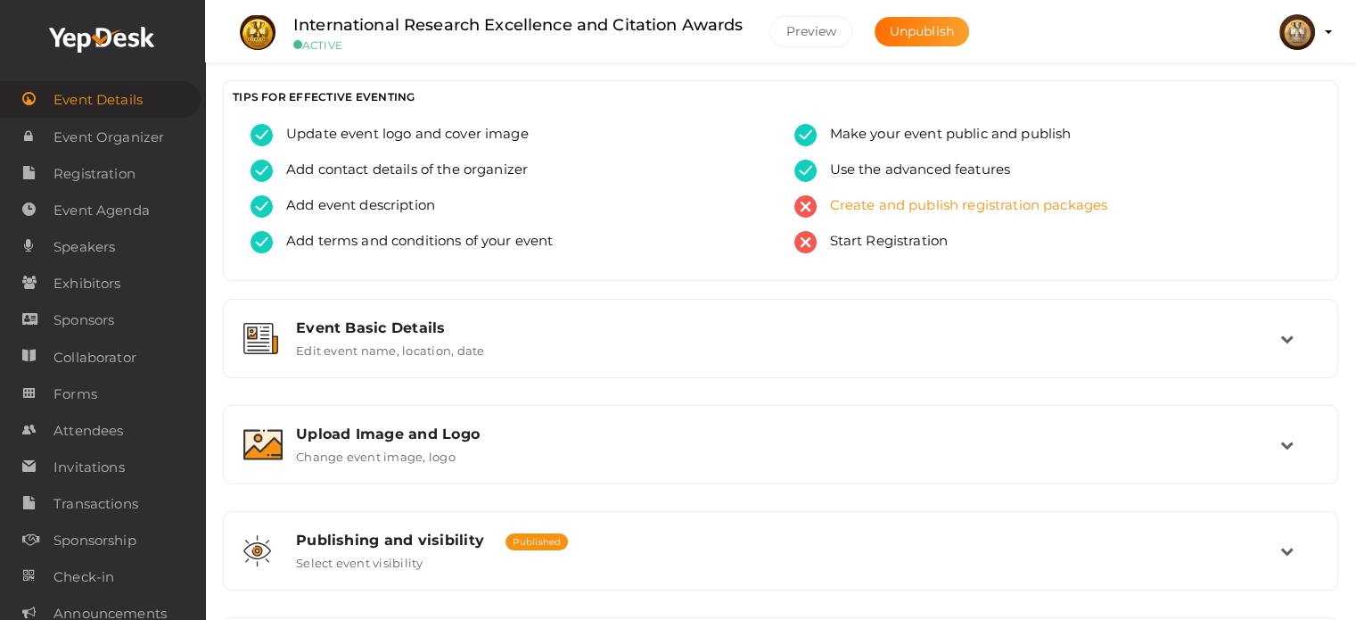
click at [834, 208] on span "Create and publish registration packages" at bounding box center [963, 206] width 292 height 22
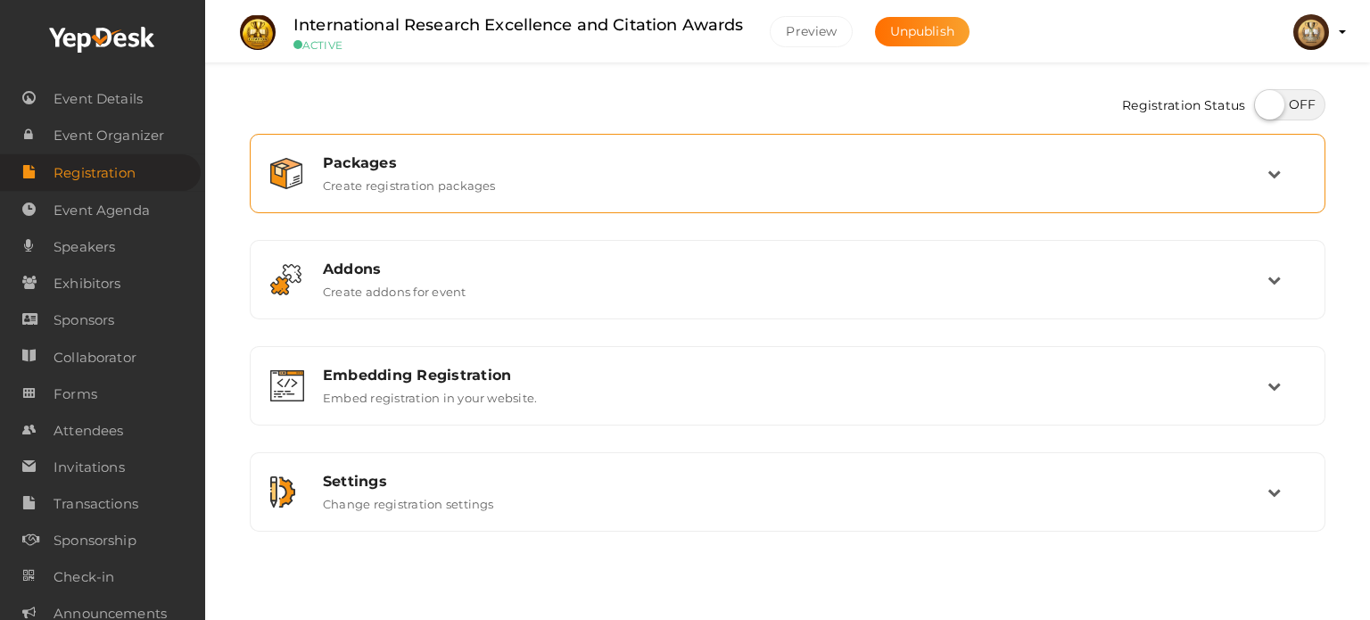
click at [840, 169] on div "Packages" at bounding box center [795, 162] width 944 height 17
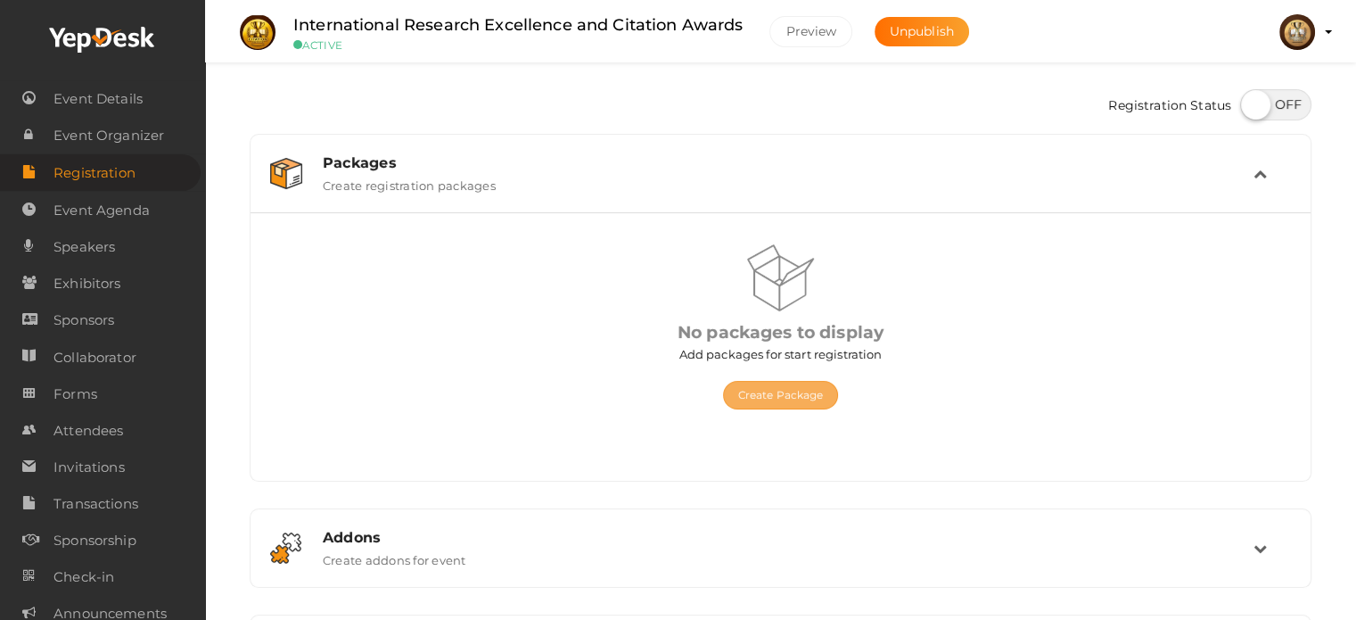
click at [782, 395] on button "Create Package" at bounding box center [781, 395] width 116 height 29
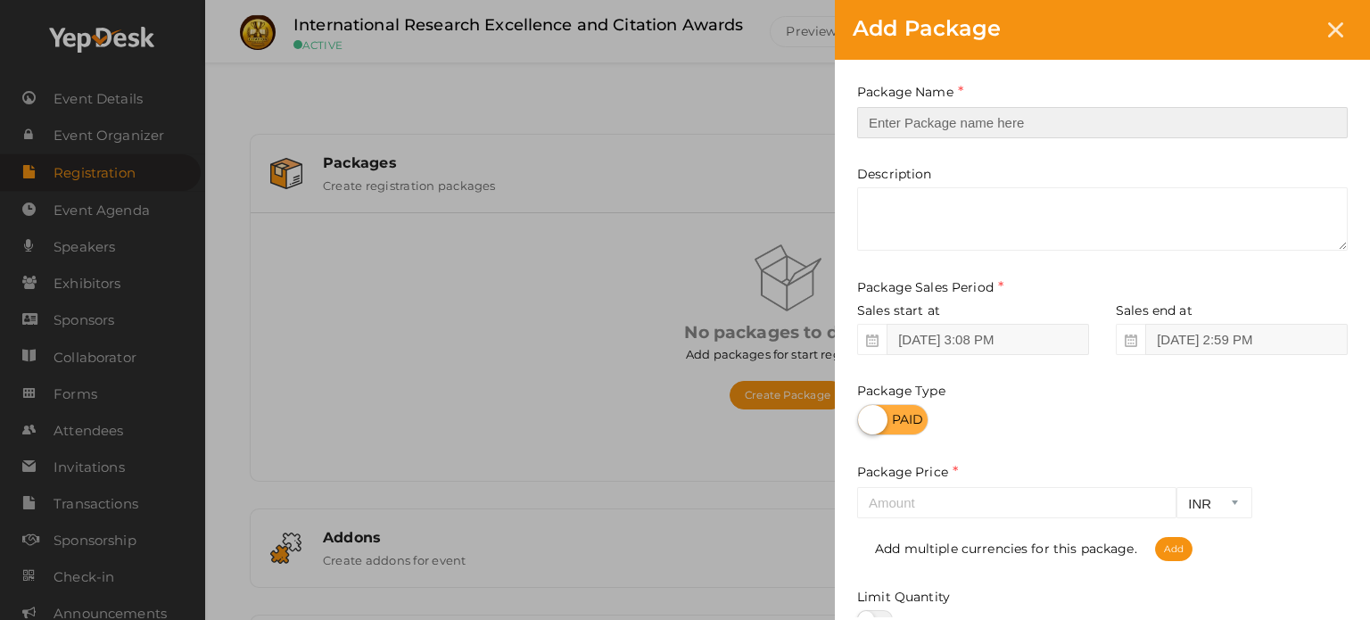
click at [951, 129] on input "text" at bounding box center [1102, 122] width 490 height 31
paste input "Postponement Policy"
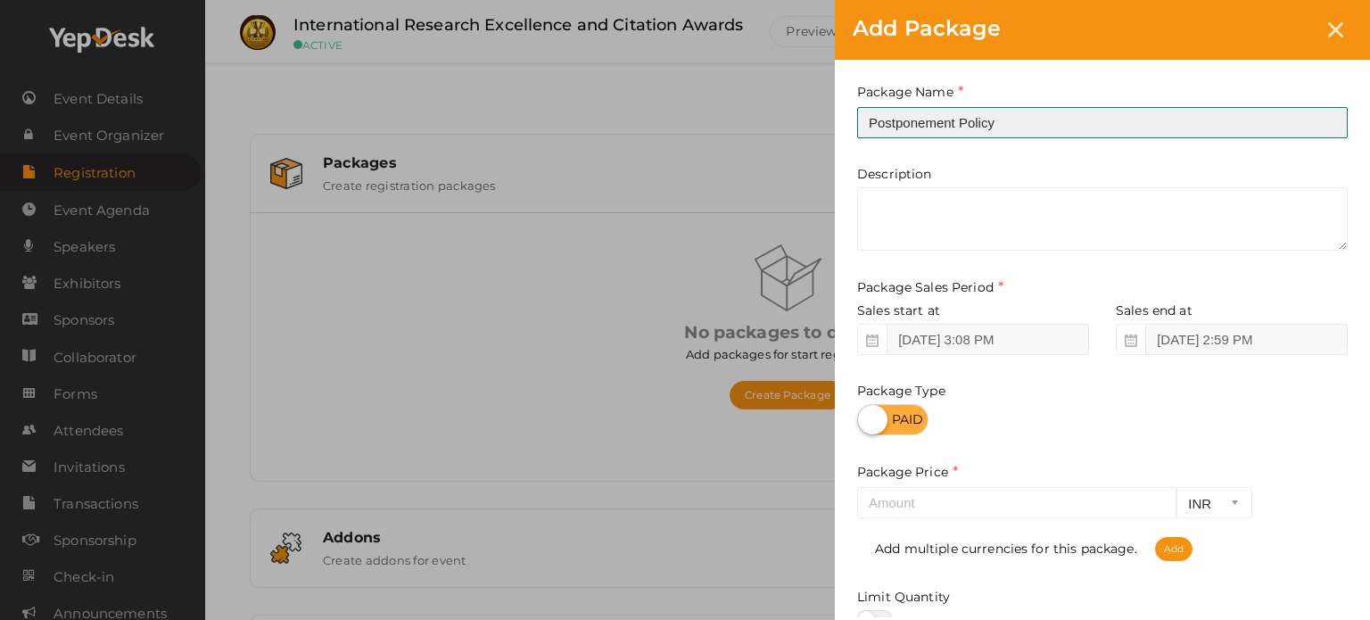
type input "Postponement Policy"
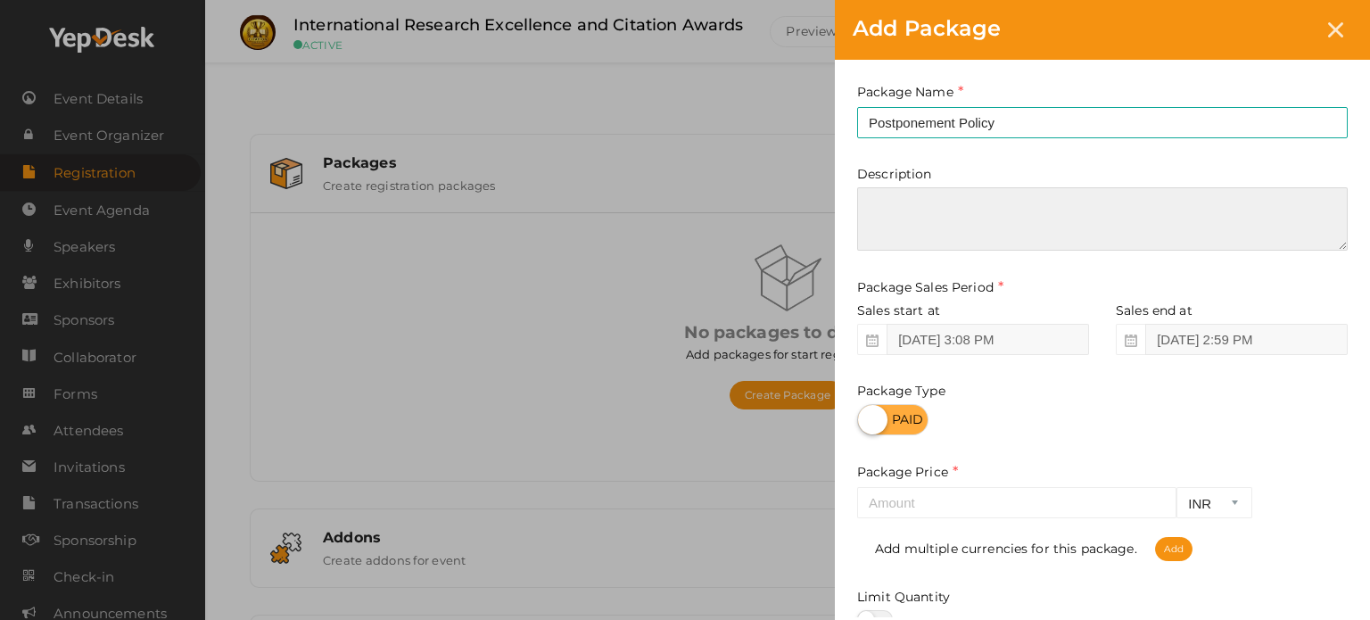
click at [922, 190] on textarea at bounding box center [1102, 218] width 490 height 63
paste textarea "If postpone an event for any reason and you are unable or indisposed to attend …"
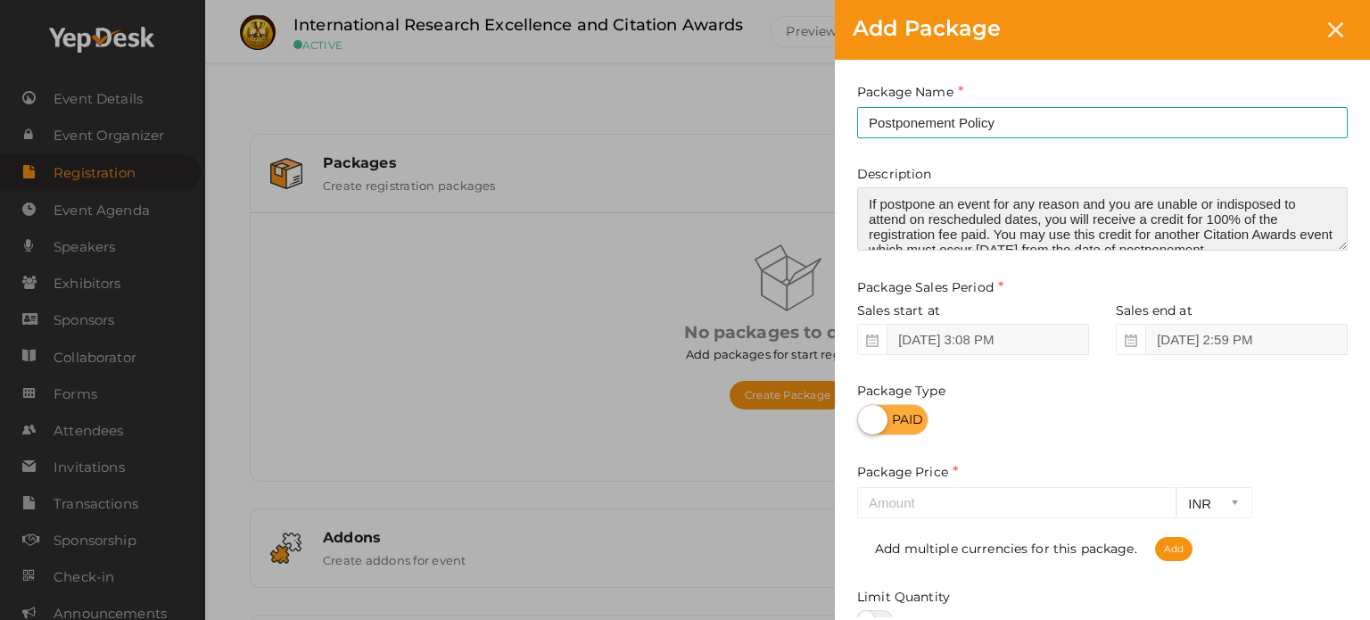
scroll to position [7, 0]
type textarea "If postpone an event for any reason and you are unable or indisposed to attend …"
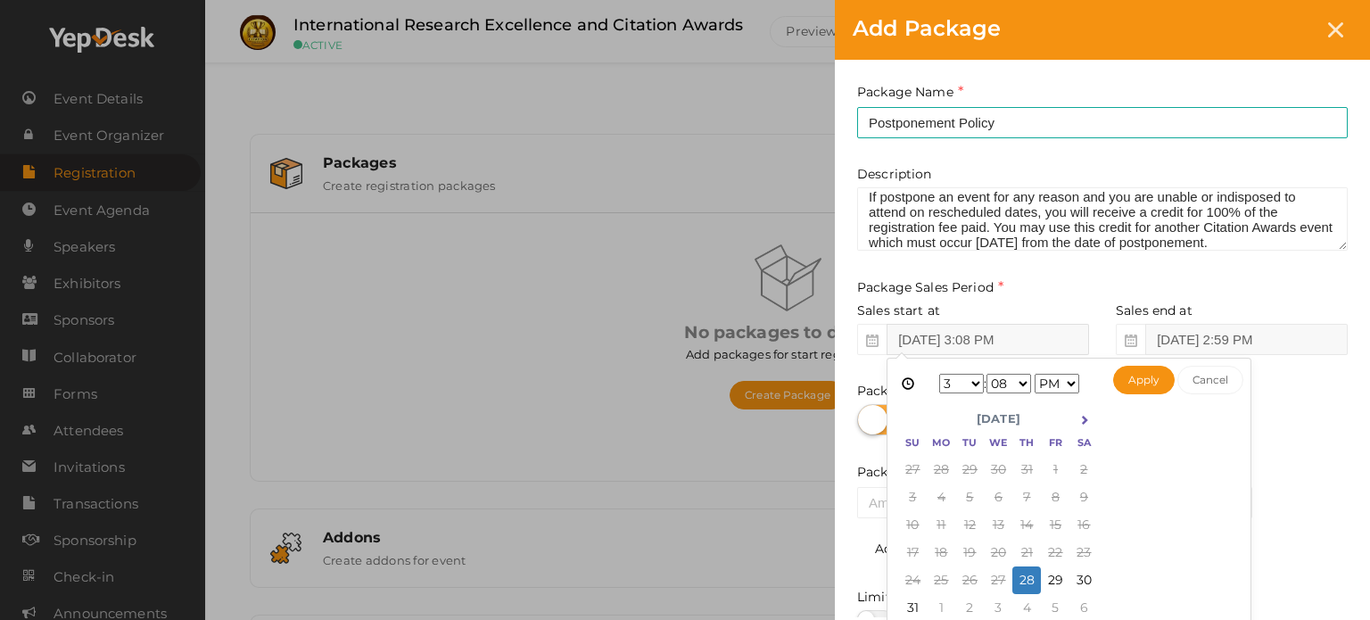
click at [1034, 345] on input "Aug 28, 2025 3:08 PM" at bounding box center [987, 339] width 202 height 31
click at [1148, 385] on button "Apply" at bounding box center [1144, 380] width 62 height 29
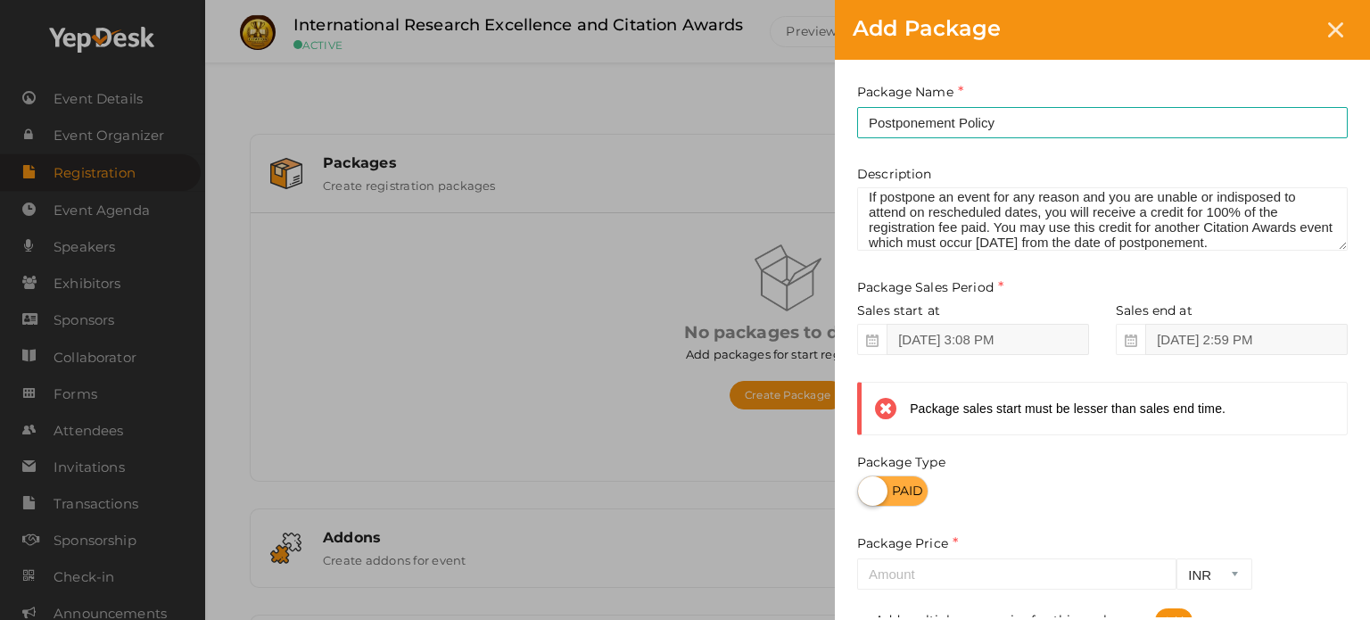
click at [888, 407] on icon at bounding box center [892, 408] width 35 height 25
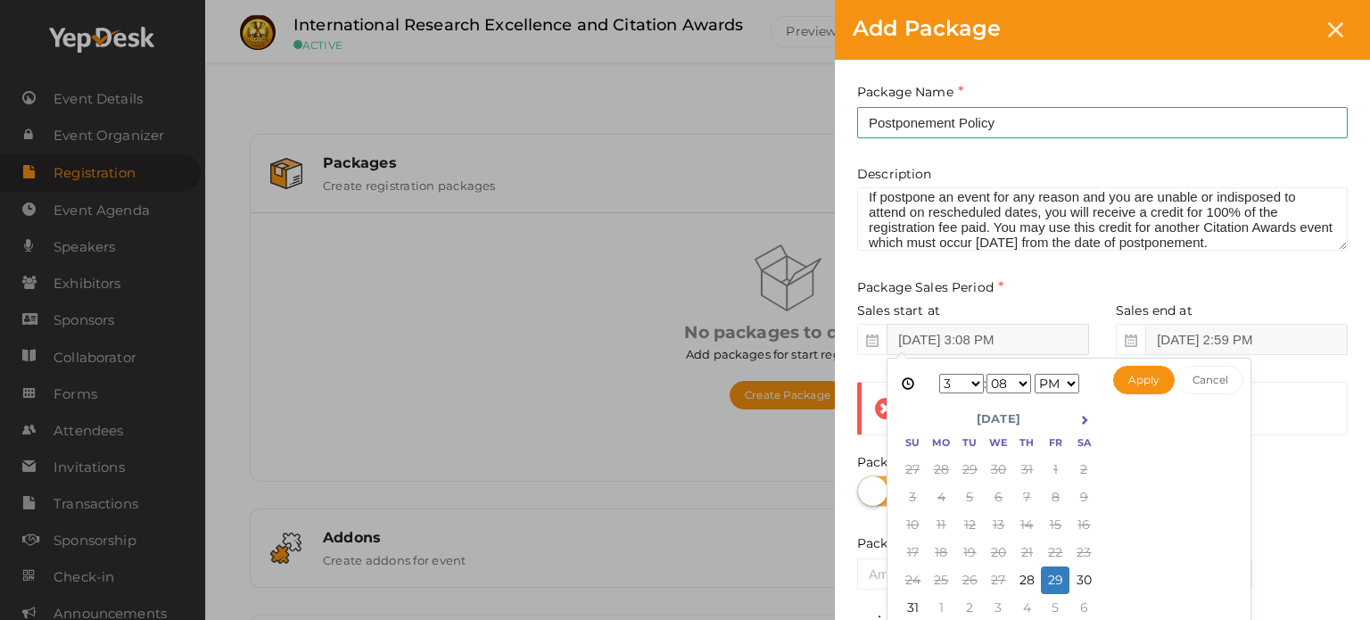
click at [1013, 345] on input "Aug 29, 2025 3:08 PM" at bounding box center [987, 339] width 202 height 31
type input "Aug 28, 2025 3:08 PM"
click at [1241, 336] on input "Aug 29, 2025 2:59 PM" at bounding box center [1246, 339] width 202 height 31
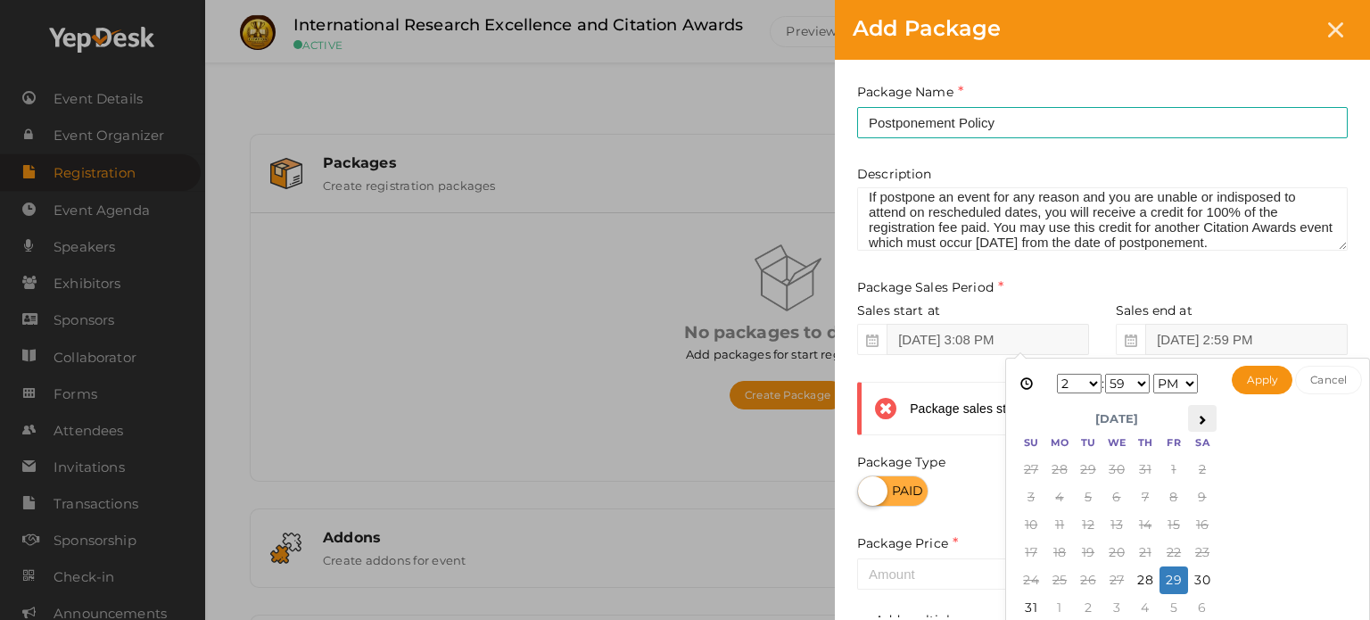
click at [1198, 417] on icon at bounding box center [1202, 420] width 10 height 10
type input "Sep 27, 2025 2:59 PM"
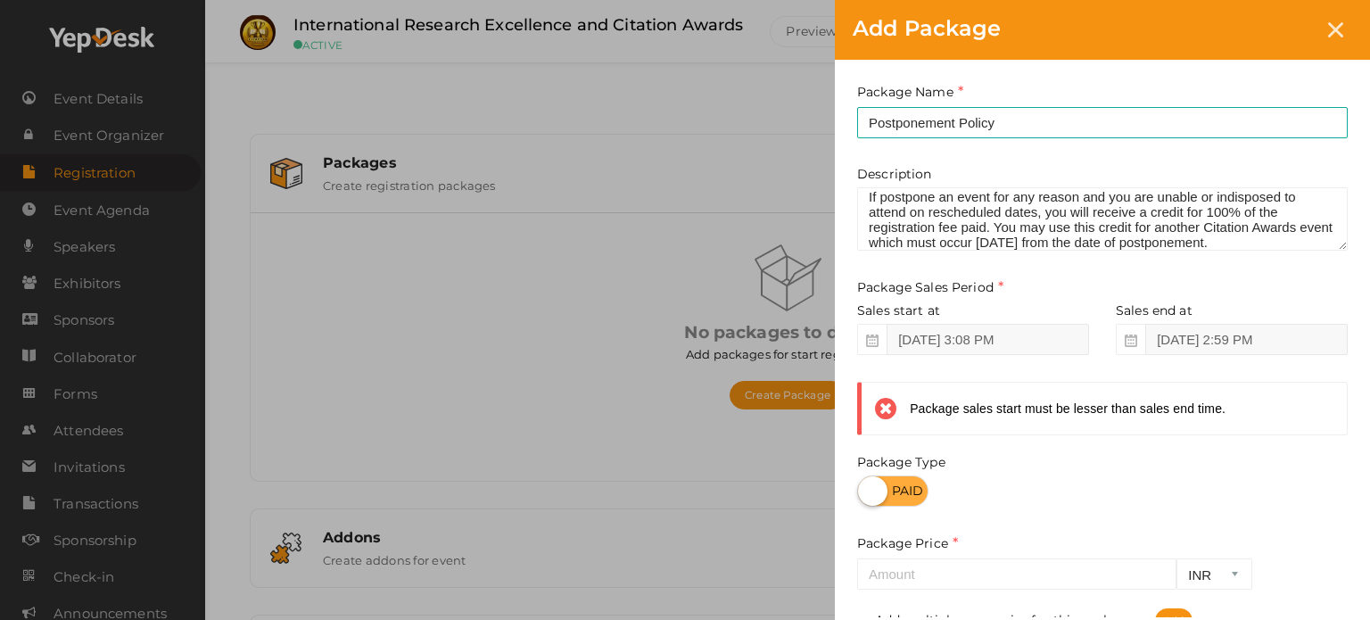
click at [965, 494] on div at bounding box center [1102, 490] width 490 height 31
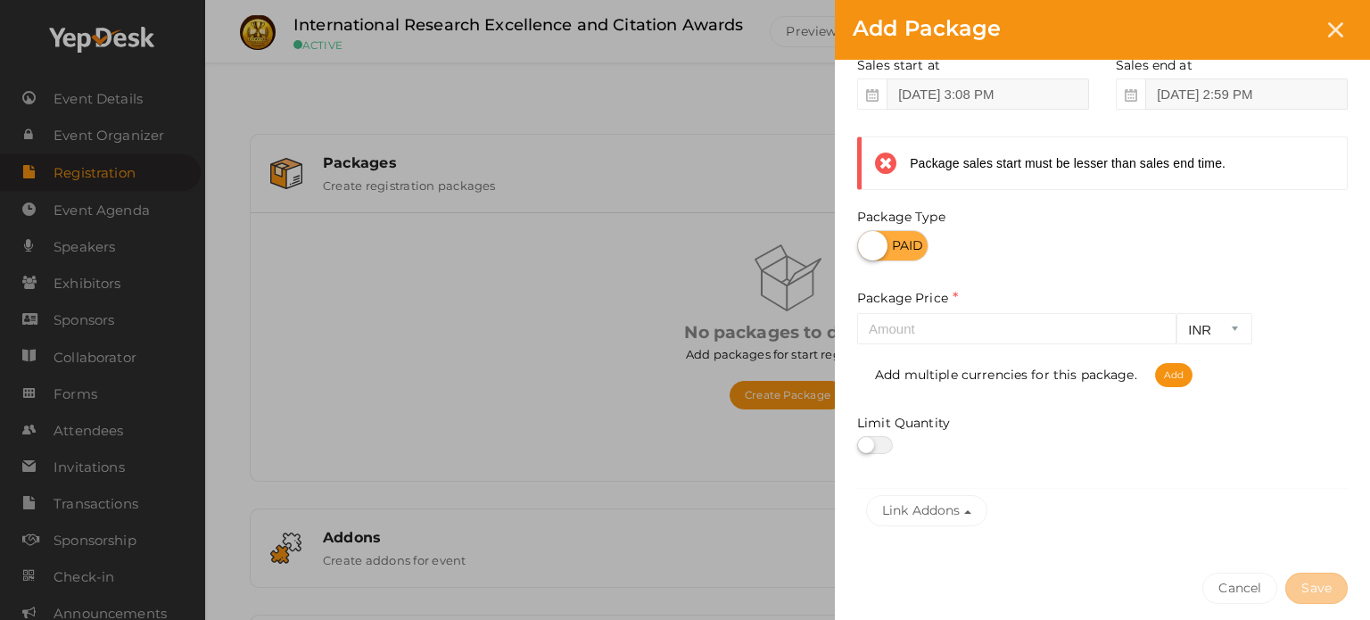
scroll to position [267, 0]
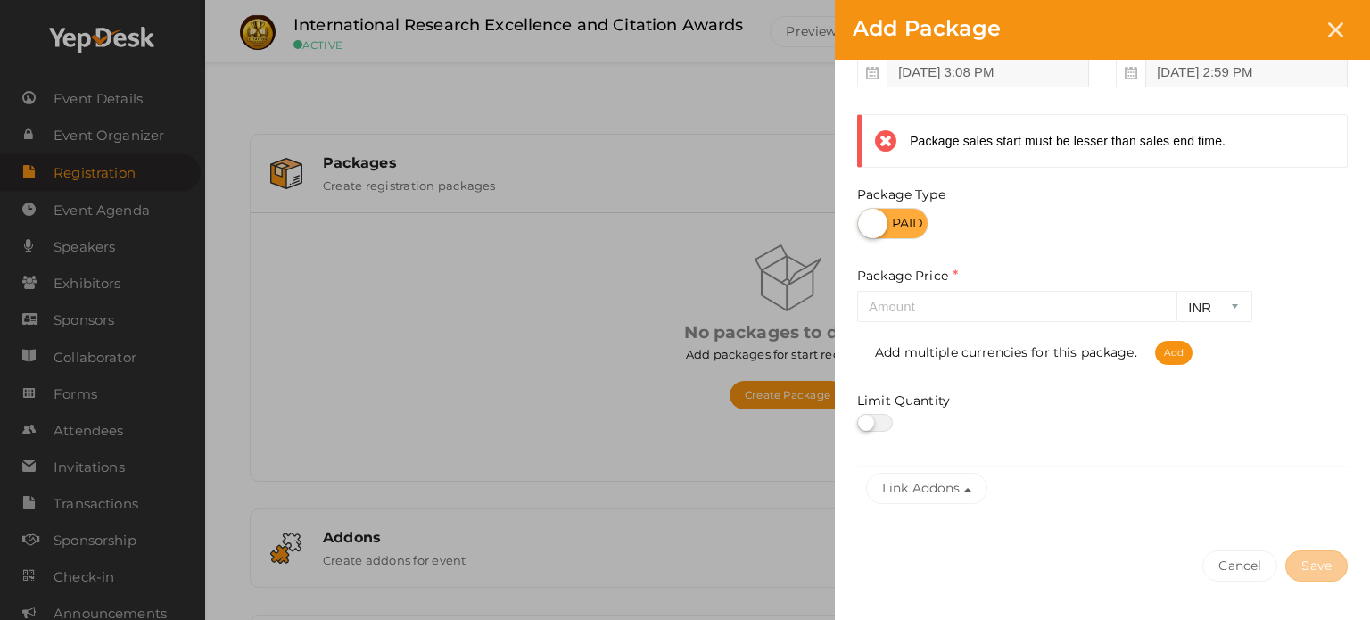
drag, startPoint x: 886, startPoint y: 220, endPoint x: 914, endPoint y: 226, distance: 28.3
click at [913, 226] on label at bounding box center [892, 223] width 71 height 31
click at [868, 223] on input "checkbox" at bounding box center [863, 217] width 12 height 12
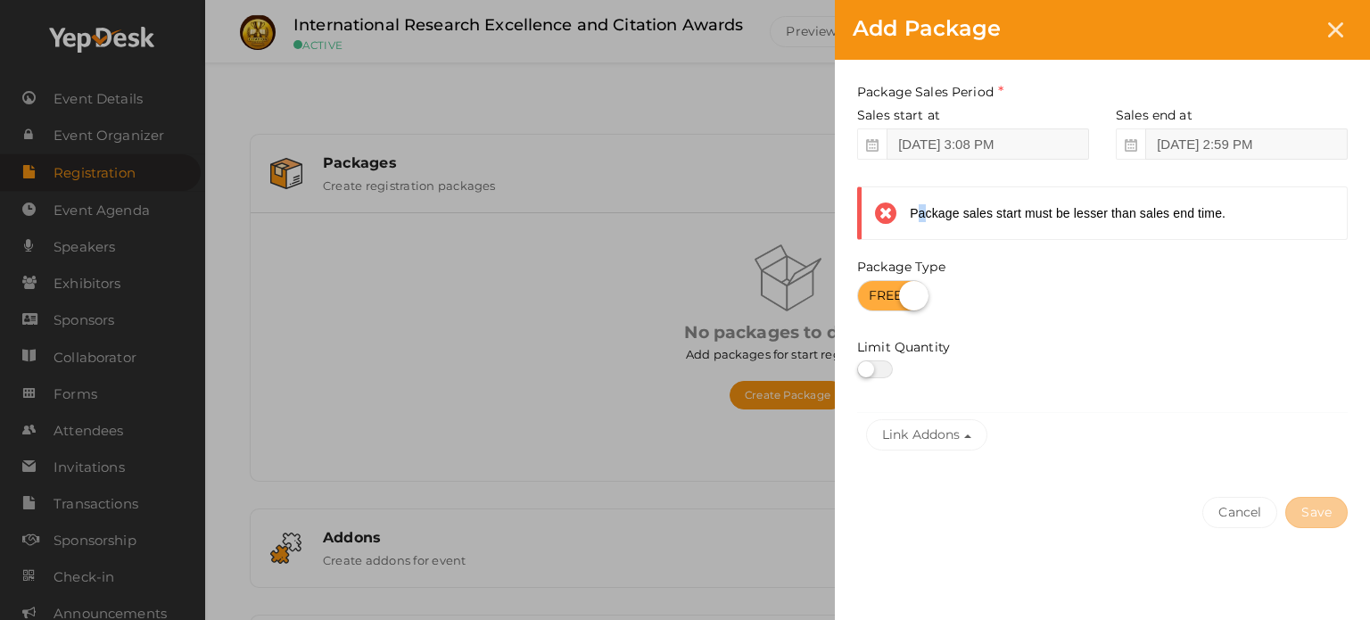
scroll to position [195, 0]
click at [920, 226] on div "Package sales start must be lesser than sales end time." at bounding box center [1102, 212] width 490 height 53
drag, startPoint x: 918, startPoint y: 297, endPoint x: 856, endPoint y: 299, distance: 61.5
click at [857, 299] on label at bounding box center [892, 295] width 71 height 31
click at [857, 295] on input "checkbox" at bounding box center [863, 290] width 12 height 12
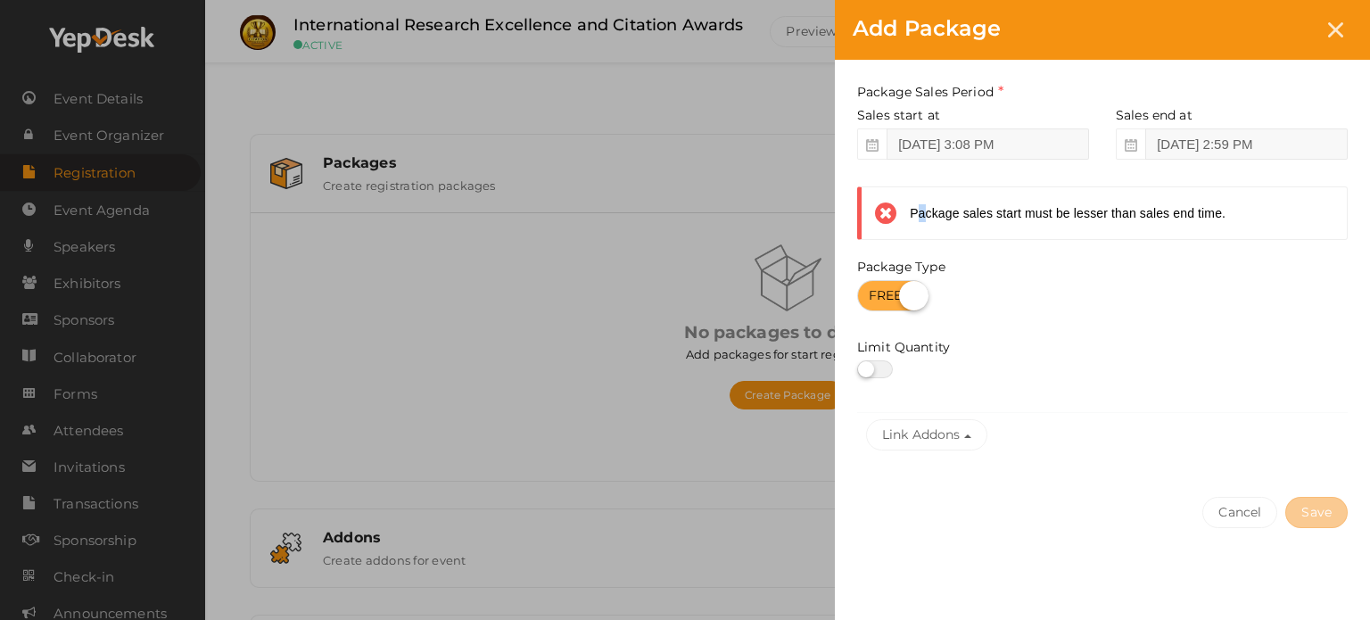
checkbox input "false"
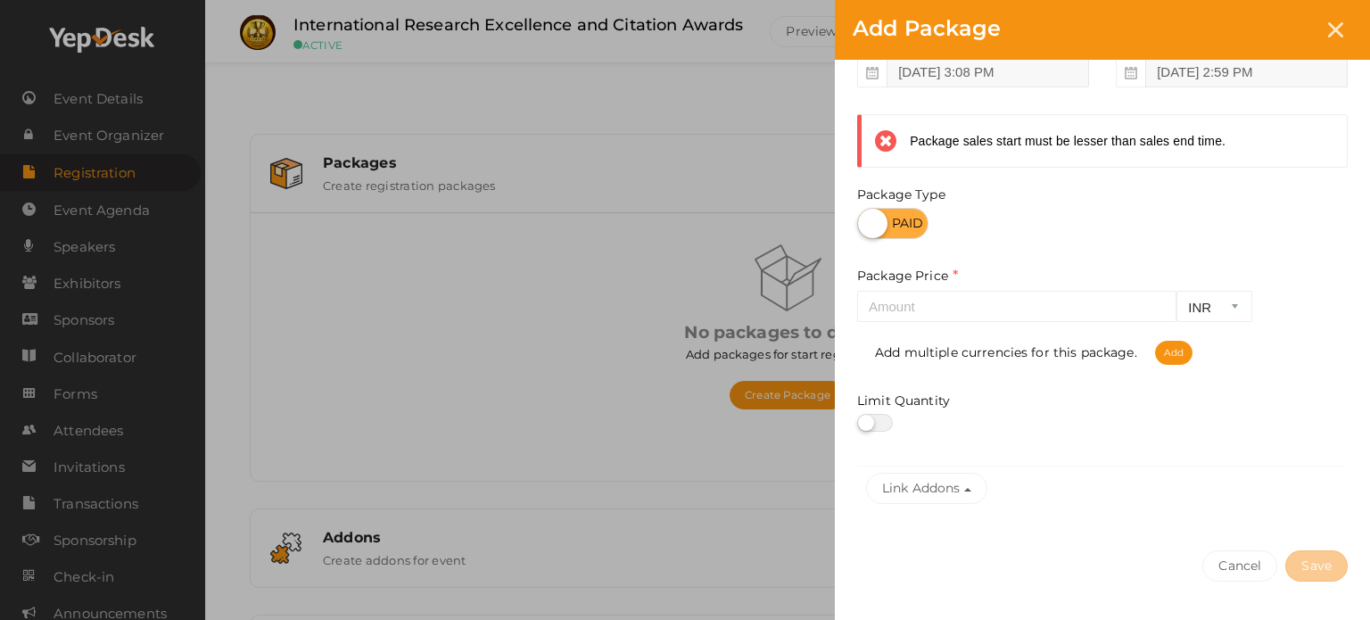
click at [981, 210] on div at bounding box center [1102, 223] width 490 height 31
click at [885, 138] on icon at bounding box center [892, 140] width 35 height 25
click at [1104, 319] on input "number" at bounding box center [1016, 306] width 319 height 31
click at [909, 309] on input "number" at bounding box center [1016, 306] width 319 height 31
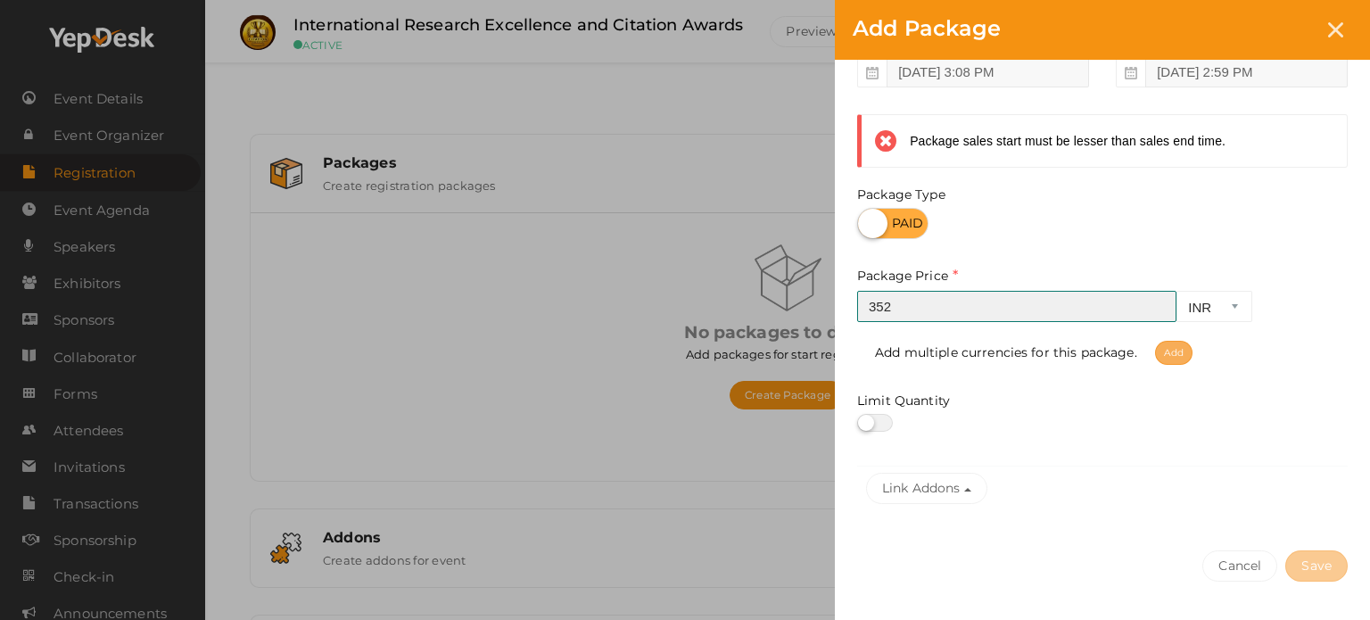
type input "352"
click at [1173, 349] on span "Add" at bounding box center [1173, 353] width 37 height 24
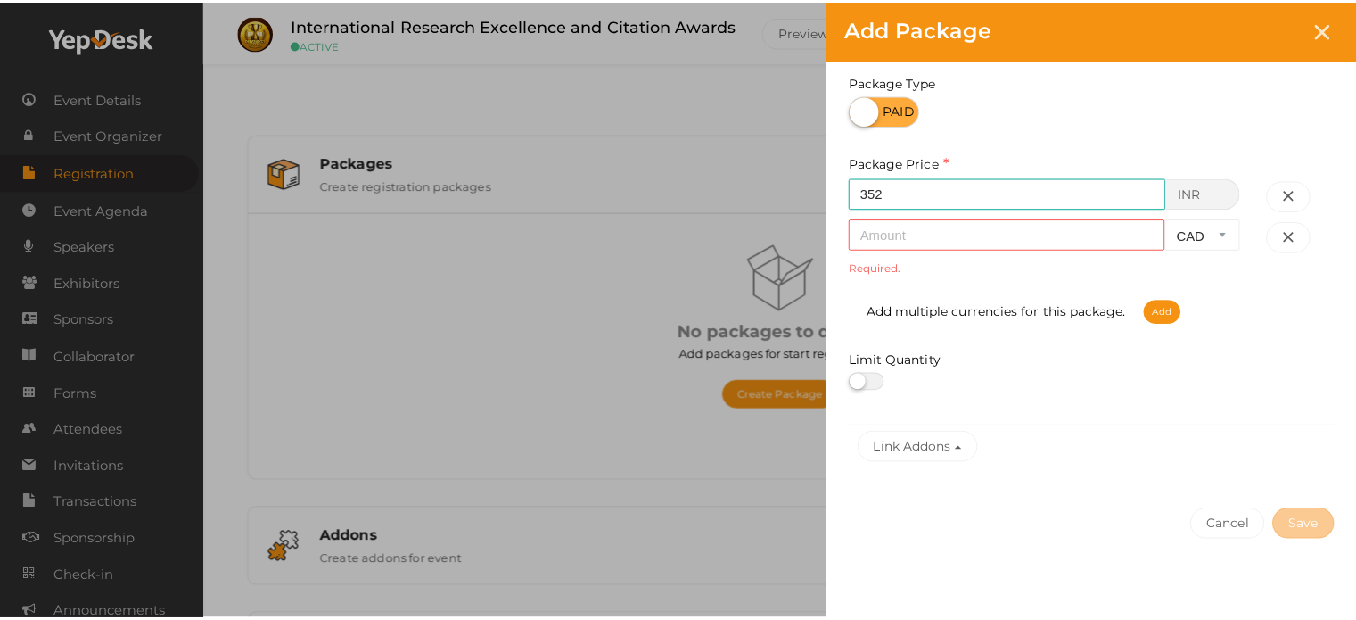
scroll to position [392, 0]
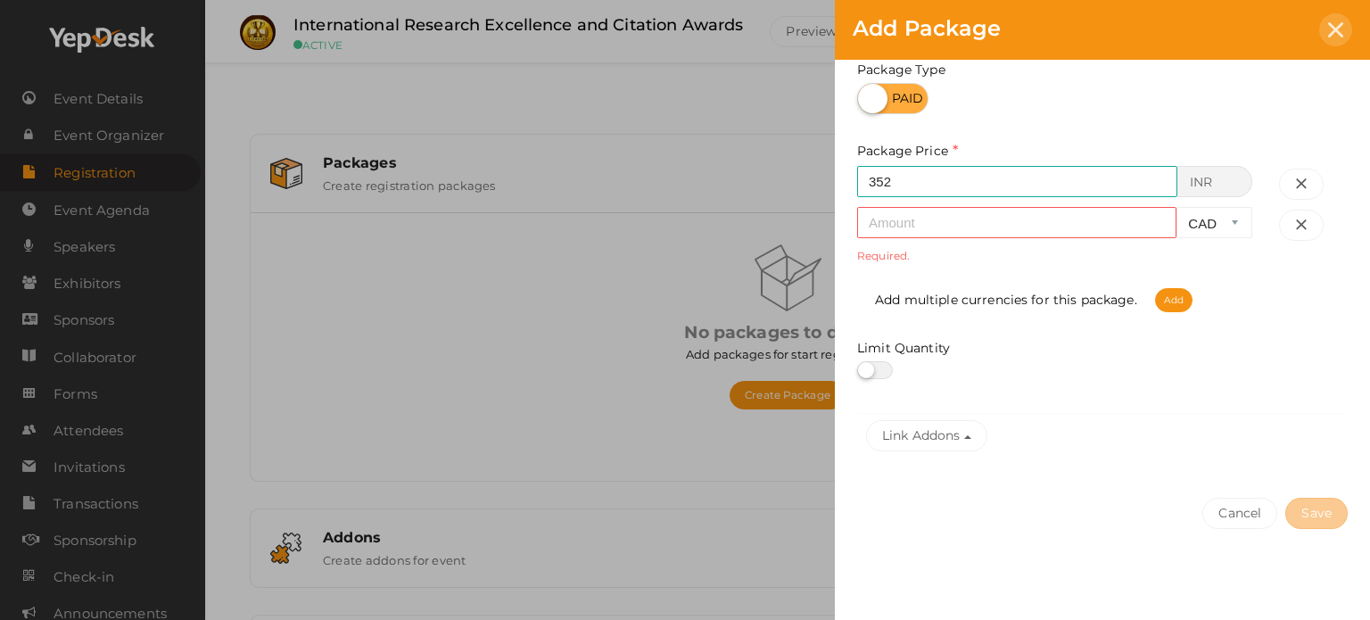
click at [1330, 22] on icon at bounding box center [1335, 29] width 15 height 15
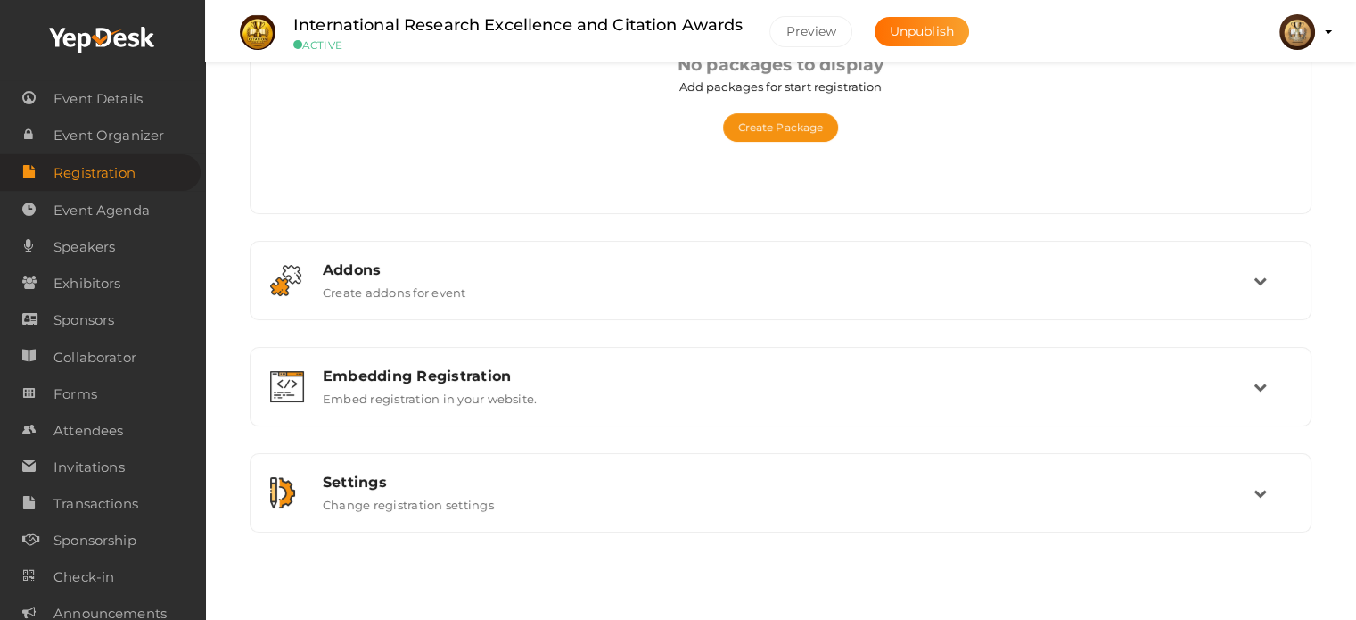
scroll to position [0, 0]
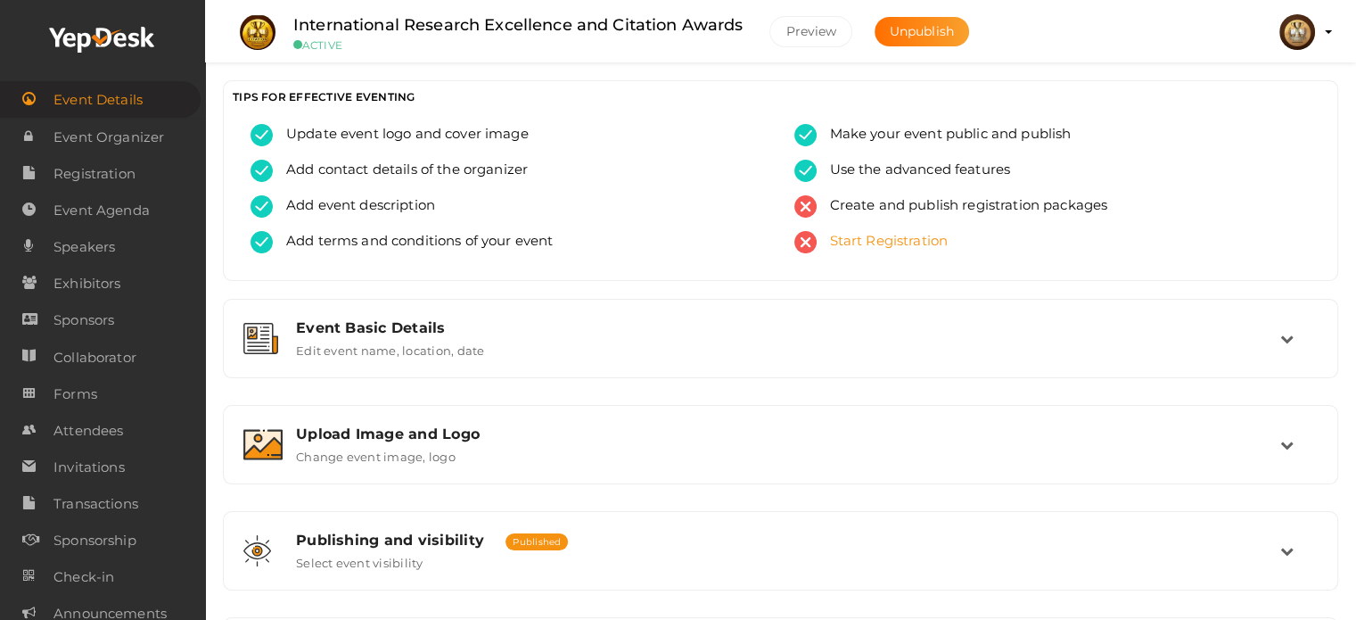
click at [885, 236] on span "Start Registration" at bounding box center [883, 242] width 132 height 22
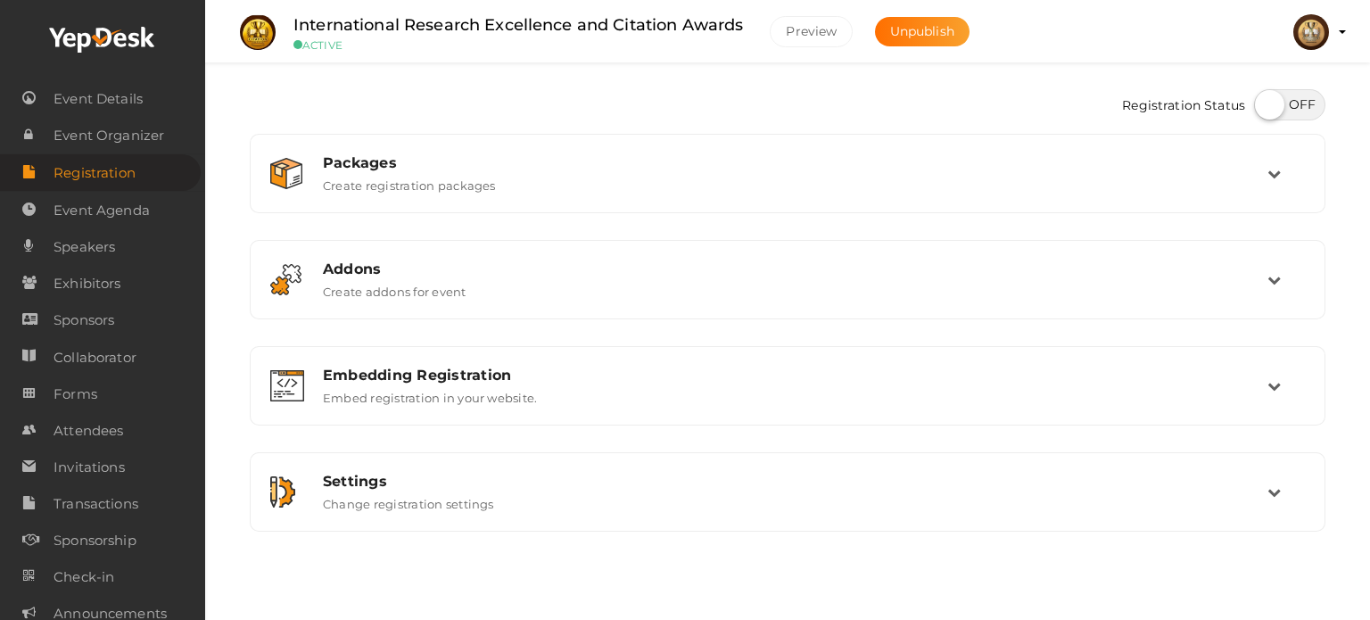
click at [1313, 110] on label at bounding box center [1289, 104] width 71 height 31
click at [1265, 104] on input "checkbox" at bounding box center [1260, 99] width 12 height 12
checkbox input "true"
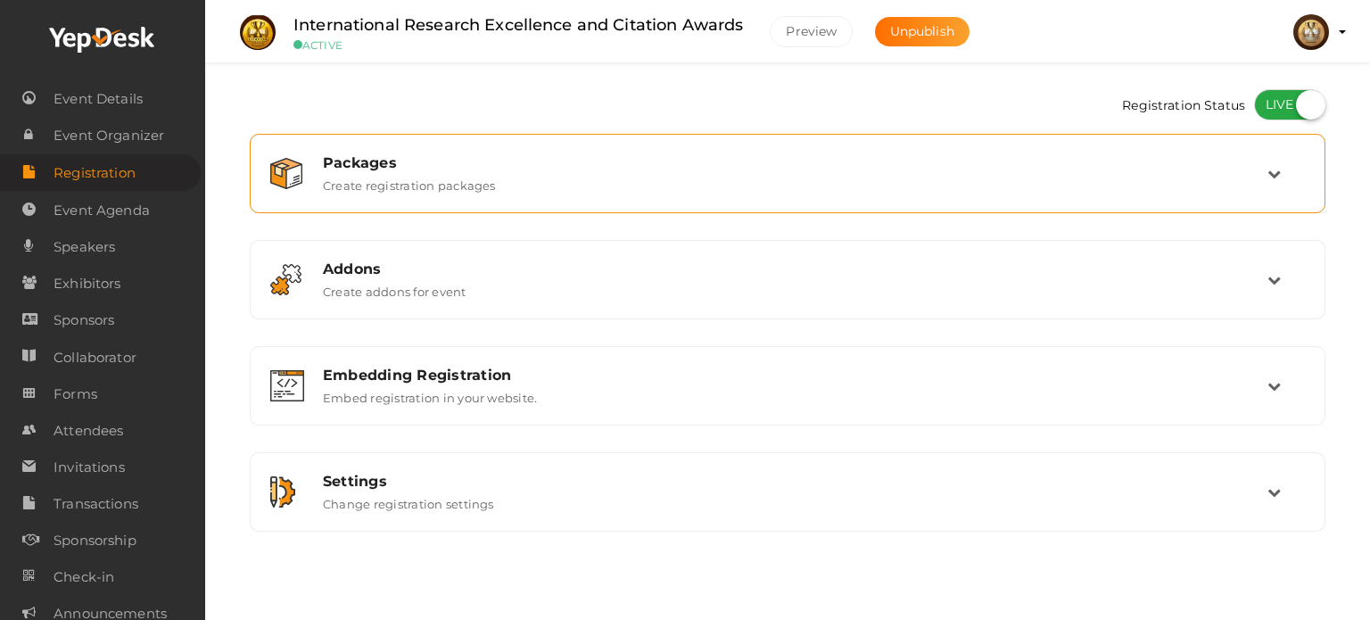
click at [1072, 163] on div "Packages" at bounding box center [795, 162] width 944 height 17
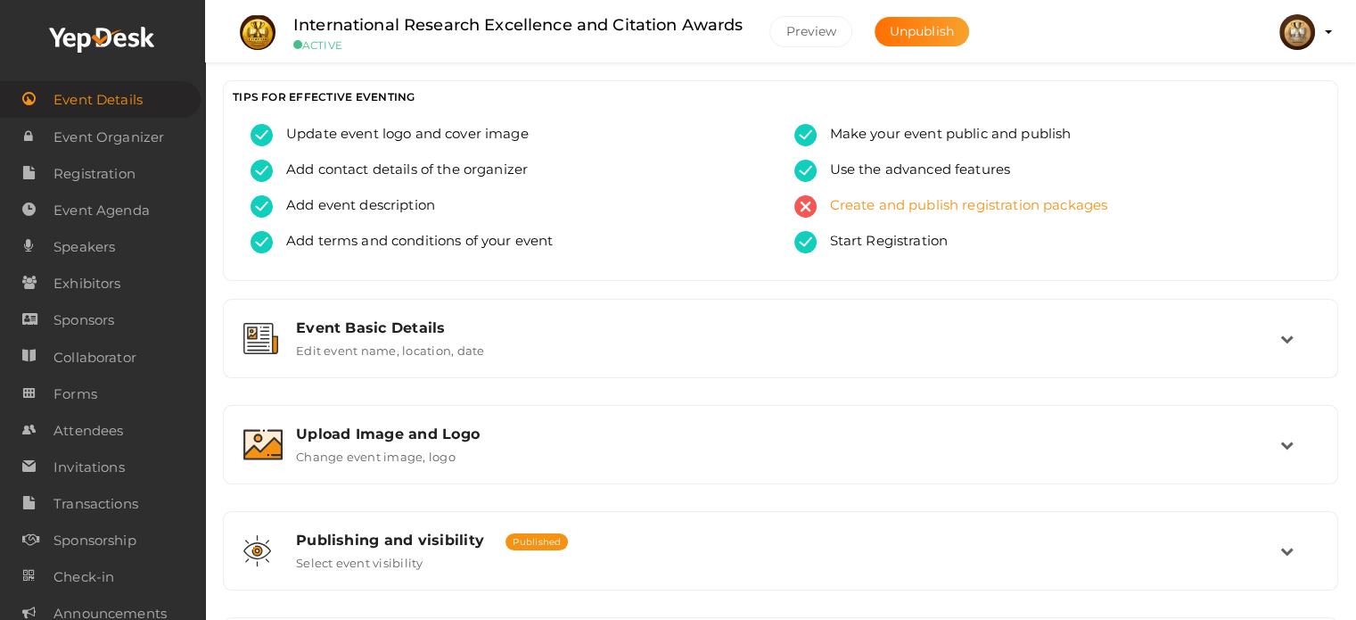
click at [1011, 210] on span "Create and publish registration packages" at bounding box center [963, 206] width 292 height 22
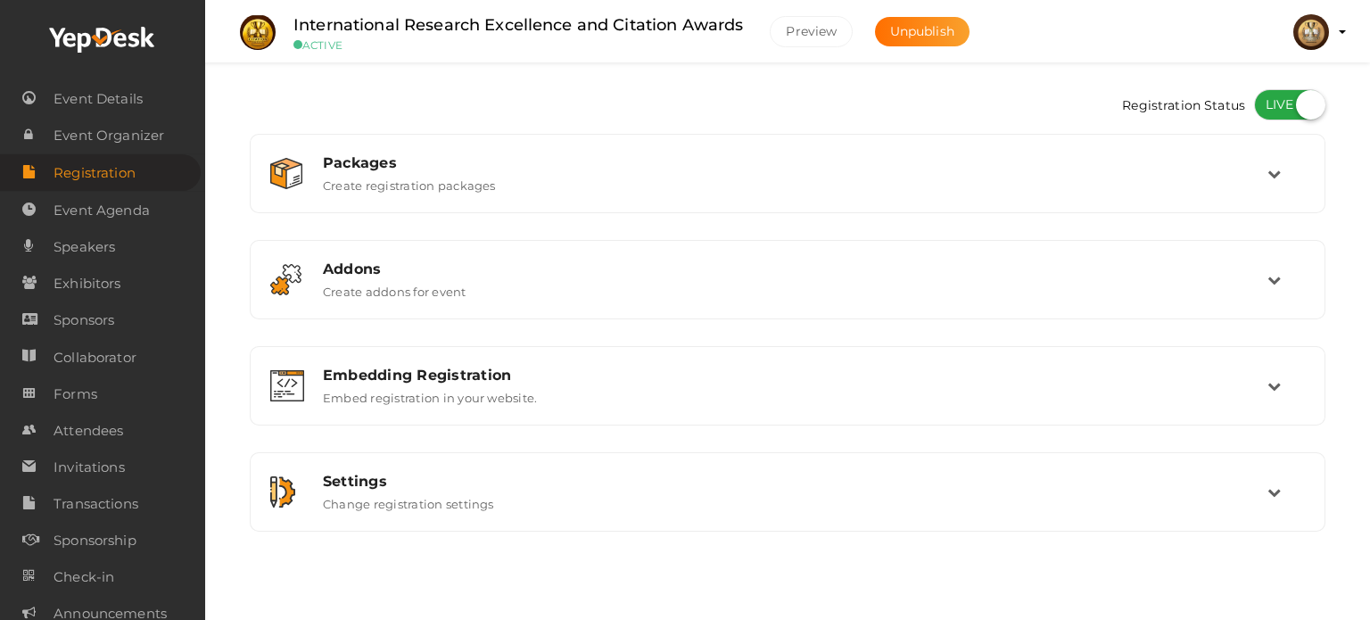
click at [1011, 210] on div "Packages Create registration packages" at bounding box center [788, 174] width 1074 height 78
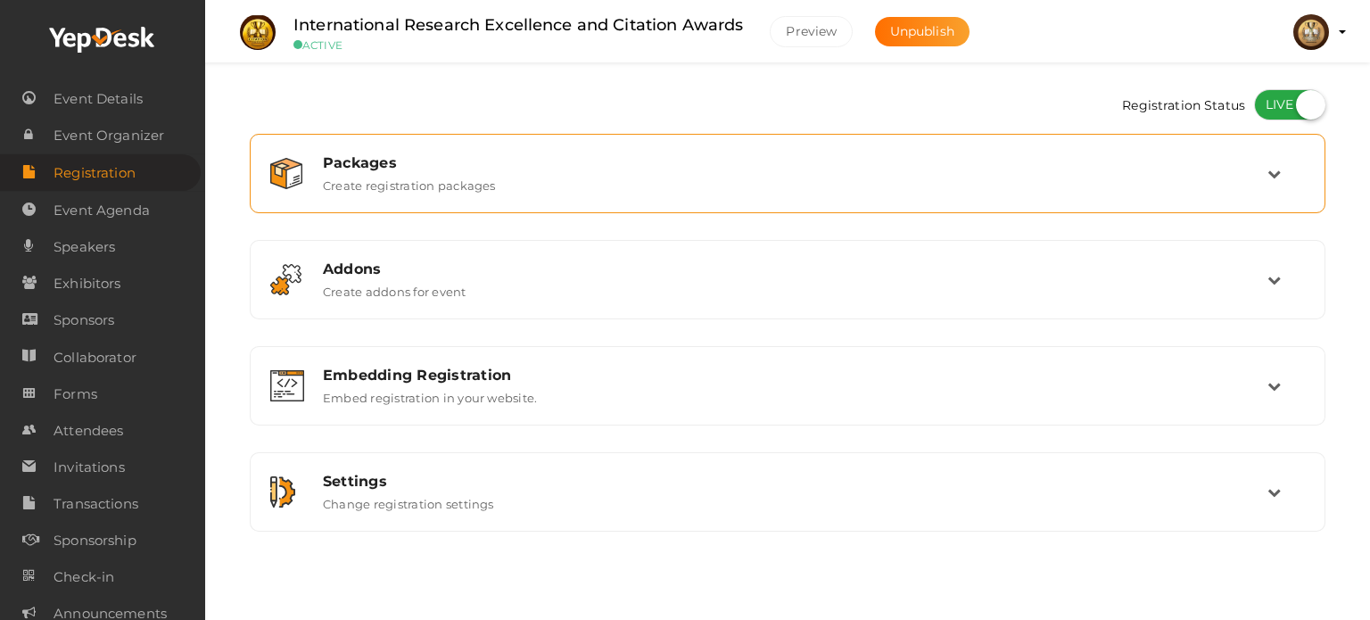
click at [1030, 173] on div "Packages Create registration packages" at bounding box center [788, 173] width 958 height 38
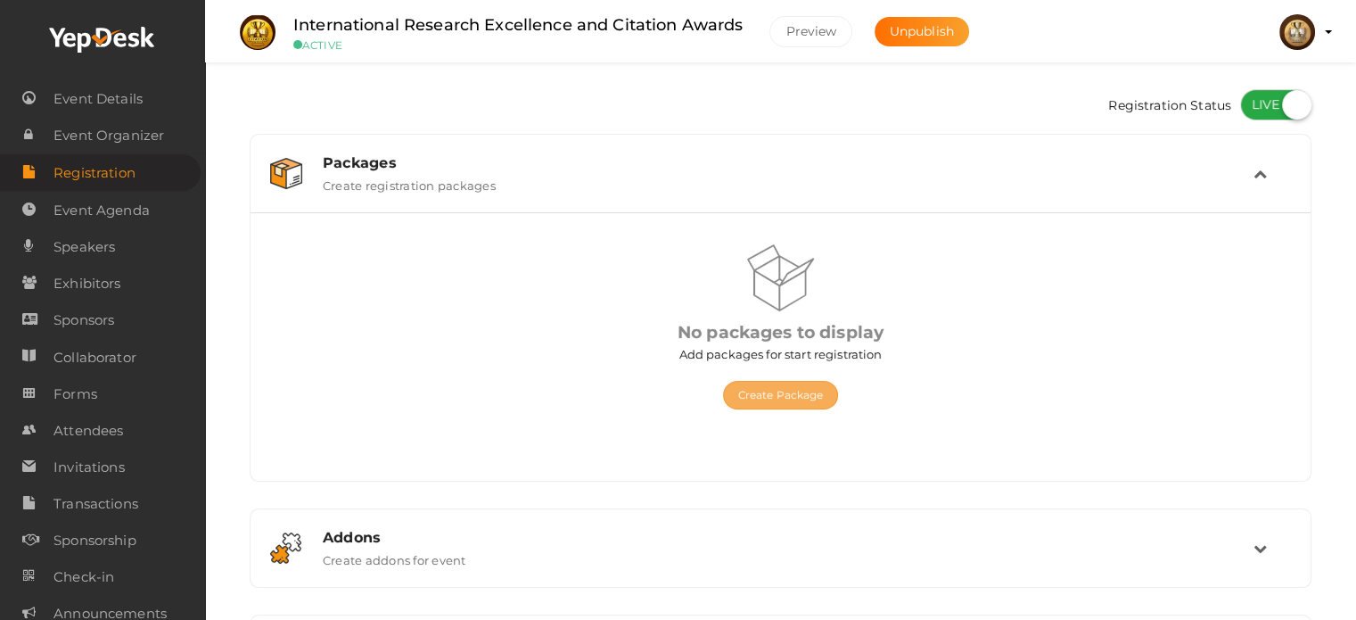
click at [800, 392] on button "Create Package" at bounding box center [781, 395] width 116 height 29
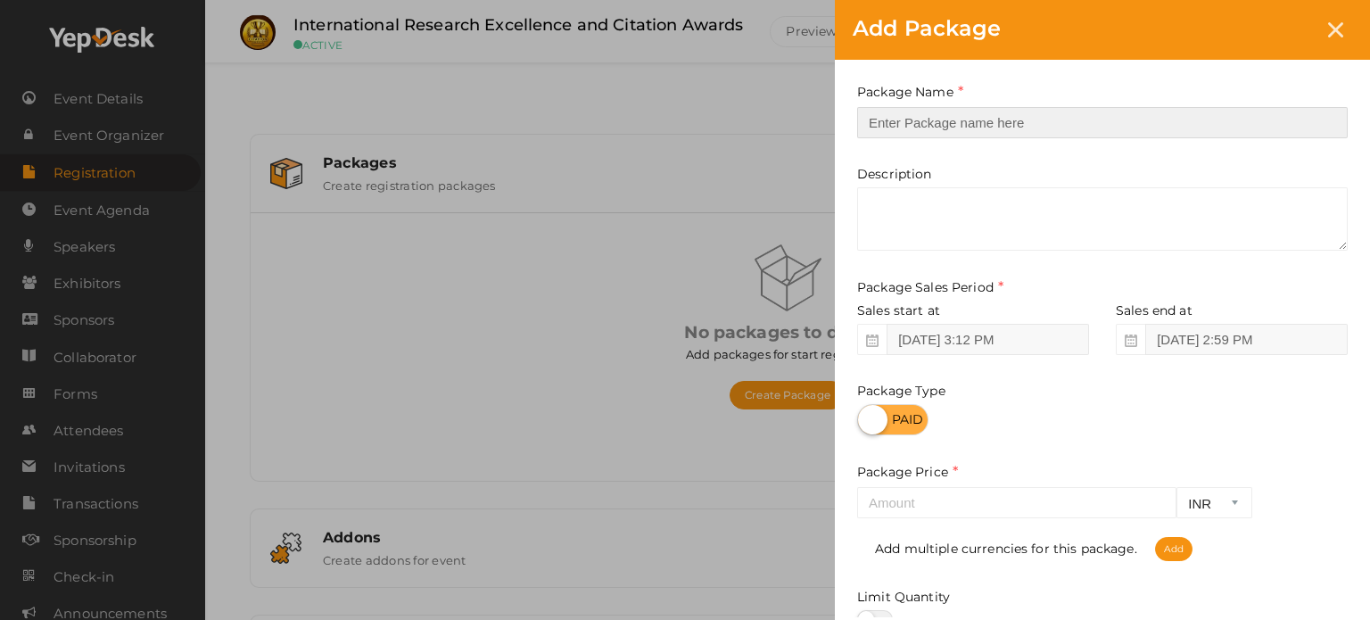
click at [968, 123] on input "text" at bounding box center [1102, 122] width 490 height 31
type input "Postponement Policy"
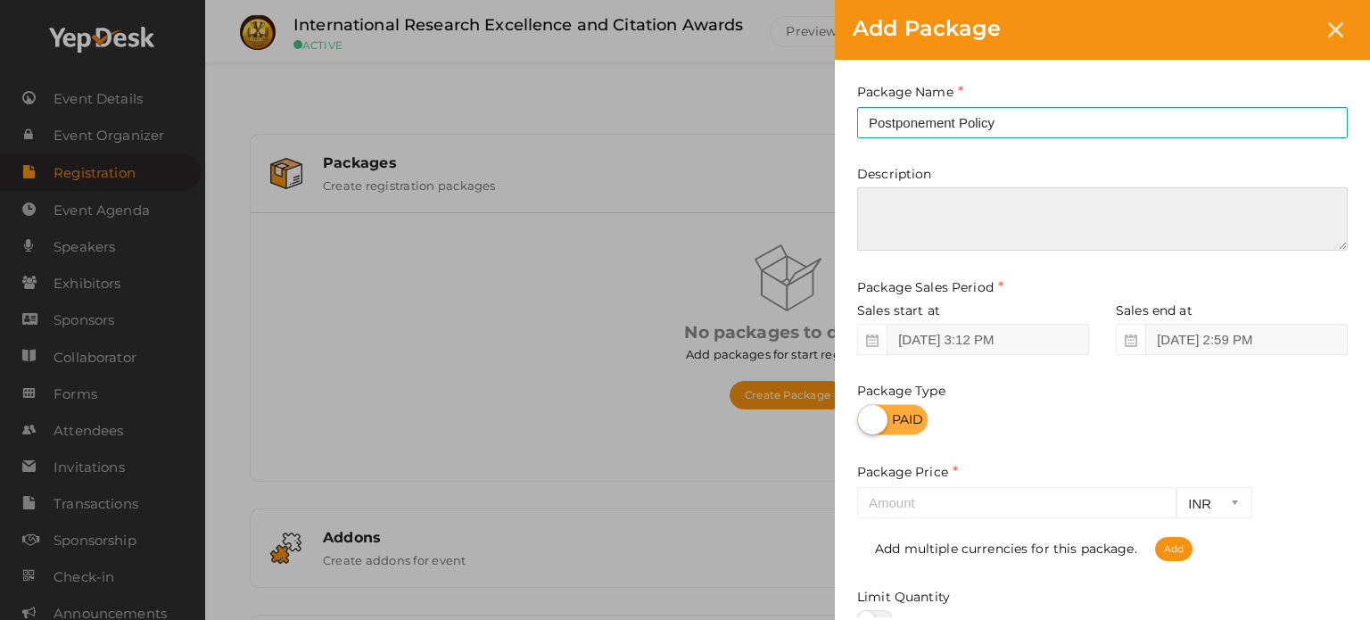
click at [939, 205] on textarea at bounding box center [1102, 218] width 490 height 63
paste textarea "If postpone an event for any reason and you are unable or indisposed to attend …"
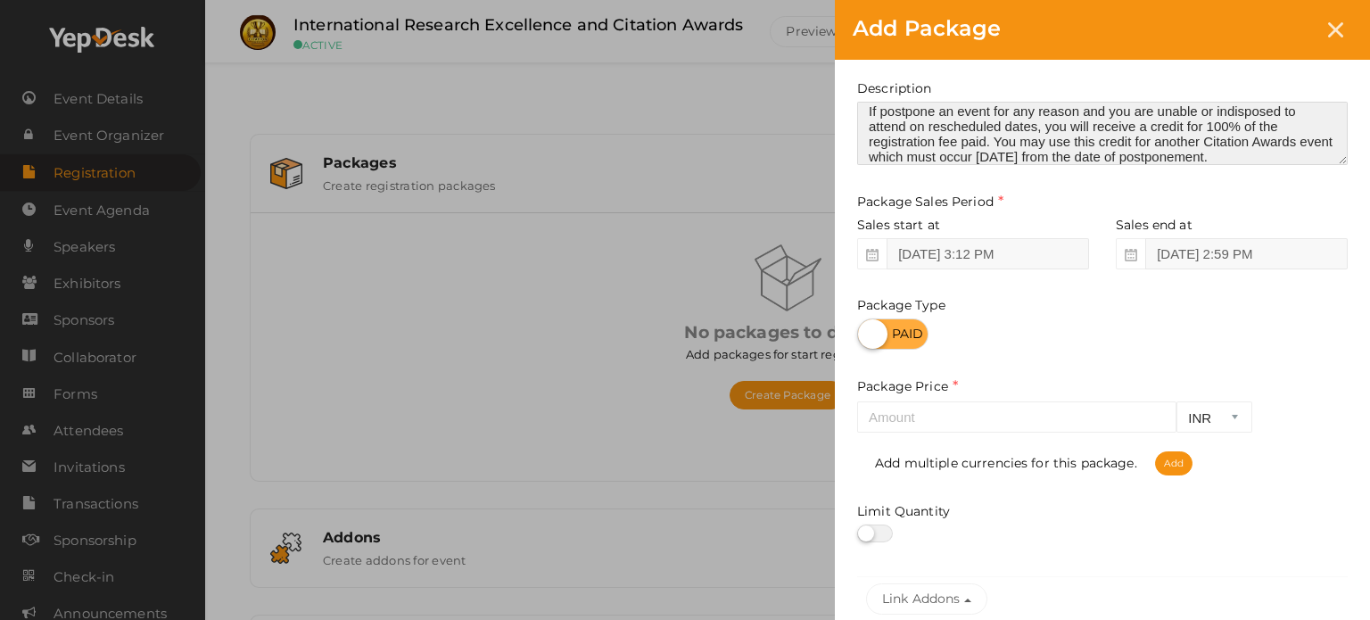
scroll to position [249, 0]
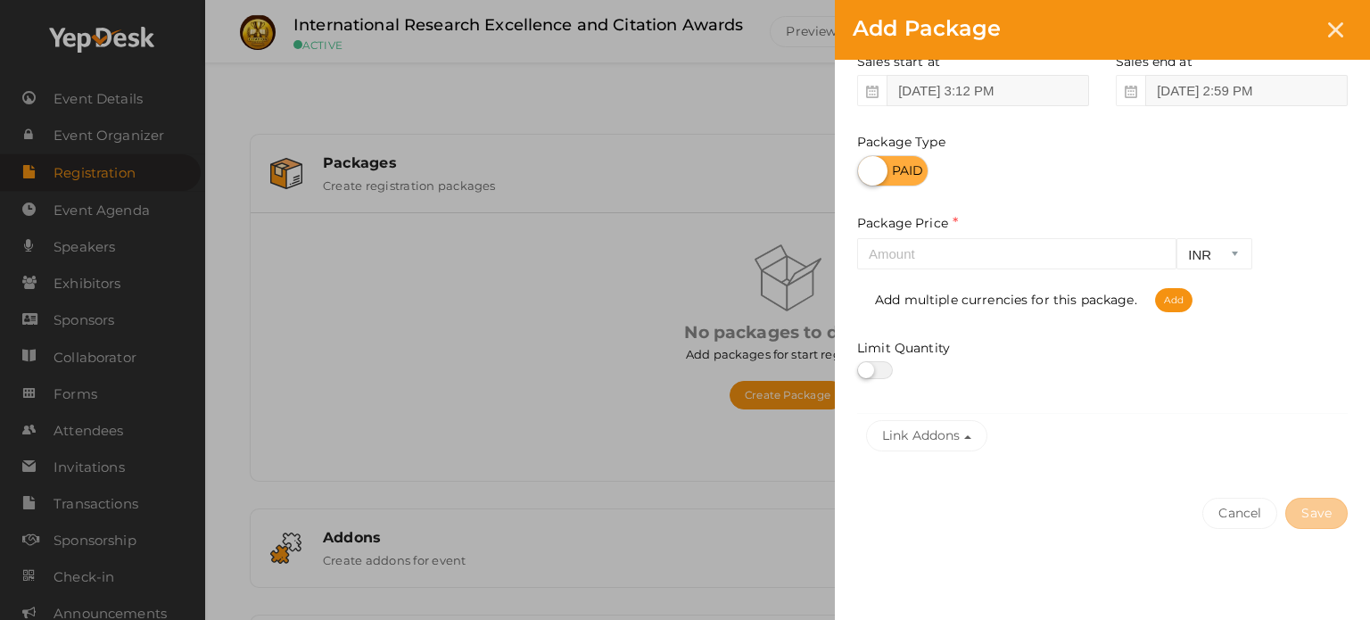
type textarea "If postpone an event for any reason and you are unable or indisposed to attend …"
click at [1070, 252] on input "number" at bounding box center [1016, 253] width 319 height 31
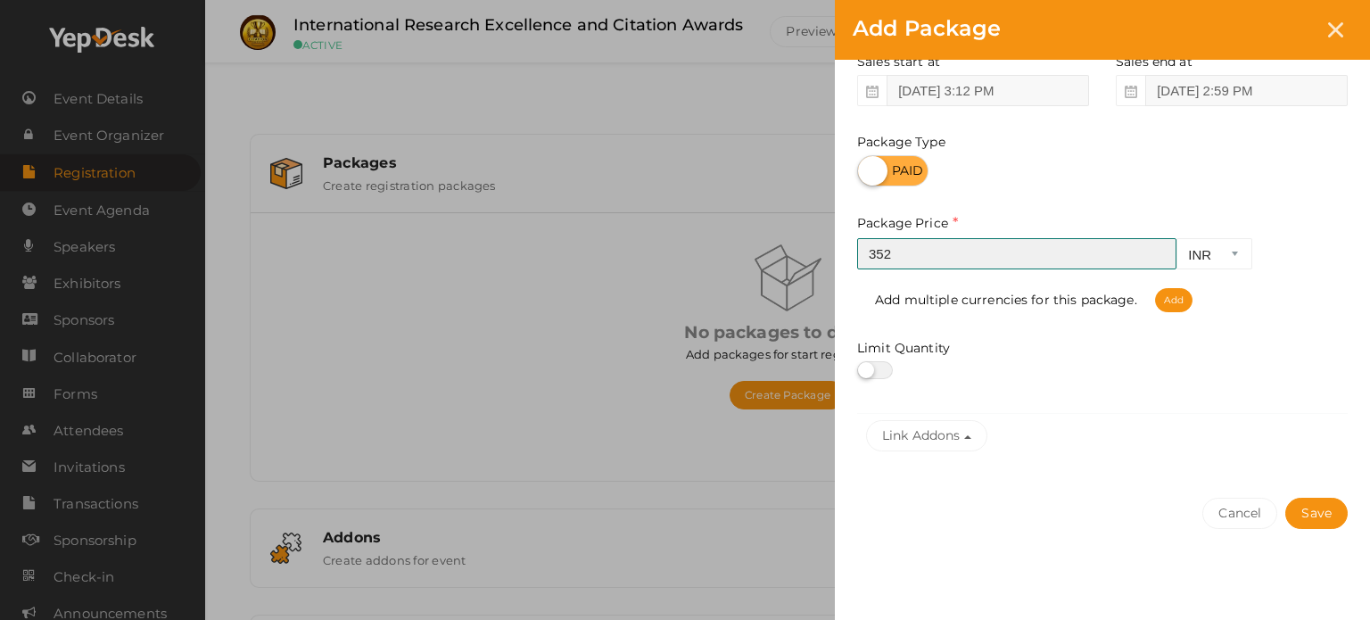
type input "352"
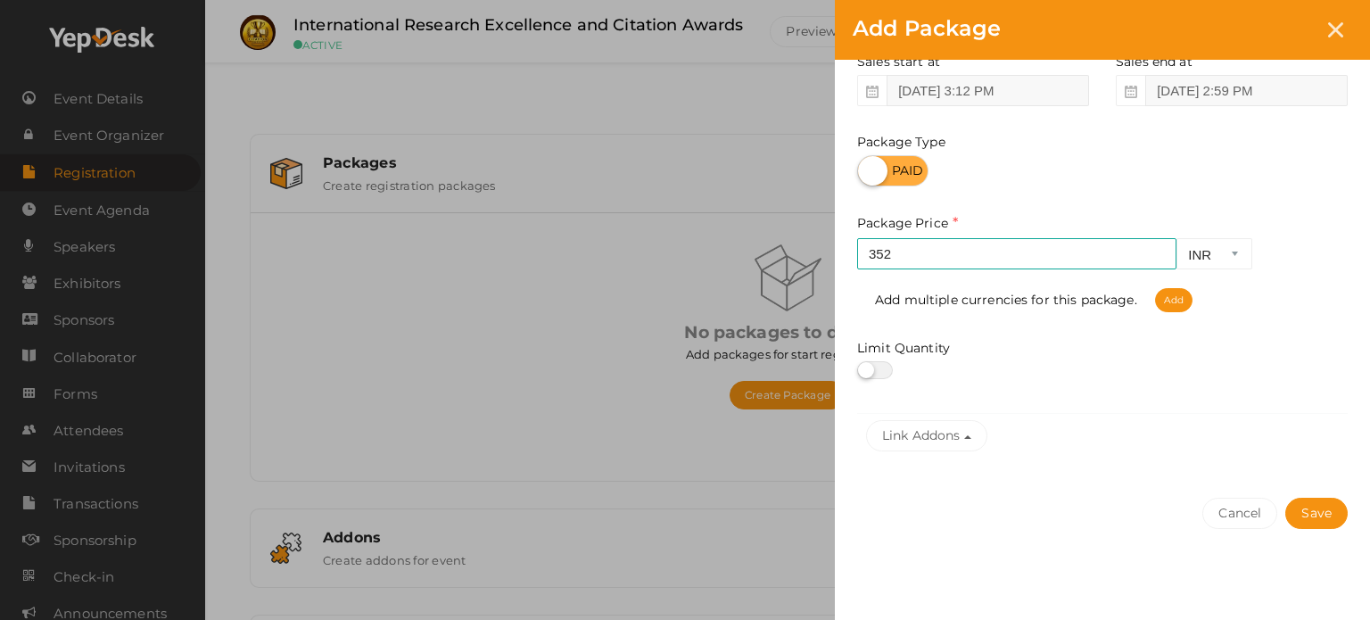
click at [884, 374] on label at bounding box center [875, 370] width 36 height 18
click at [868, 374] on input "checkbox" at bounding box center [863, 371] width 12 height 12
checkbox input "true"
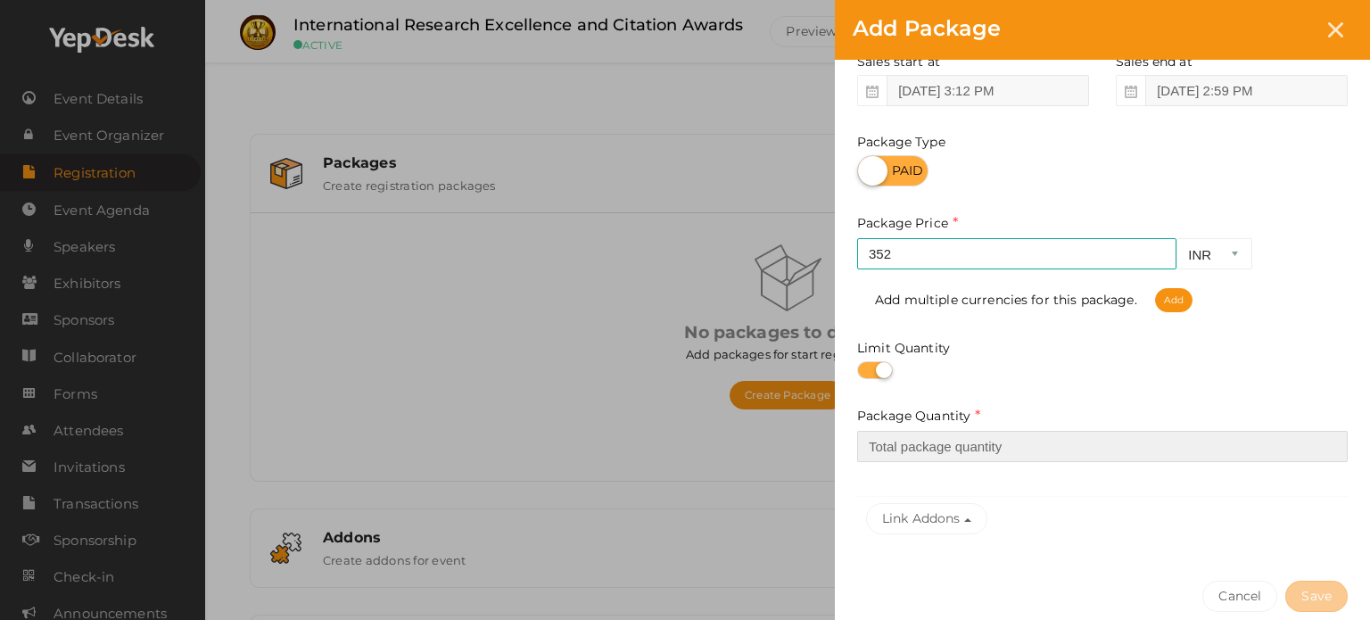
click at [934, 448] on input "number" at bounding box center [1102, 446] width 490 height 31
type input "1"
click at [1327, 446] on input "1" at bounding box center [1102, 446] width 490 height 31
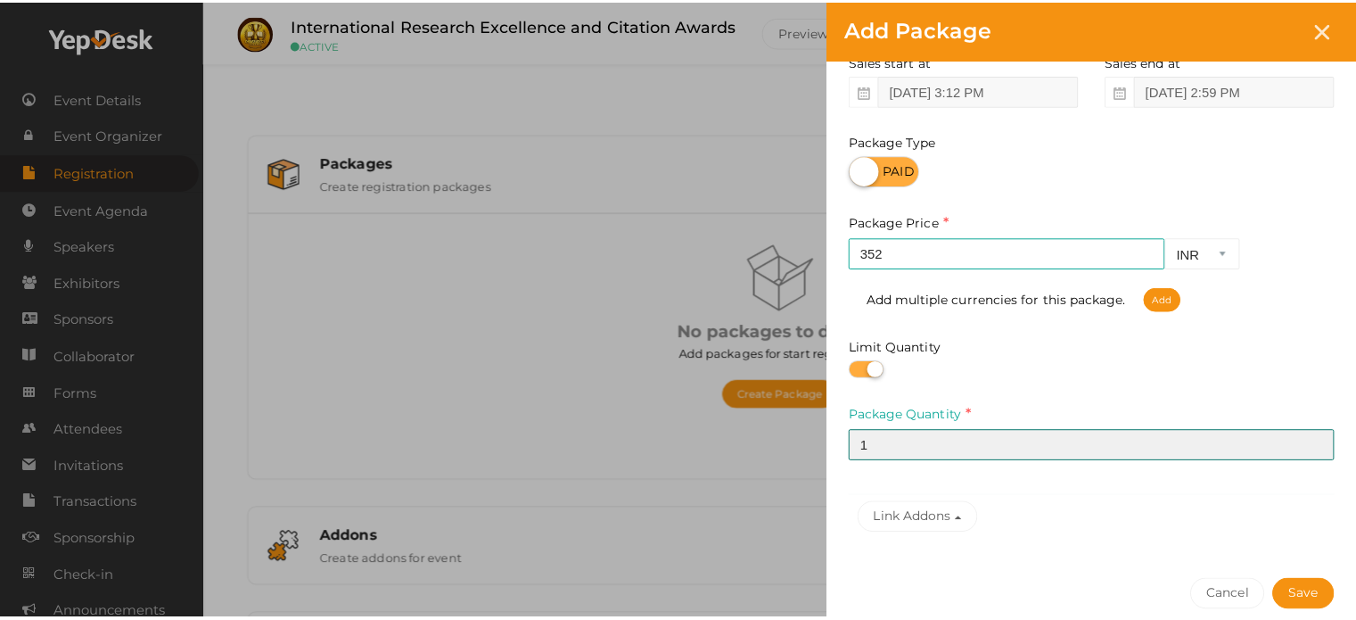
scroll to position [332, 0]
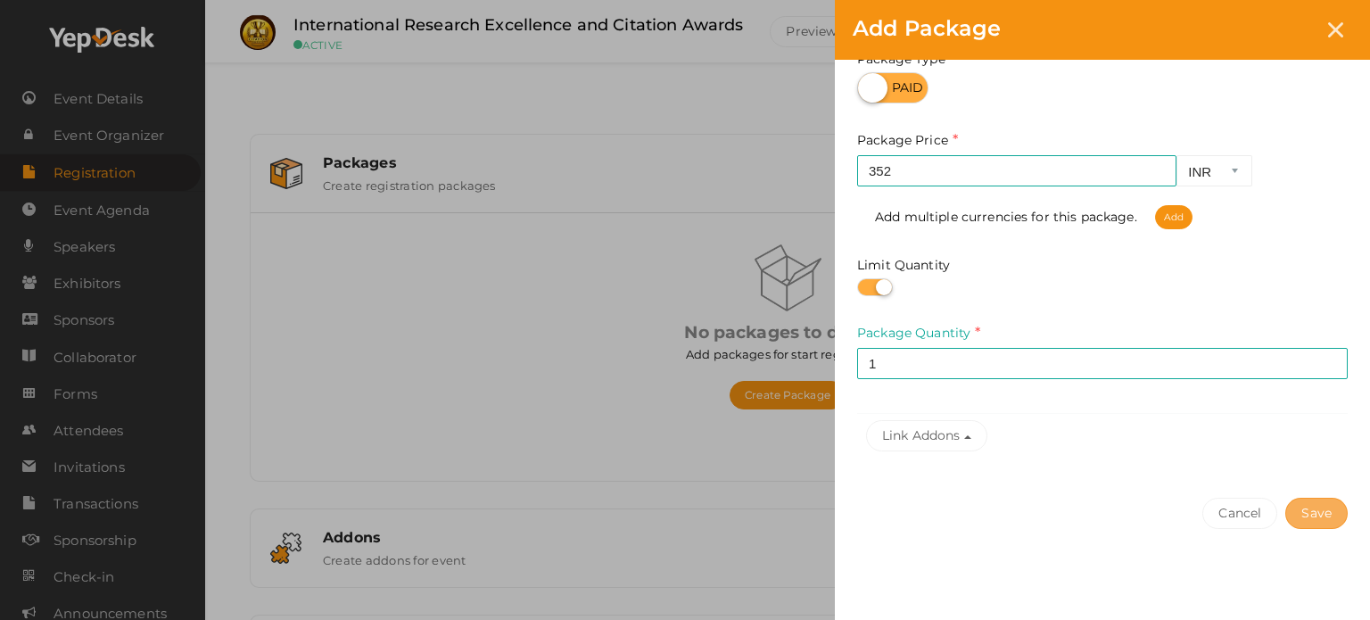
click at [1331, 505] on button "Save" at bounding box center [1316, 513] width 62 height 31
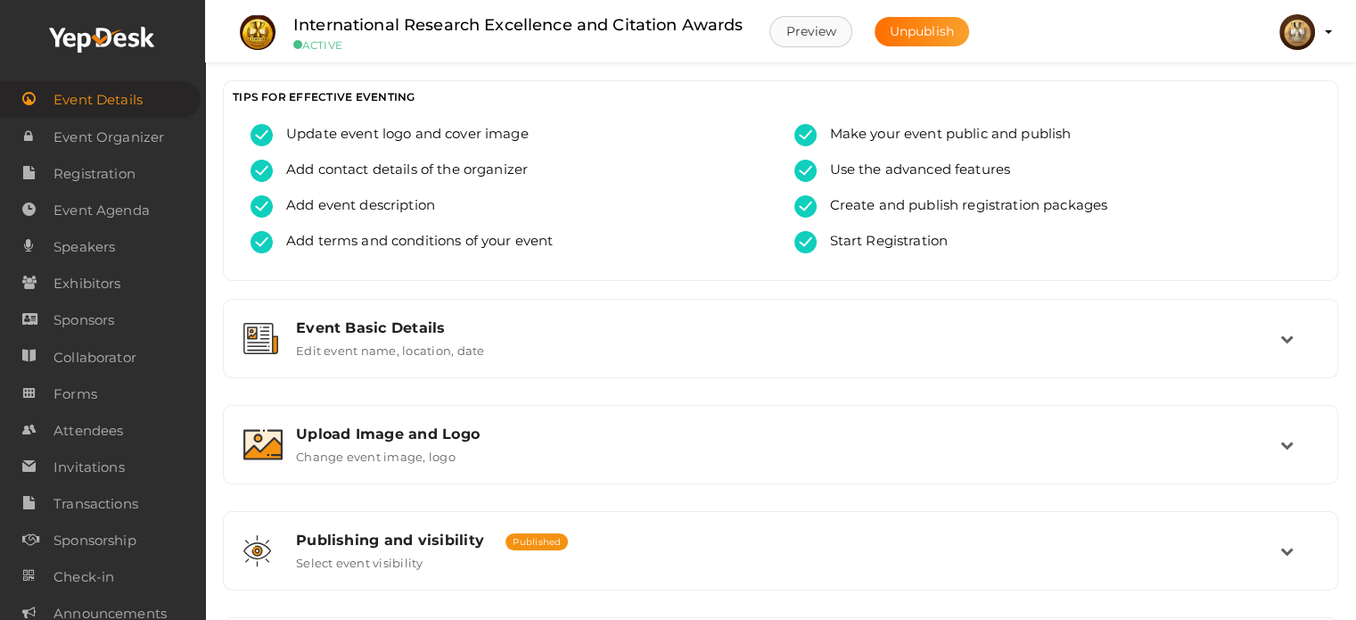
click at [825, 31] on button "Preview" at bounding box center [810, 31] width 83 height 31
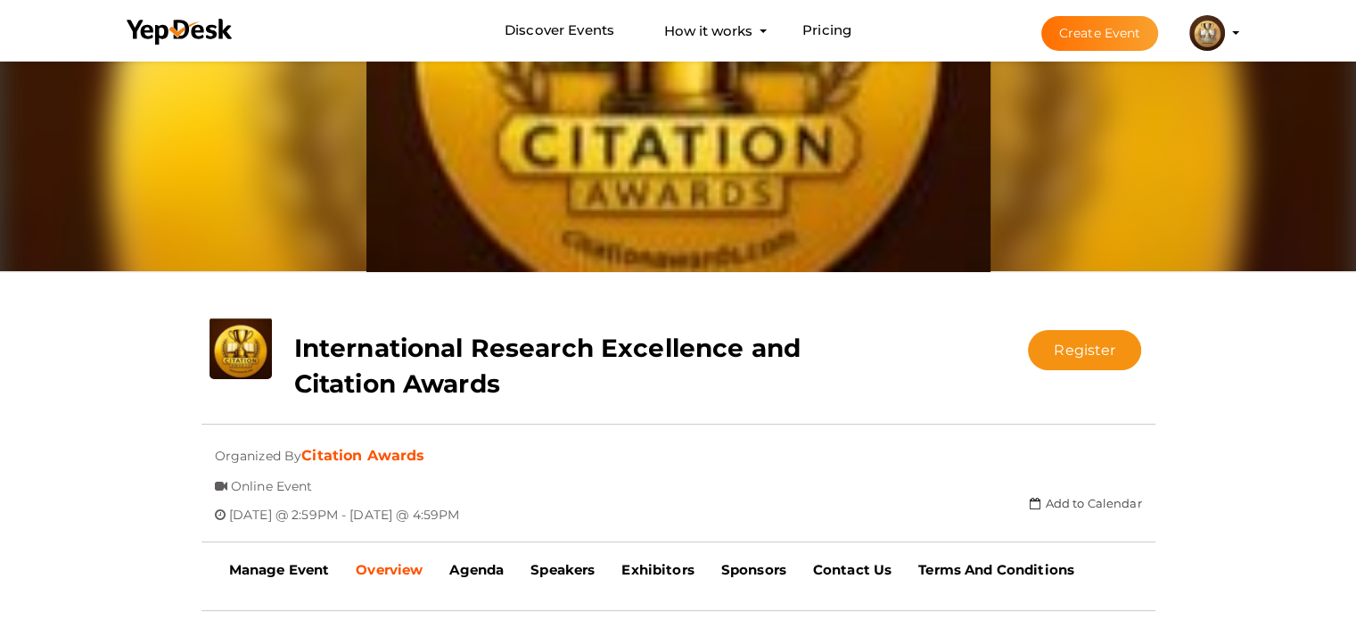
scroll to position [89, 0]
